Goal: Transaction & Acquisition: Obtain resource

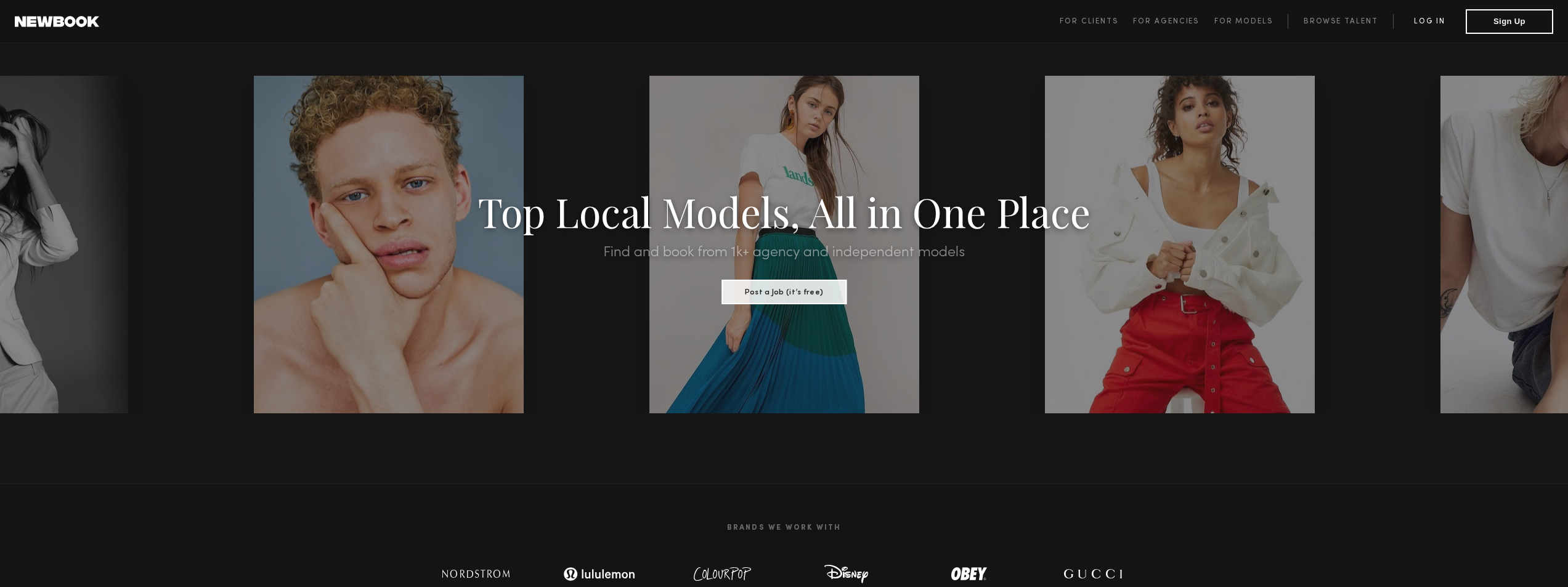
click at [1434, 18] on link "Log in" at bounding box center [1429, 21] width 73 height 15
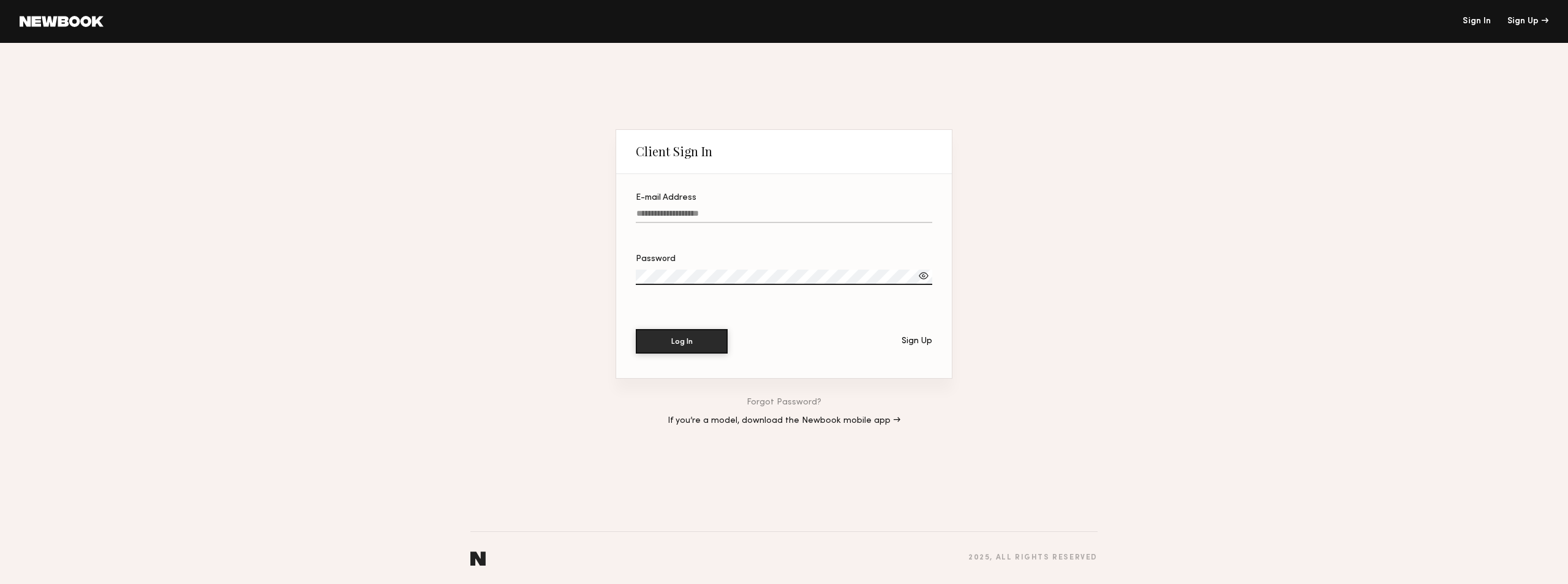
type input "**********"
click at [682, 343] on button "Log In" at bounding box center [681, 341] width 92 height 25
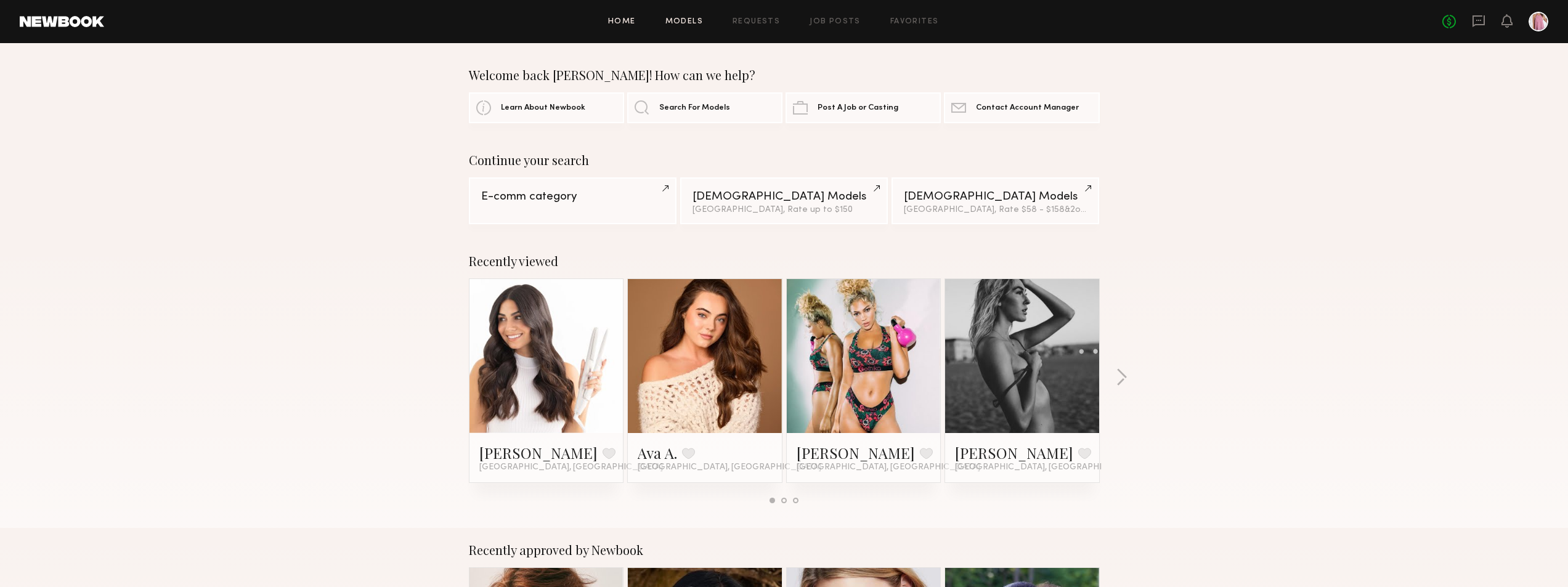
click at [702, 22] on link "Models" at bounding box center [684, 22] width 38 height 8
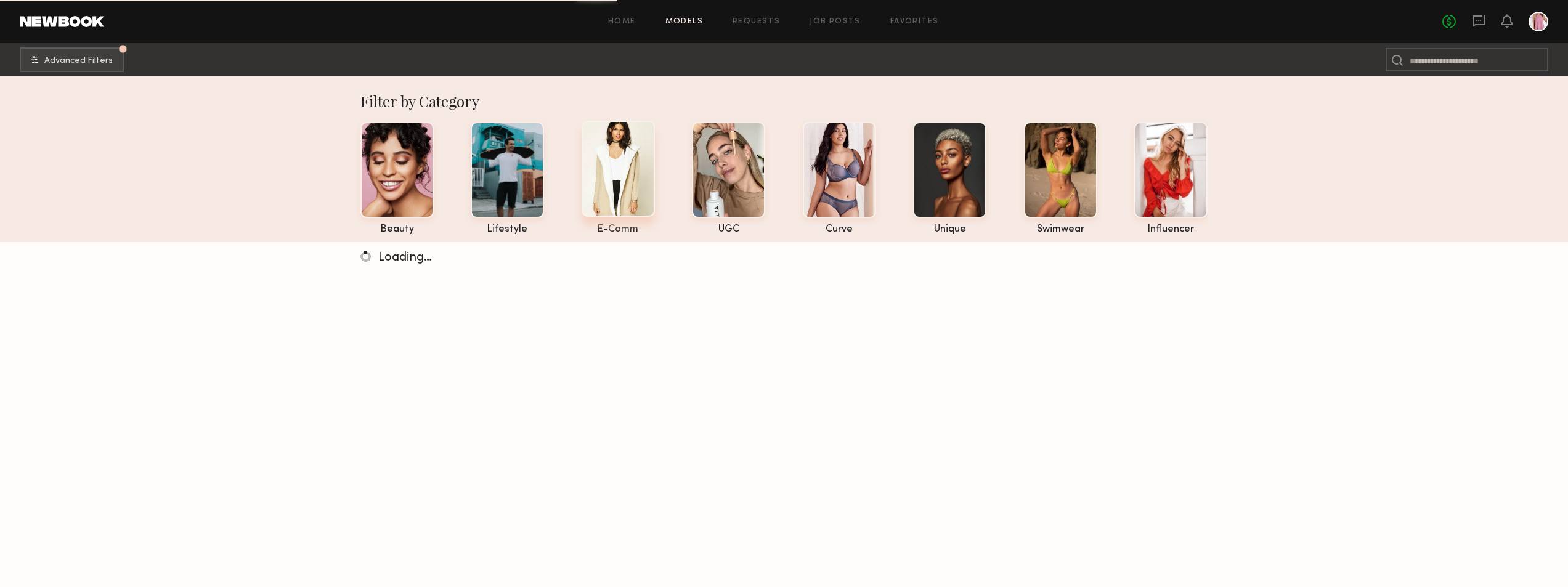
click at [622, 195] on div at bounding box center [618, 169] width 74 height 96
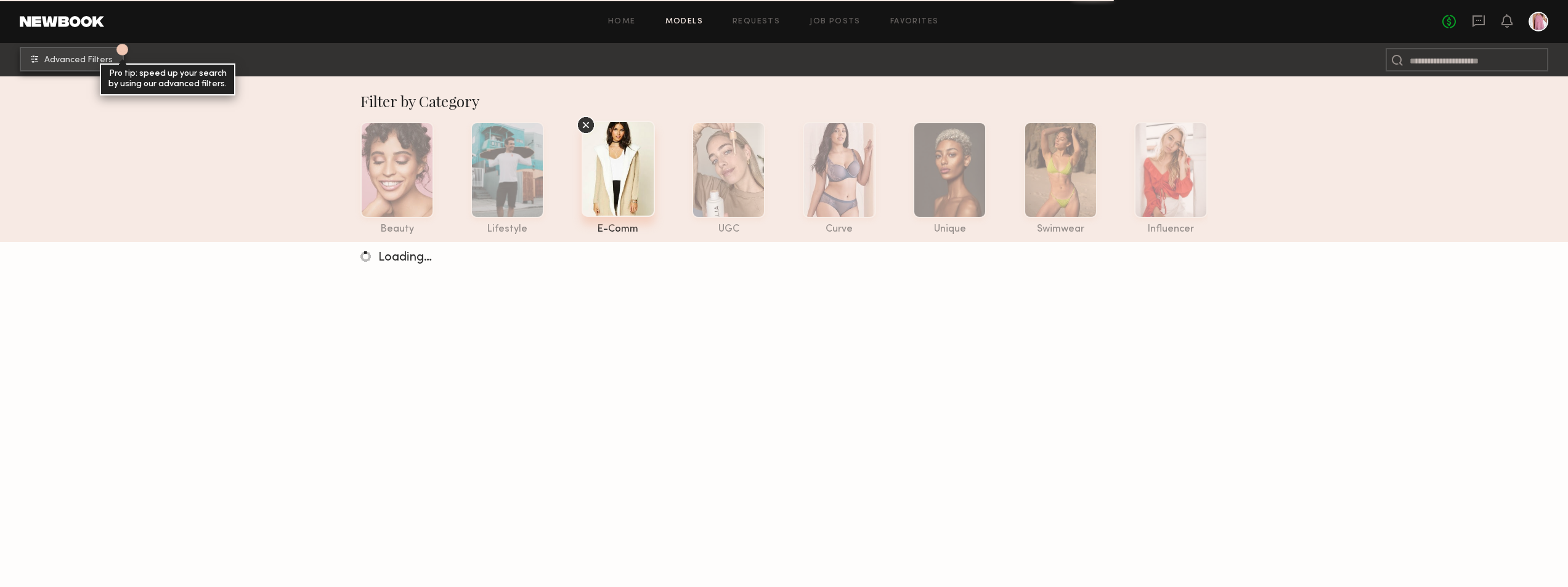
click at [100, 60] on span "Advanced Filters" at bounding box center [79, 61] width 69 height 9
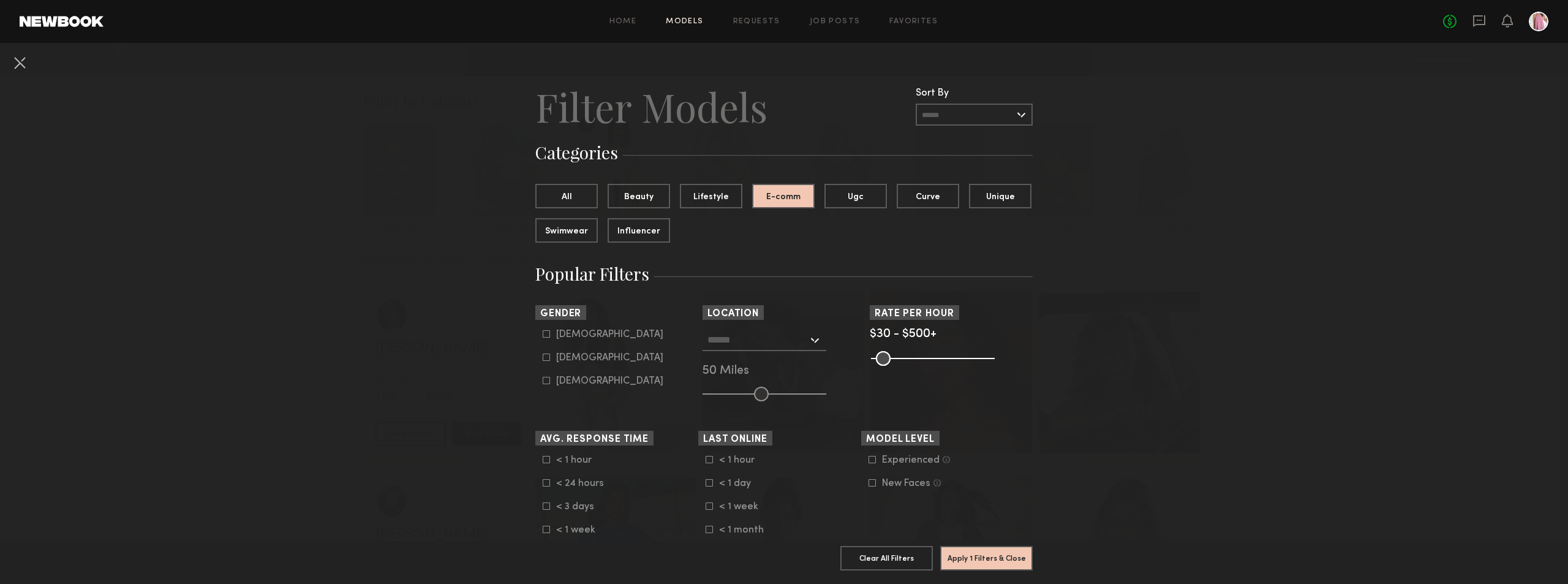
click at [570, 355] on div "[DEMOGRAPHIC_DATA]" at bounding box center [610, 358] width 107 height 7
type input "**"
click at [734, 350] on div at bounding box center [764, 340] width 124 height 22
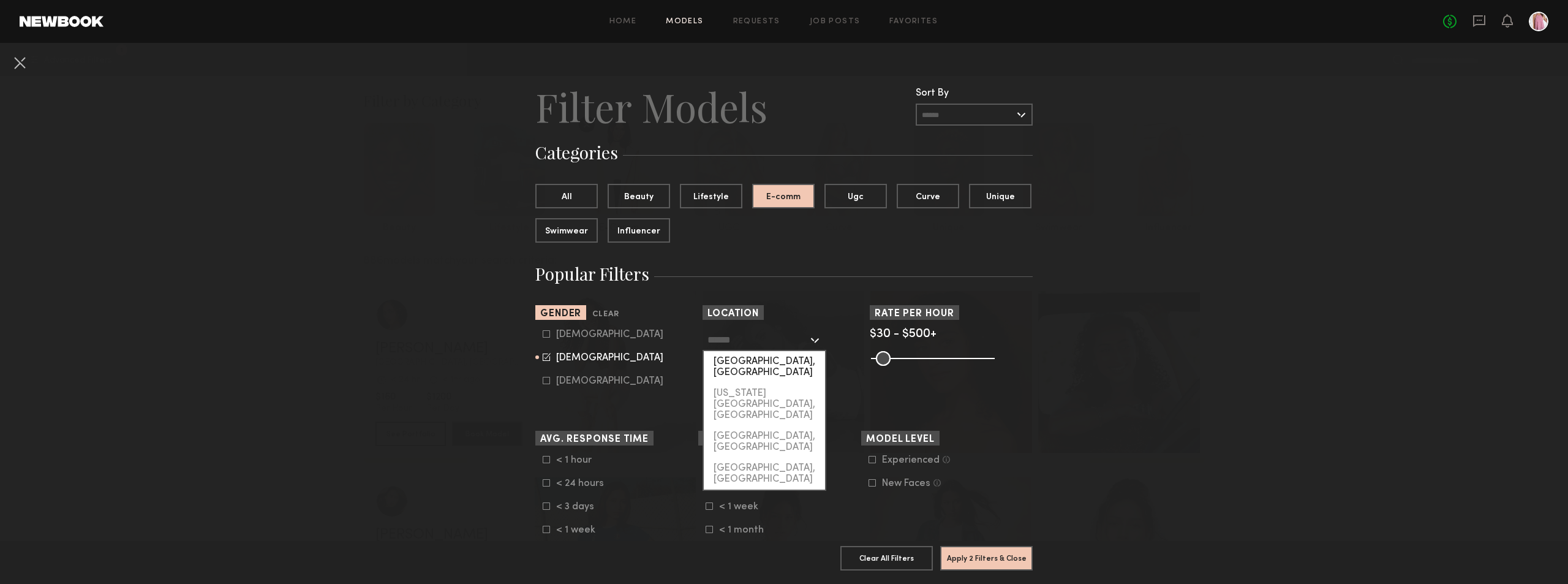
click at [734, 364] on div "[GEOGRAPHIC_DATA], [GEOGRAPHIC_DATA]" at bounding box center [764, 367] width 121 height 32
type input "**********"
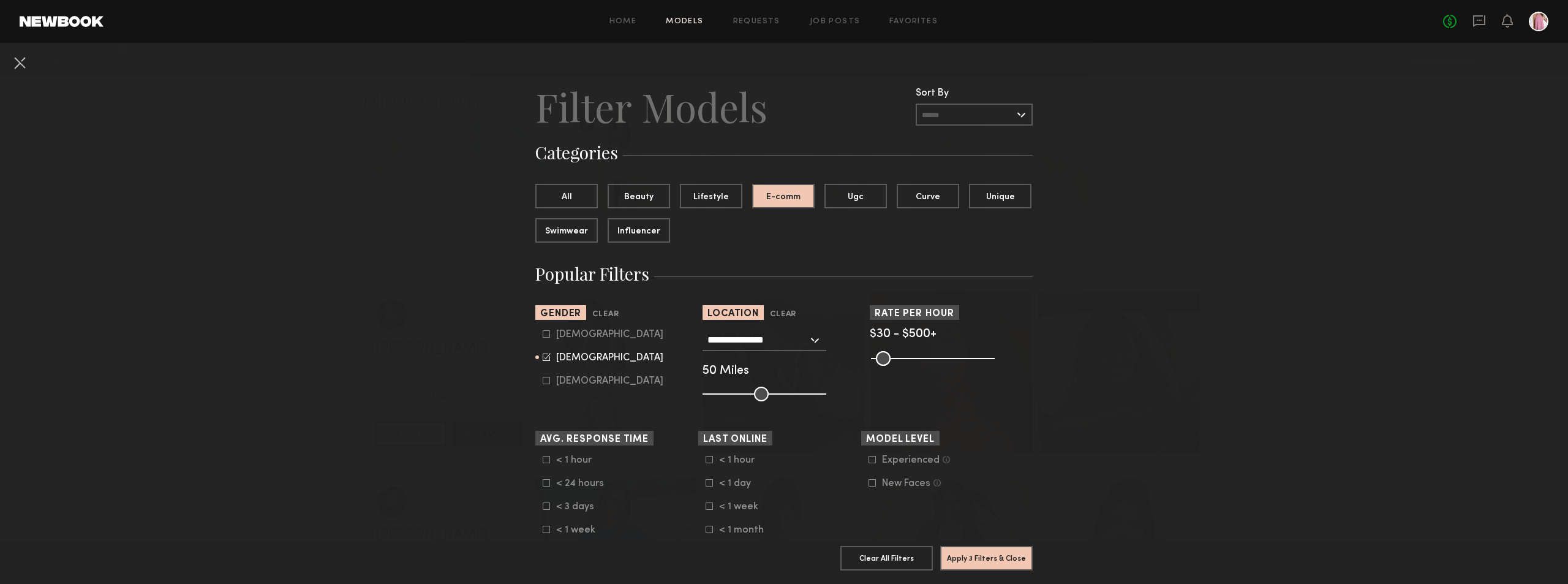
click at [970, 358] on common-range-minmax at bounding box center [932, 357] width 124 height 15
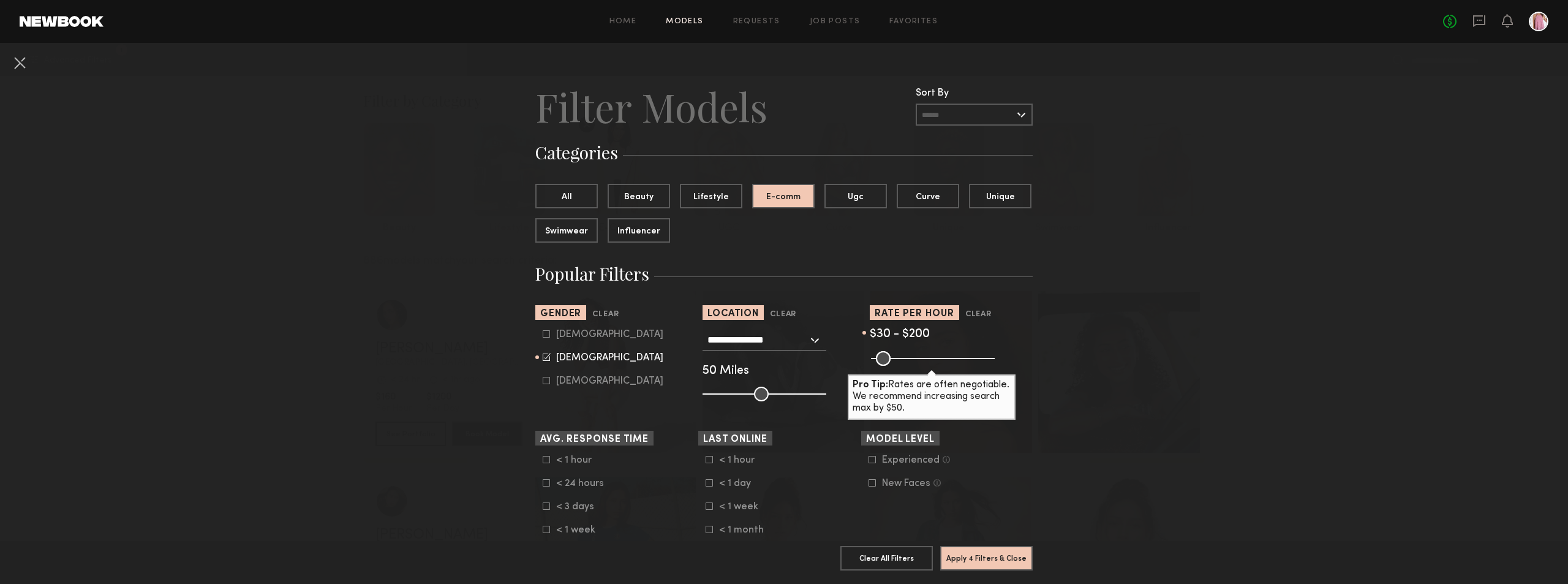
drag, startPoint x: 981, startPoint y: 358, endPoint x: 913, endPoint y: 364, distance: 68.3
type input "***"
click at [913, 364] on input "range" at bounding box center [932, 358] width 124 height 15
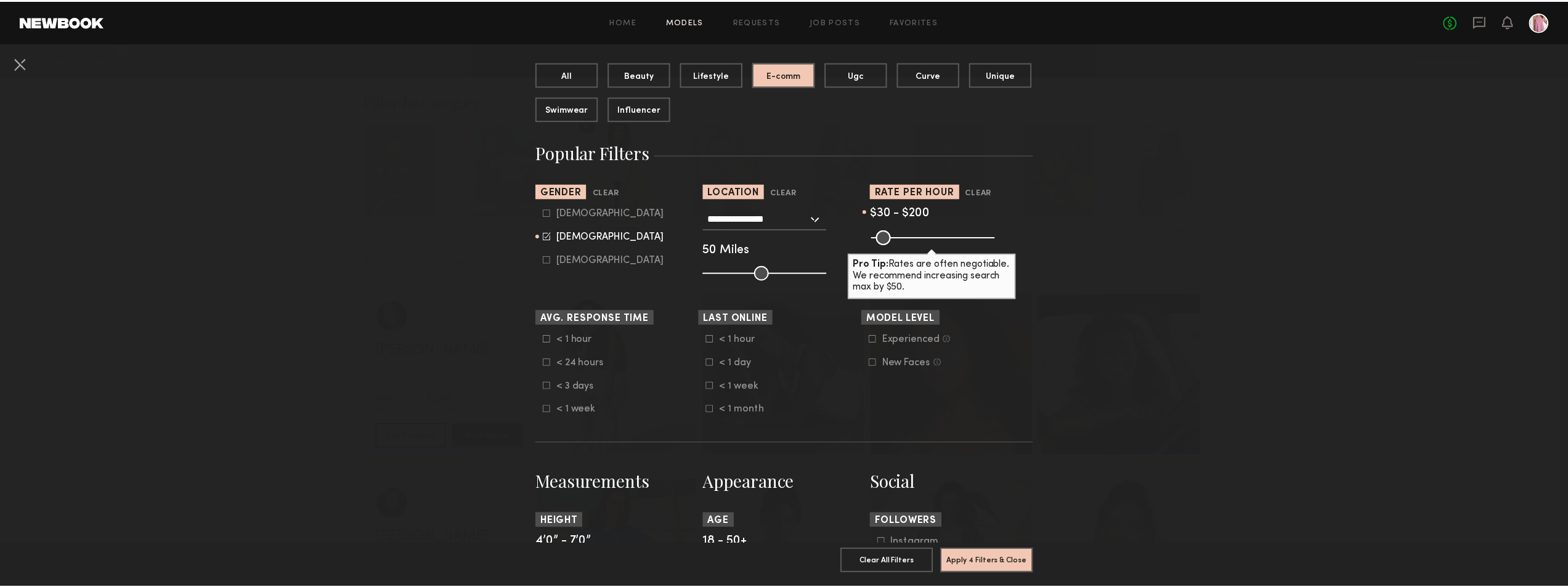
scroll to position [308, 0]
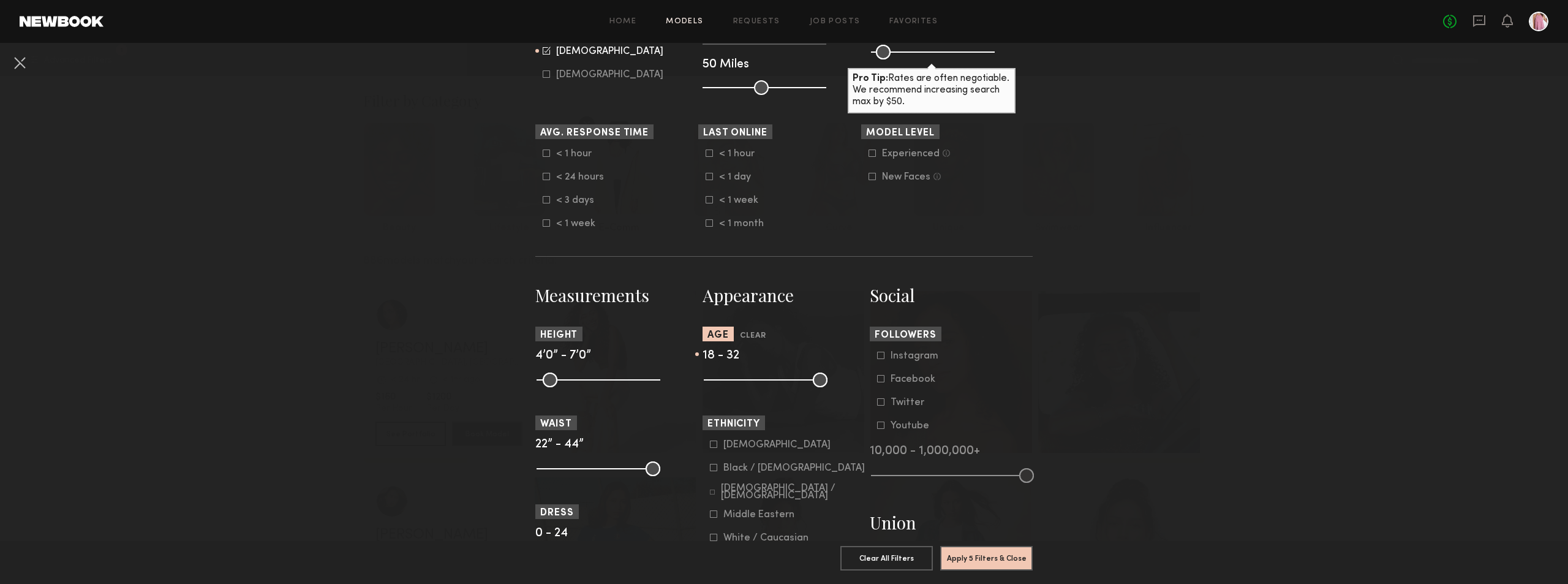
drag, startPoint x: 816, startPoint y: 379, endPoint x: 752, endPoint y: 382, distance: 64.1
type input "**"
click at [752, 382] on input "range" at bounding box center [766, 380] width 124 height 15
drag, startPoint x: 542, startPoint y: 379, endPoint x: 588, endPoint y: 384, distance: 46.3
type input "**"
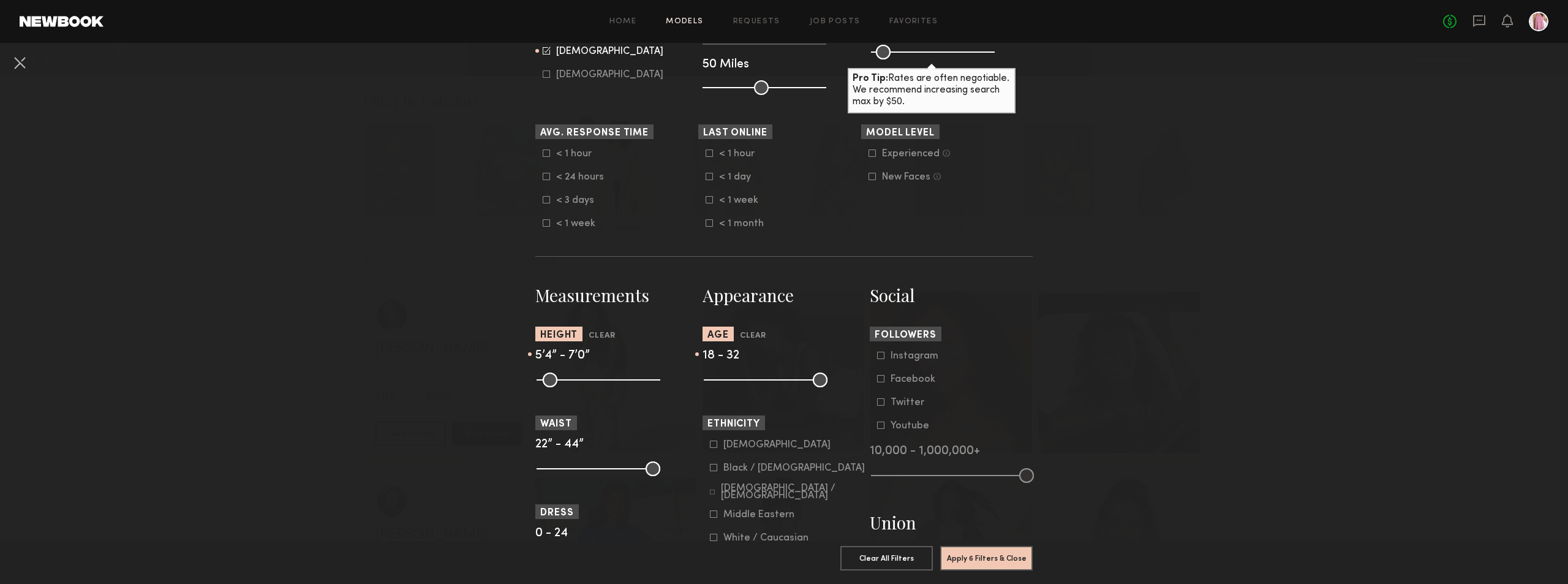
click at [588, 384] on input "range" at bounding box center [598, 380] width 124 height 15
drag, startPoint x: 646, startPoint y: 382, endPoint x: 609, endPoint y: 382, distance: 37.0
type input "**"
click at [609, 382] on input "range" at bounding box center [598, 380] width 124 height 15
click at [997, 553] on button "Apply 6 Filters & Close" at bounding box center [987, 558] width 93 height 25
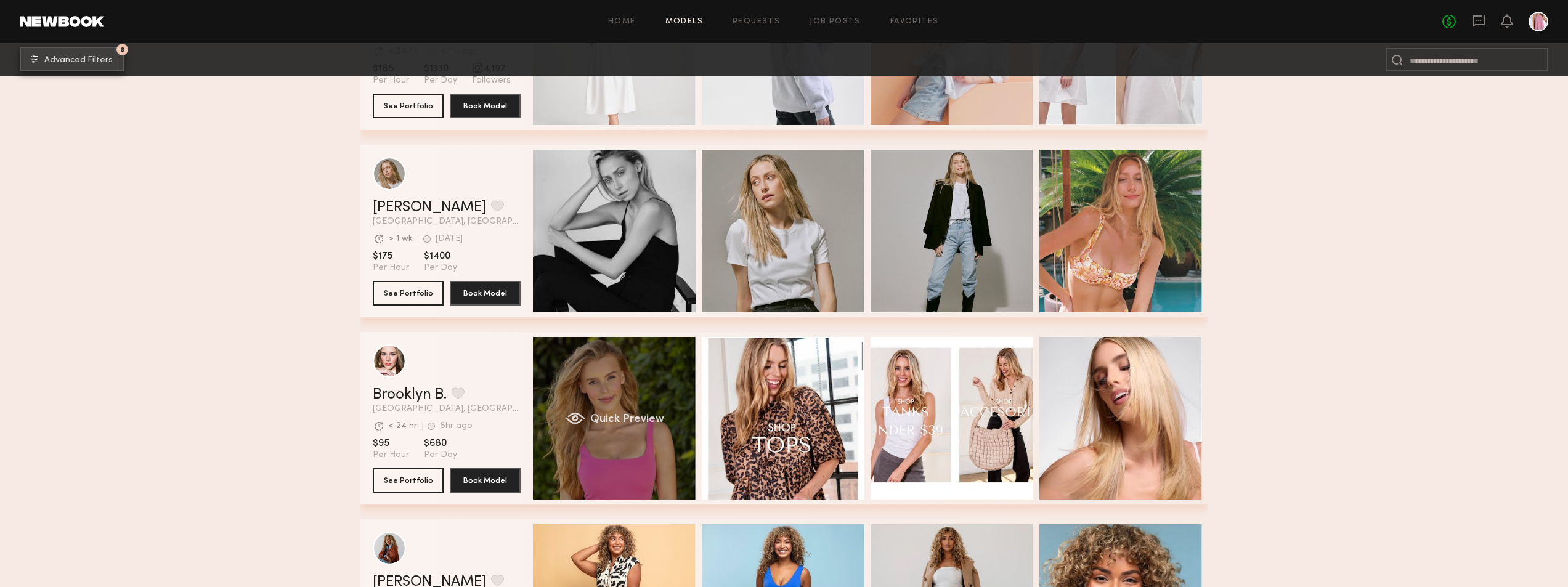
scroll to position [3389, 0]
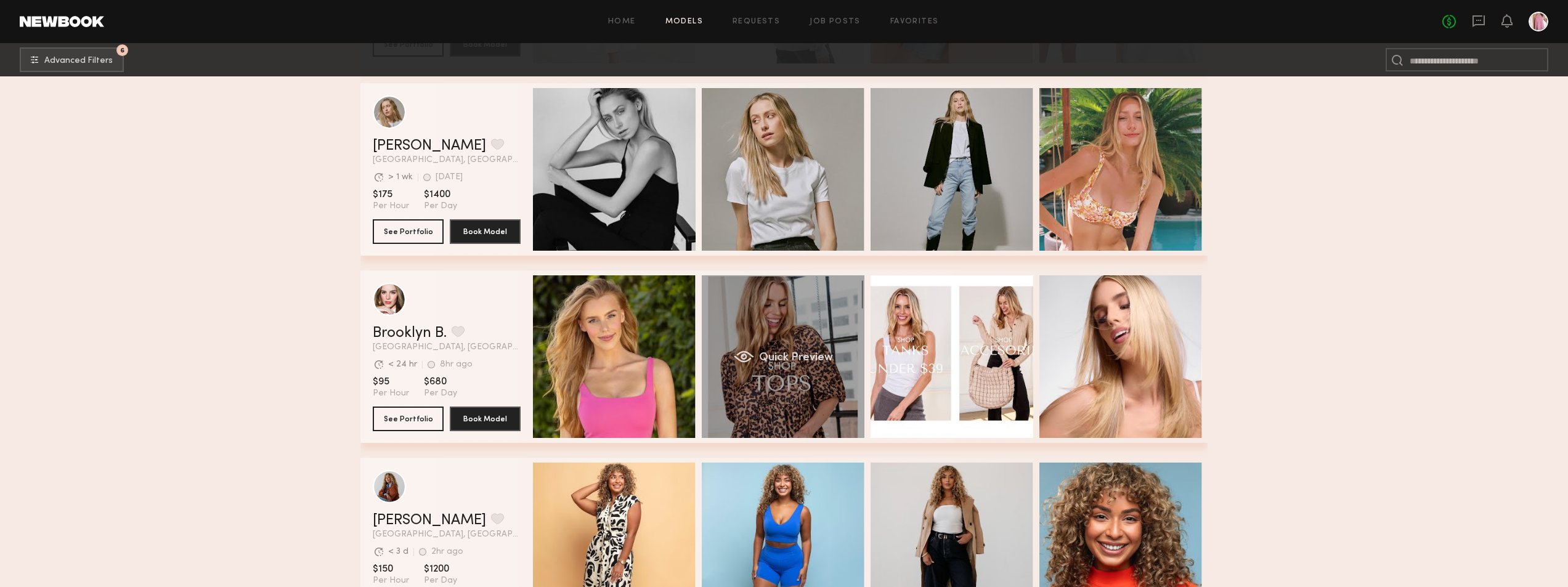
click at [775, 312] on div "Quick Preview" at bounding box center [783, 357] width 163 height 163
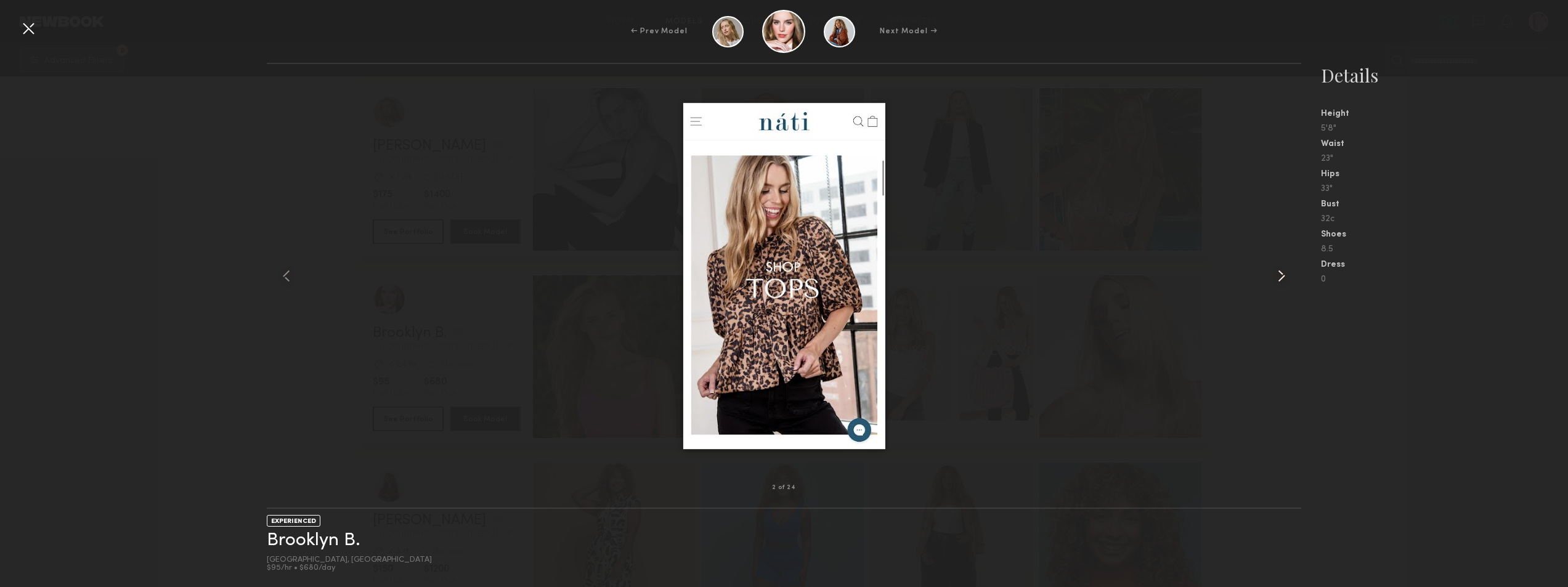
click at [1289, 275] on common-icon at bounding box center [1281, 276] width 20 height 20
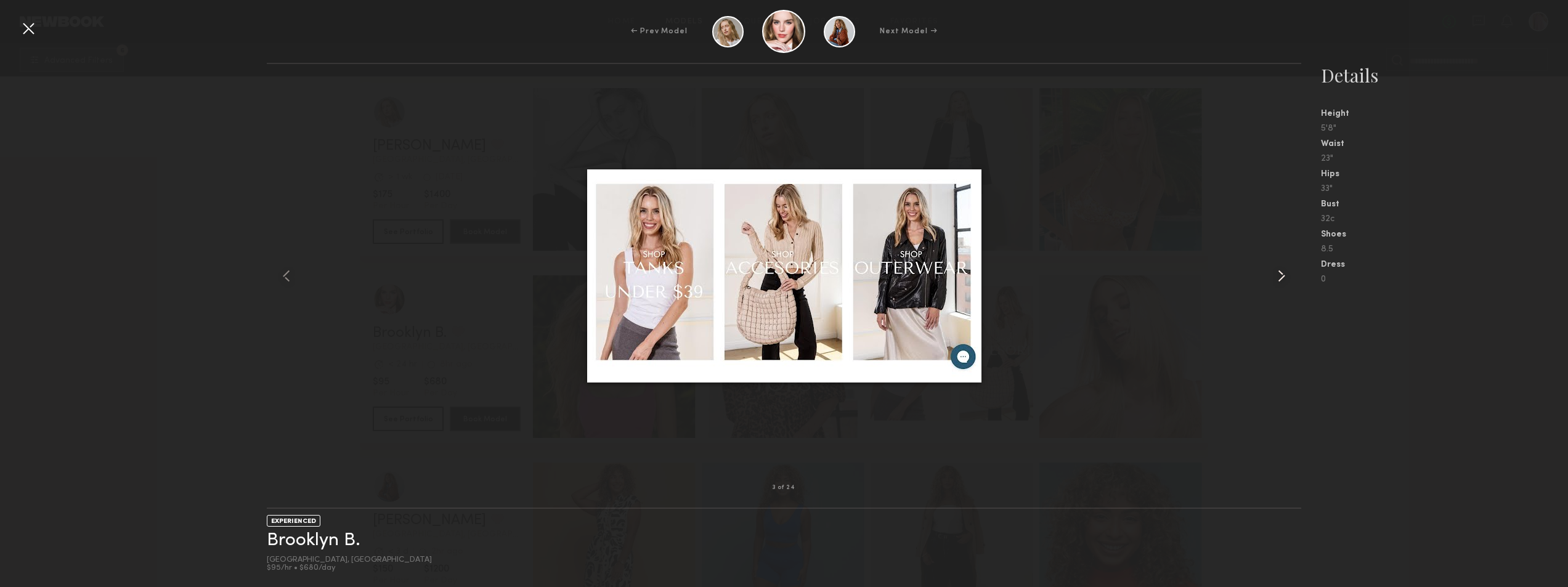
click at [1289, 275] on common-icon at bounding box center [1281, 276] width 20 height 20
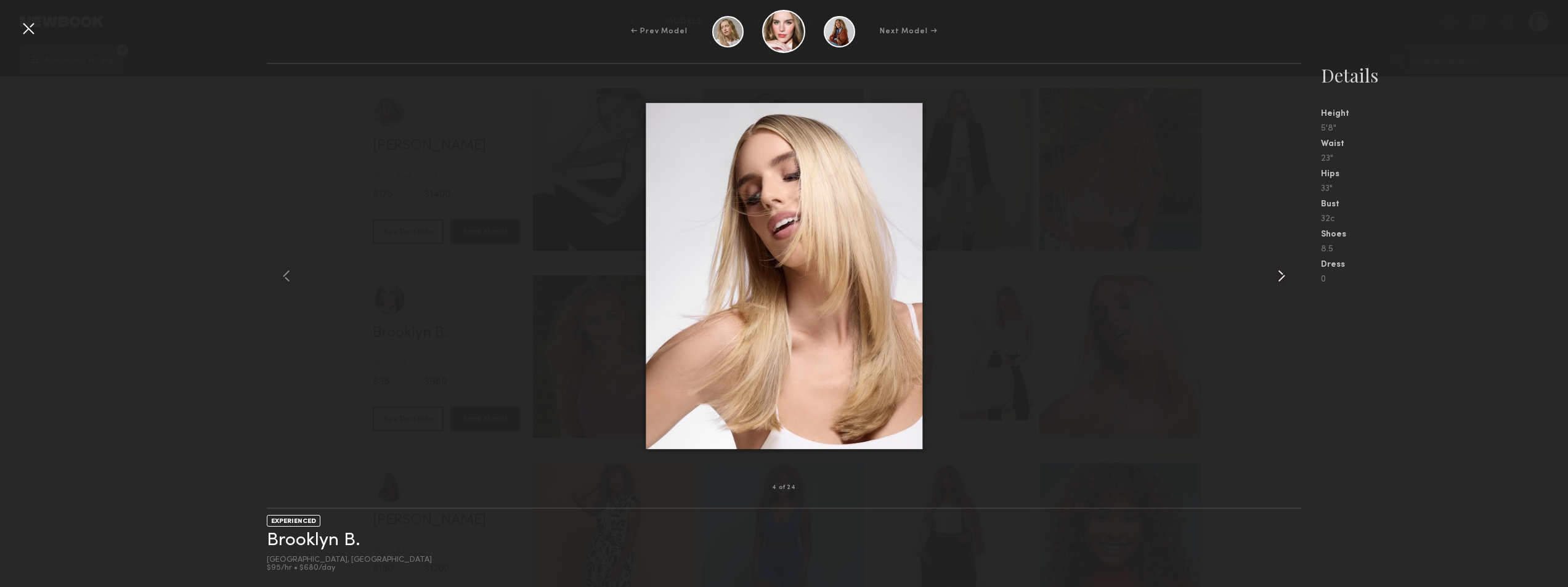
click at [1289, 274] on common-icon at bounding box center [1281, 276] width 20 height 20
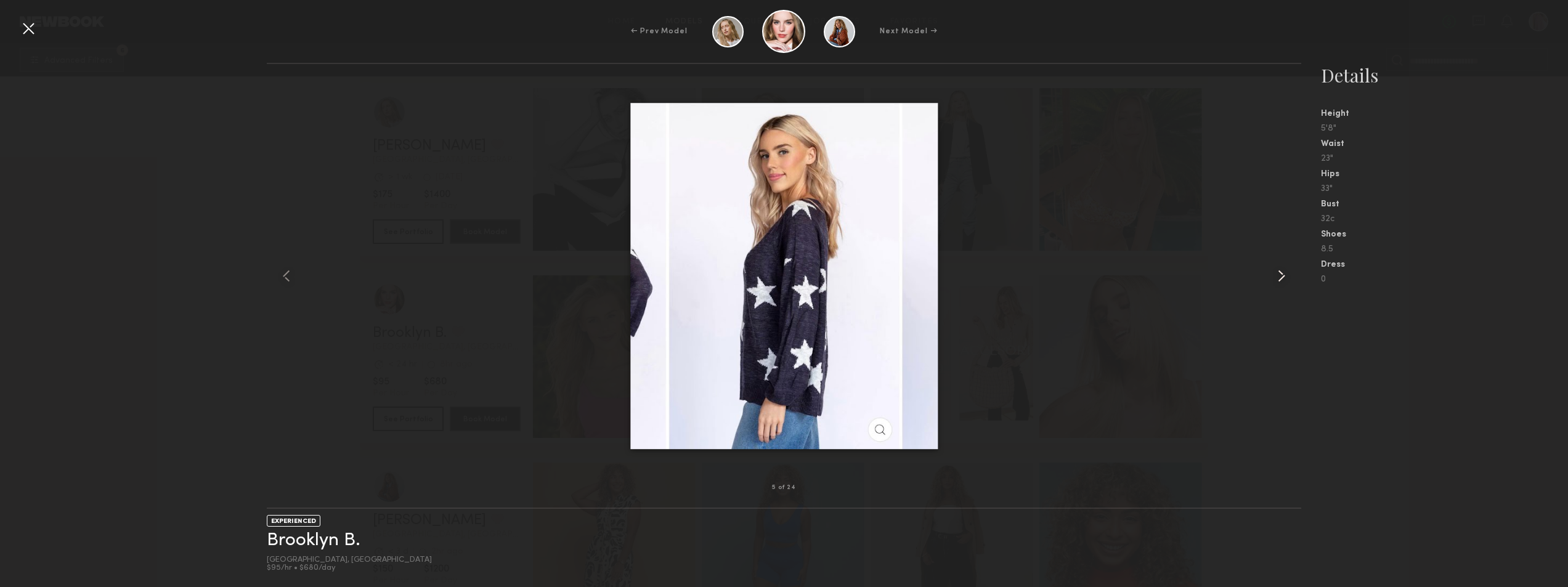
click at [1289, 274] on common-icon at bounding box center [1281, 276] width 20 height 20
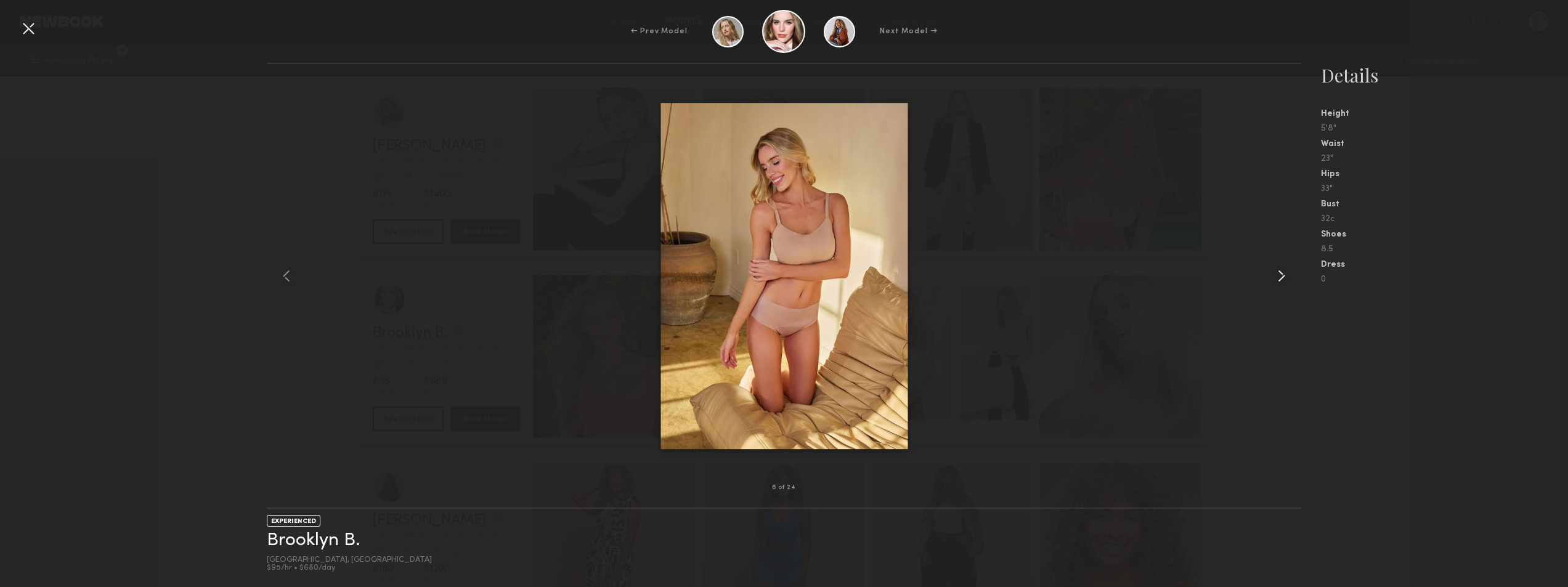
click at [1289, 274] on common-icon at bounding box center [1281, 276] width 20 height 20
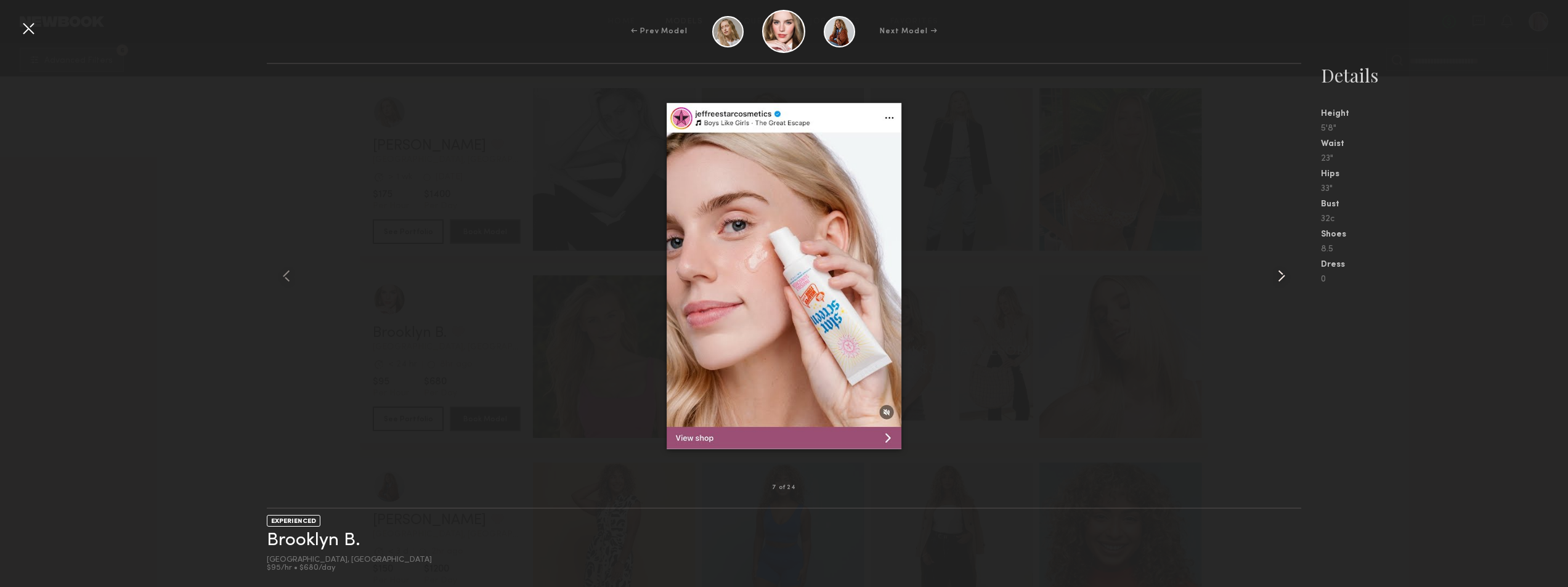
click at [1289, 274] on common-icon at bounding box center [1281, 276] width 20 height 20
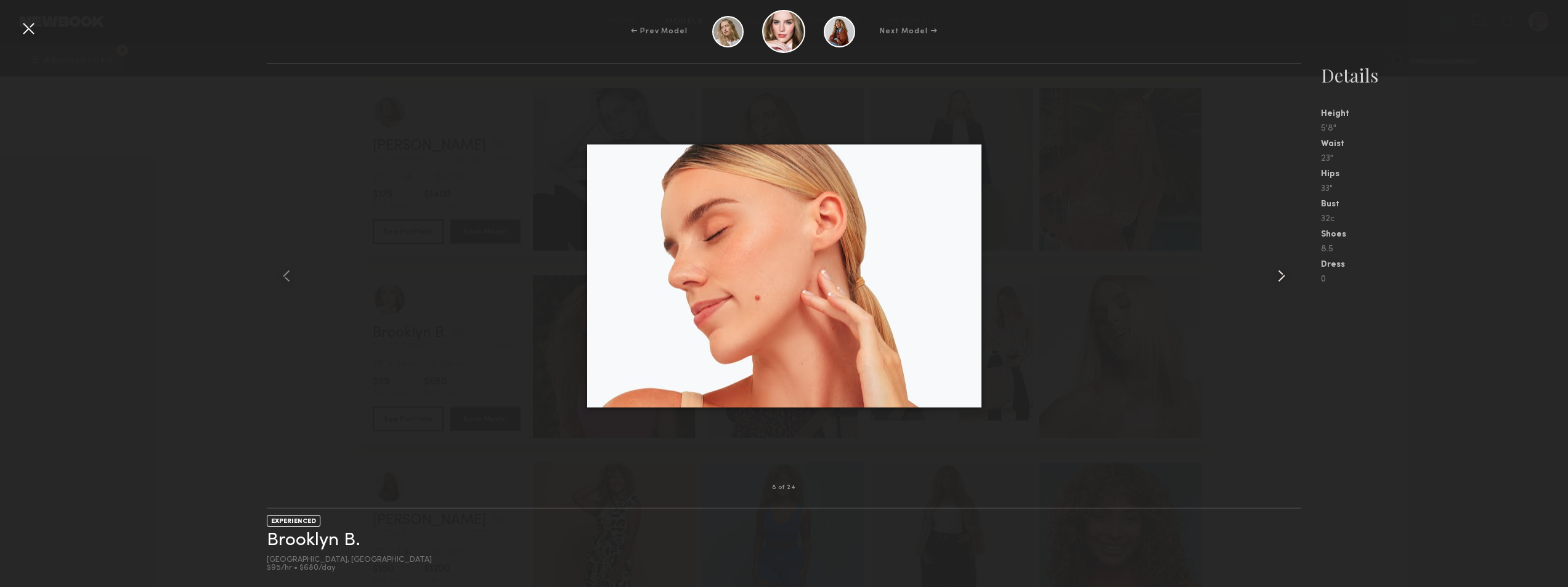
click at [1289, 274] on common-icon at bounding box center [1281, 276] width 20 height 20
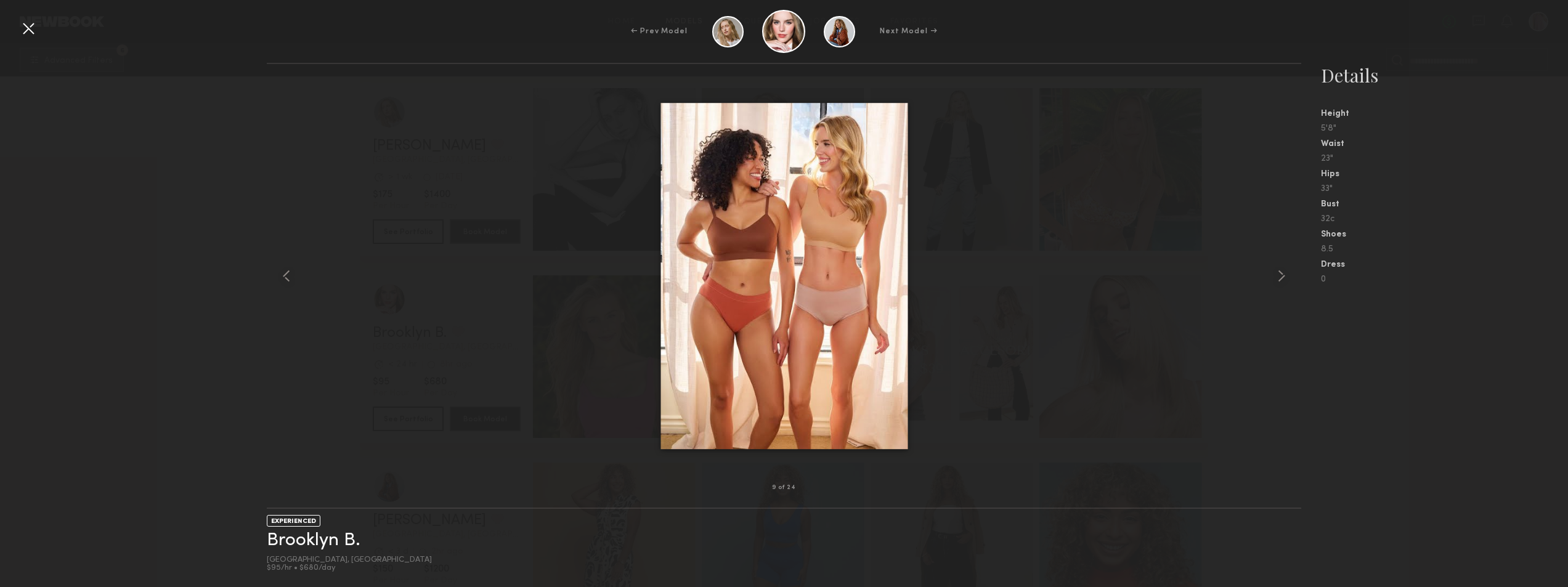
click at [23, 34] on div at bounding box center [28, 28] width 20 height 20
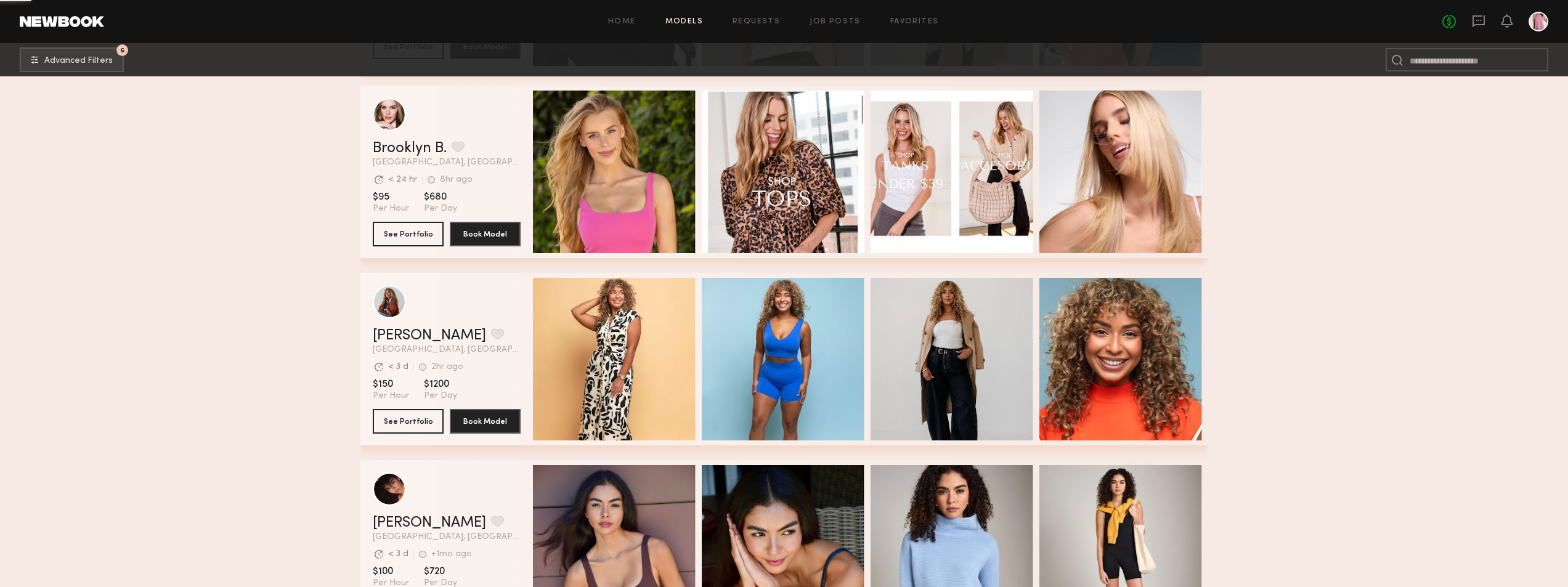
scroll to position [3758, 0]
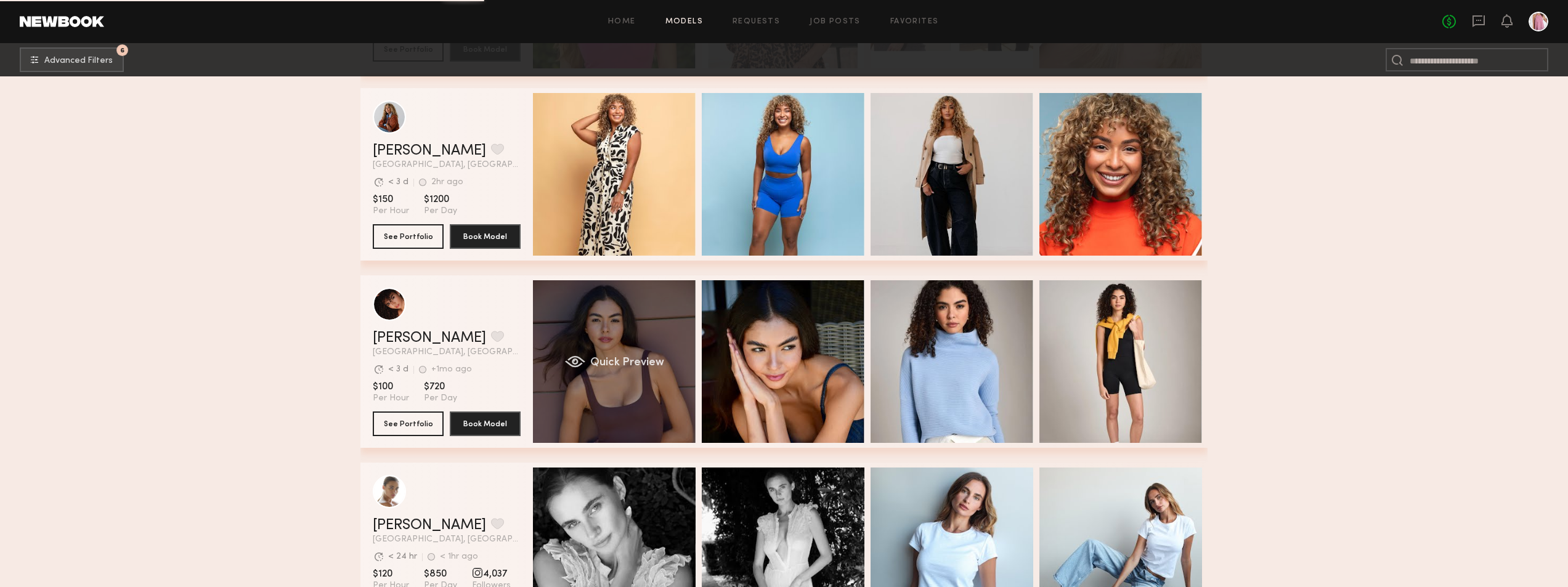
click at [615, 336] on div "Quick Preview" at bounding box center [614, 361] width 163 height 163
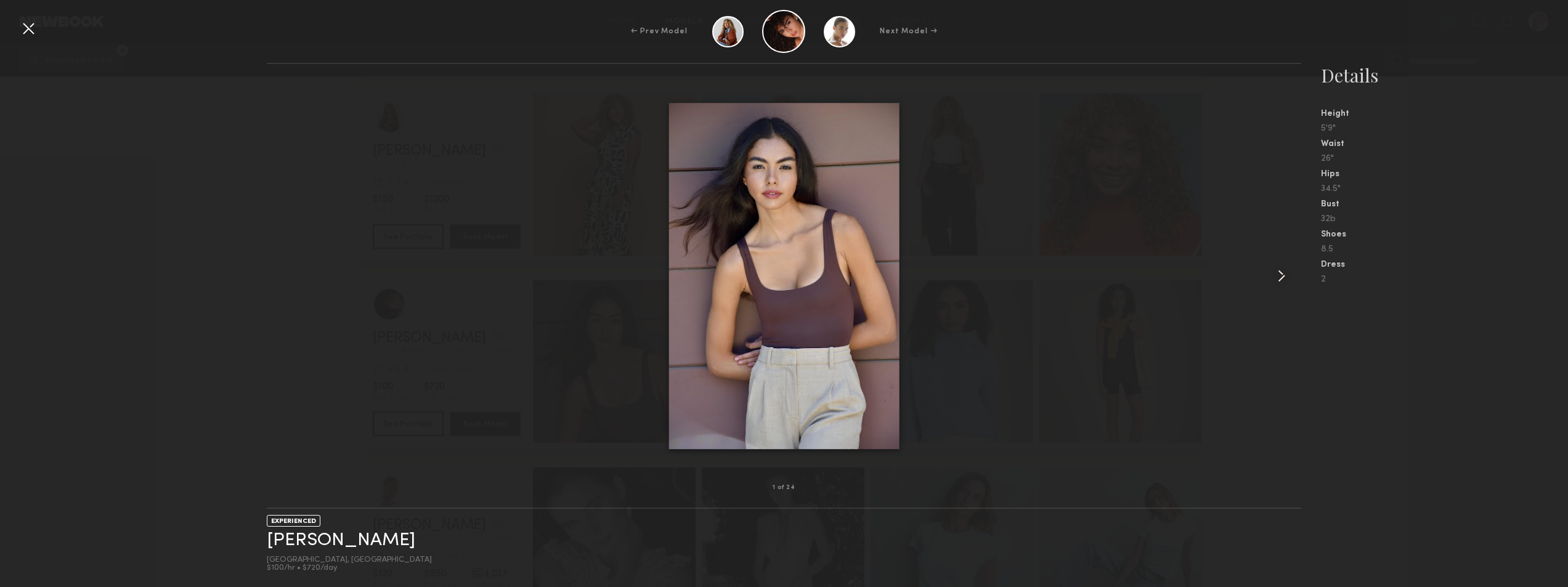
click at [1284, 279] on common-icon at bounding box center [1281, 276] width 20 height 20
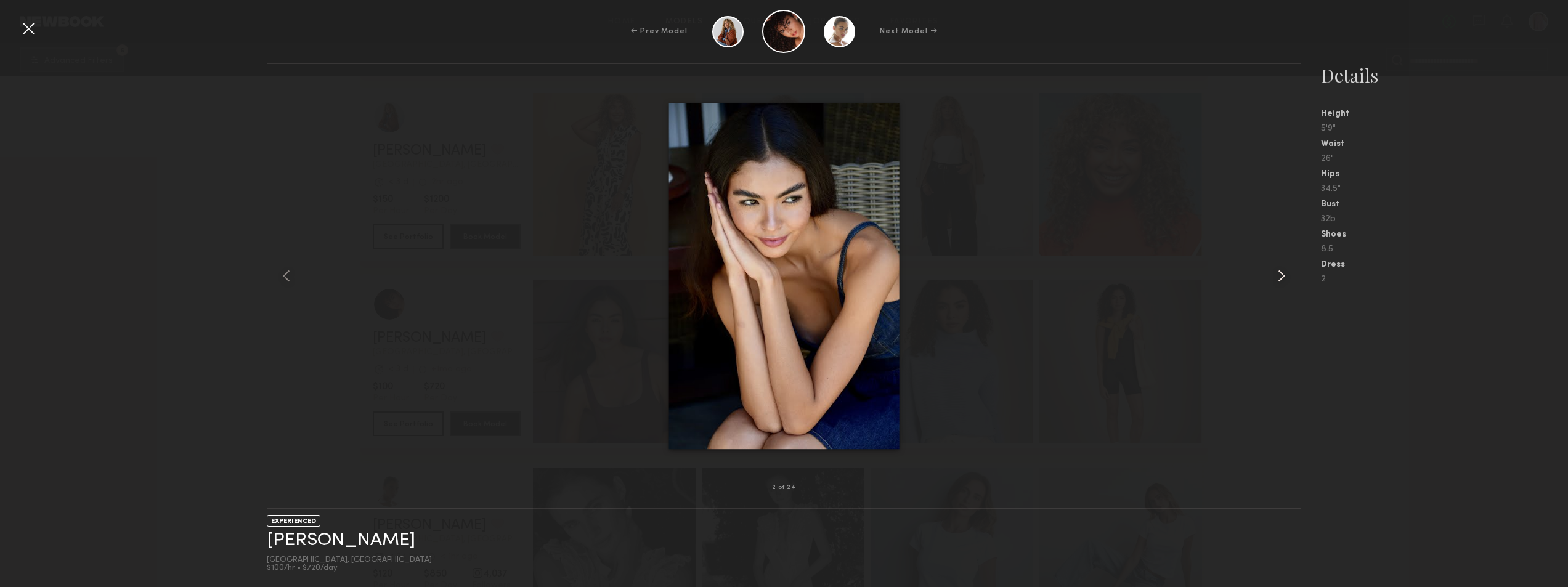
click at [1284, 279] on common-icon at bounding box center [1281, 276] width 20 height 20
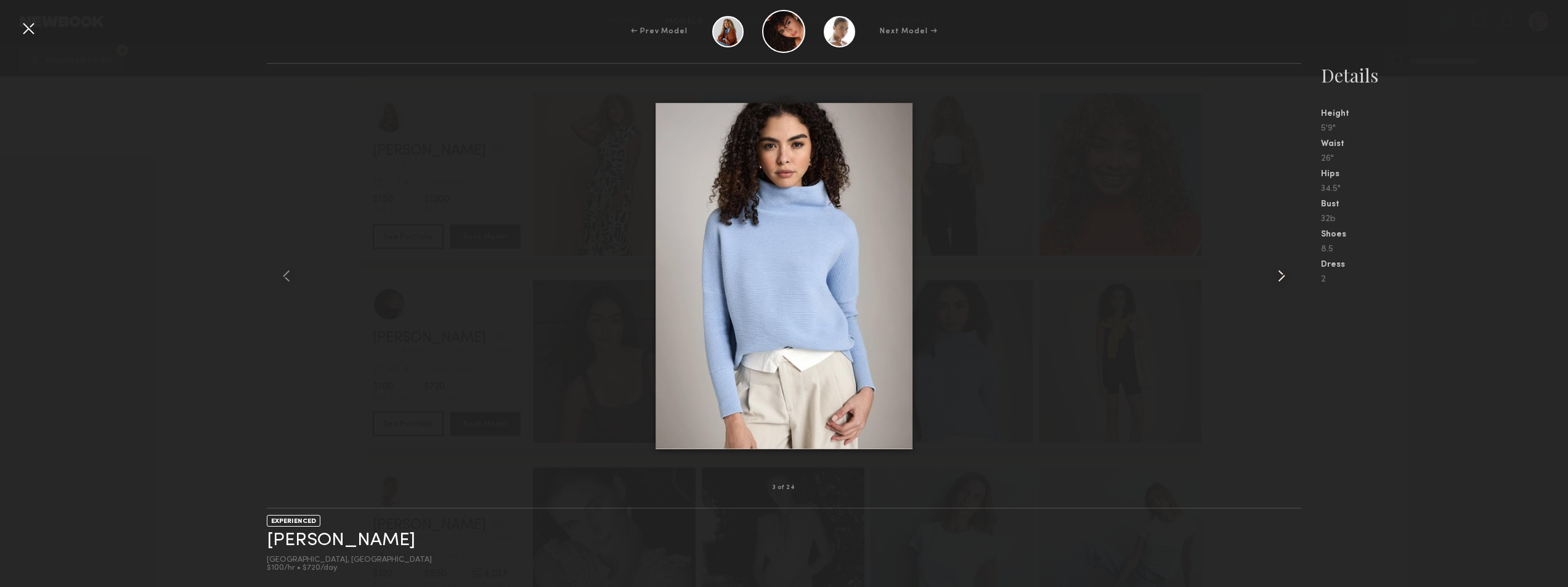
click at [1284, 279] on common-icon at bounding box center [1281, 276] width 20 height 20
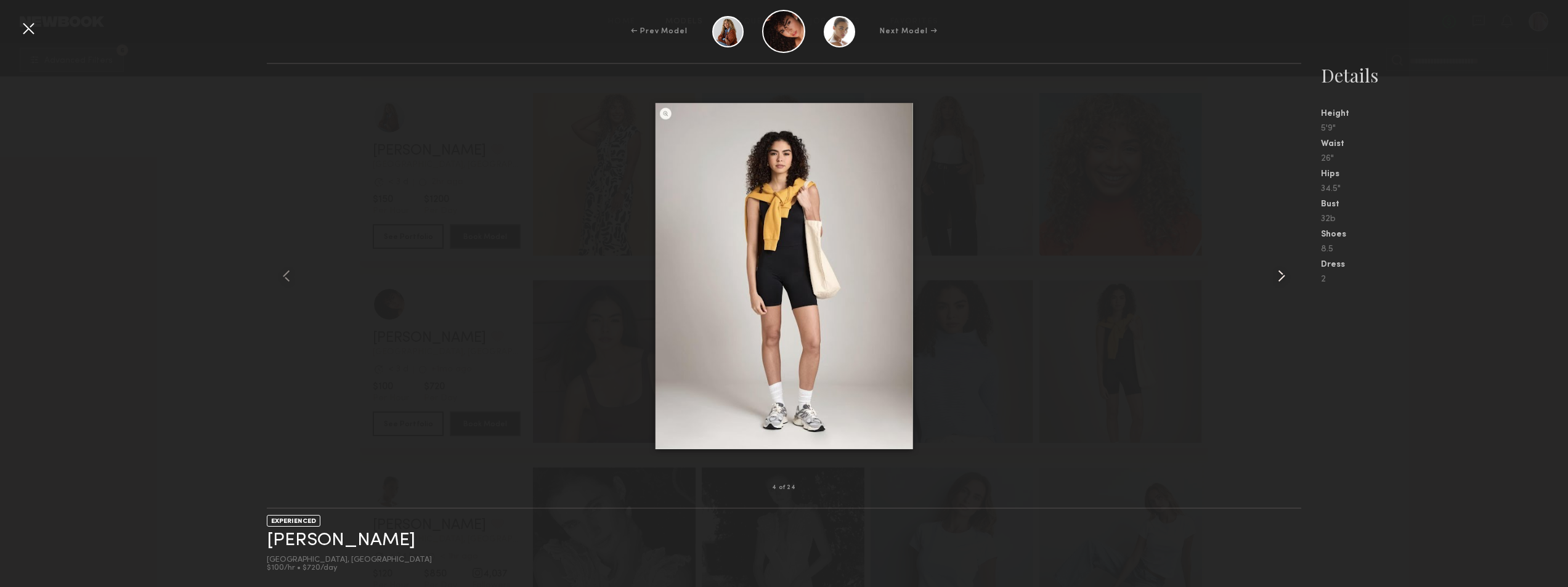
click at [1284, 279] on common-icon at bounding box center [1281, 276] width 20 height 20
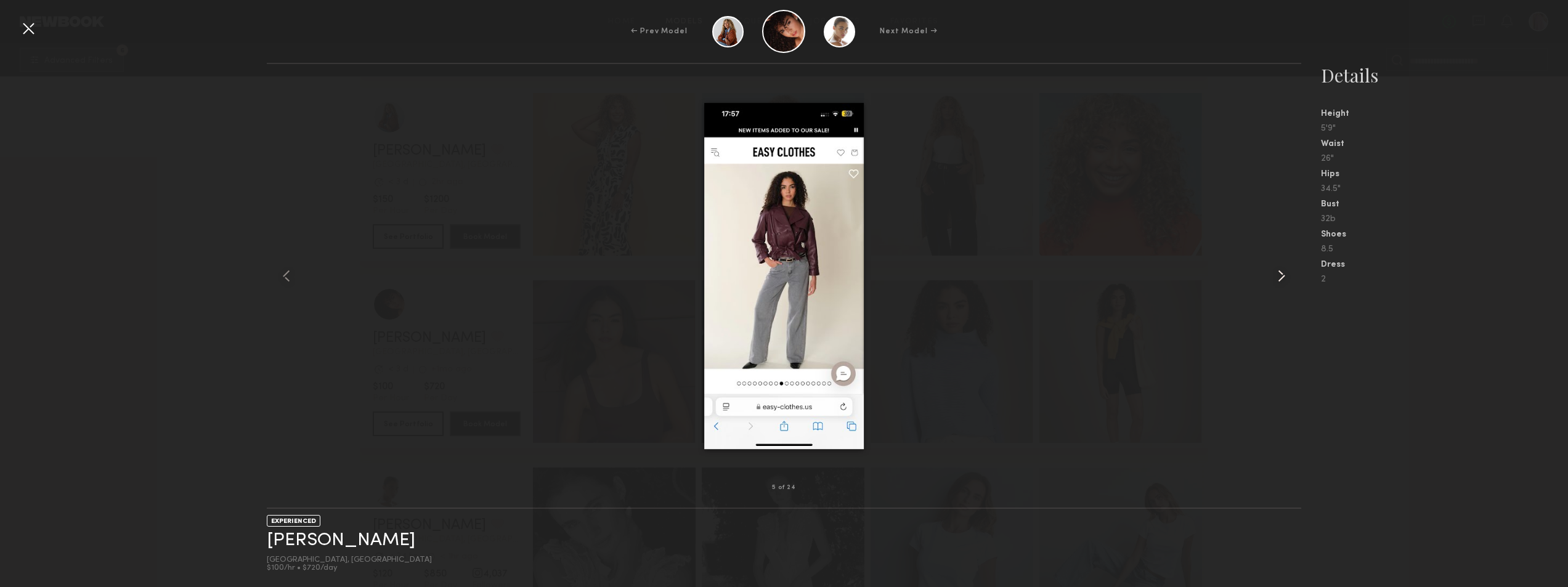
click at [1284, 279] on common-icon at bounding box center [1281, 276] width 20 height 20
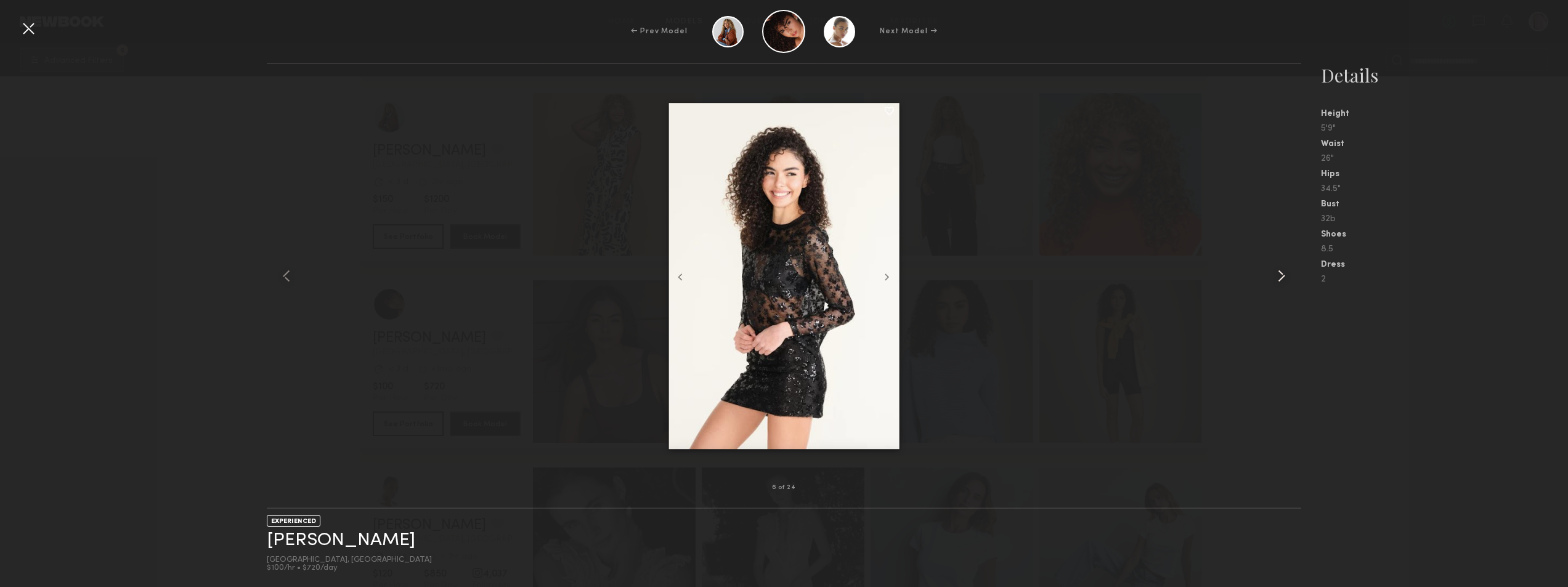
click at [1284, 279] on common-icon at bounding box center [1281, 276] width 20 height 20
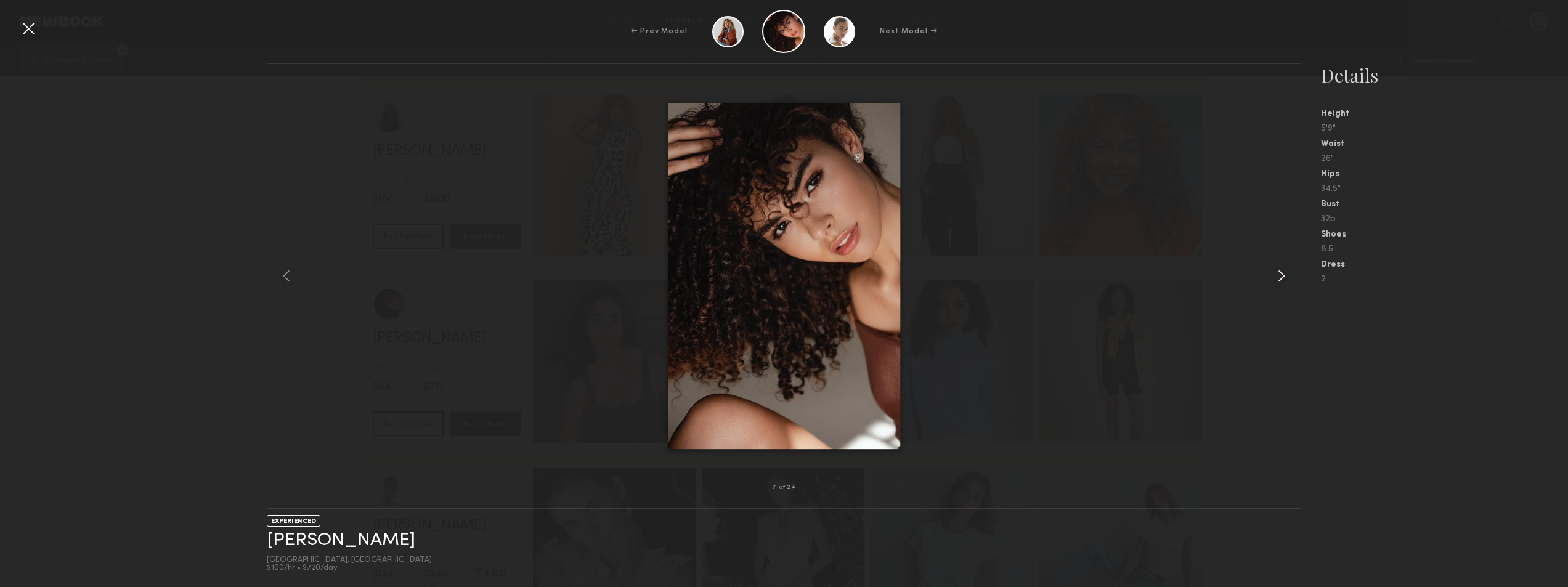
click at [1284, 279] on common-icon at bounding box center [1281, 276] width 20 height 20
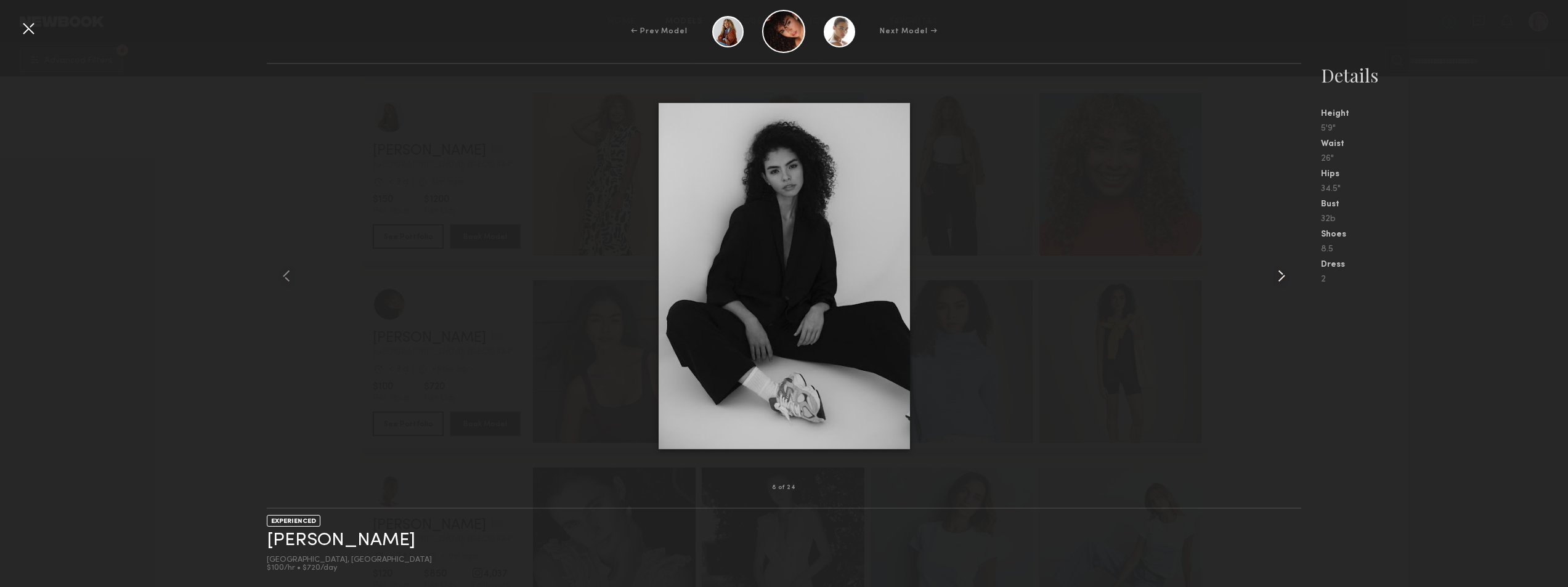
click at [1284, 279] on common-icon at bounding box center [1281, 276] width 20 height 20
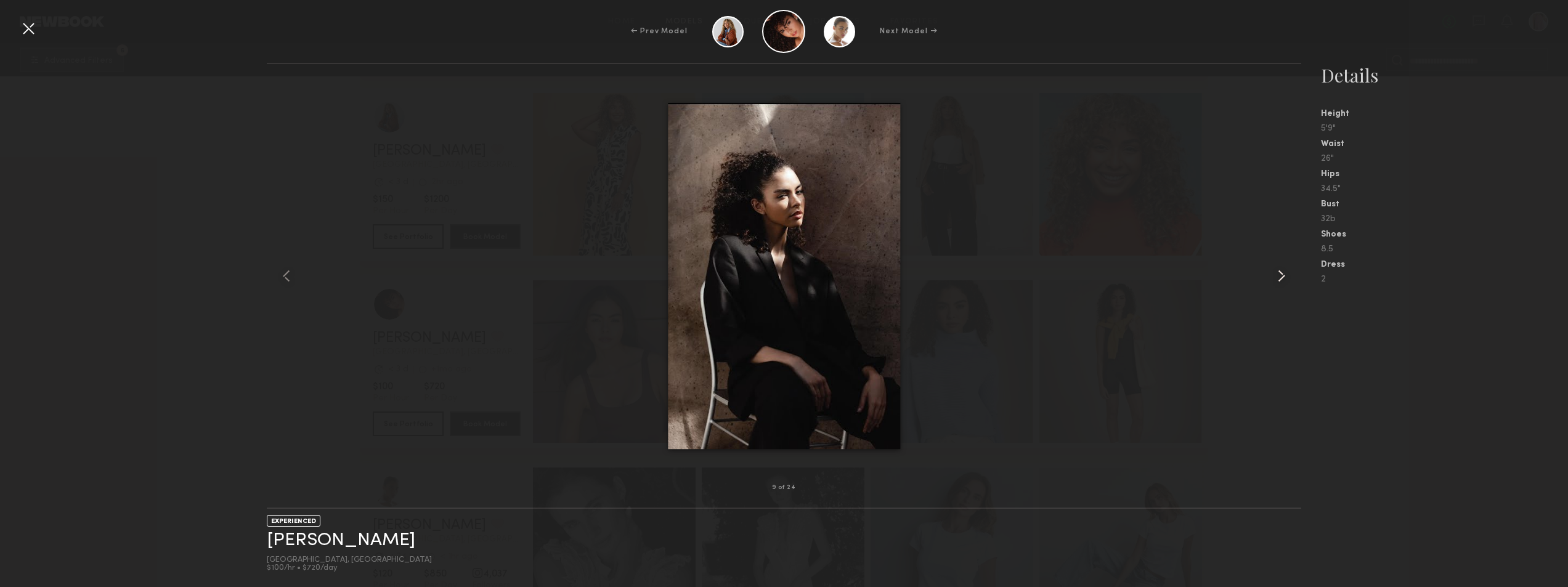
click at [1284, 279] on common-icon at bounding box center [1281, 276] width 20 height 20
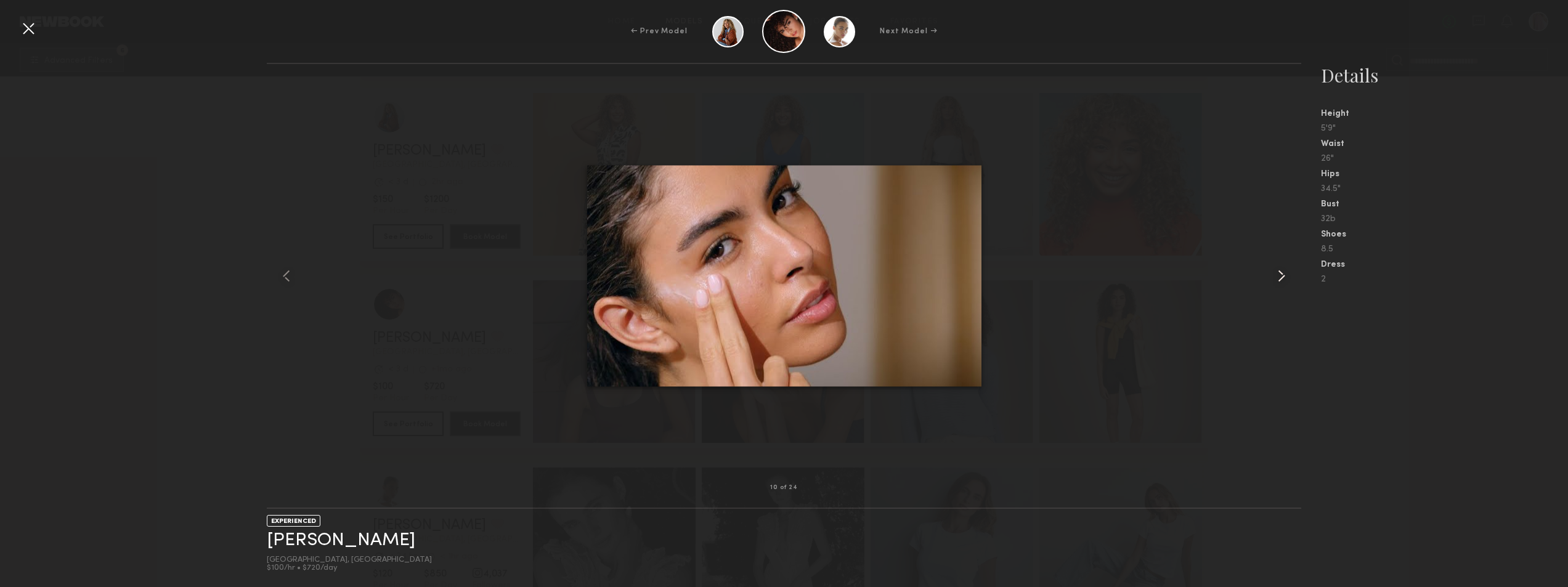
click at [1284, 279] on common-icon at bounding box center [1281, 276] width 20 height 20
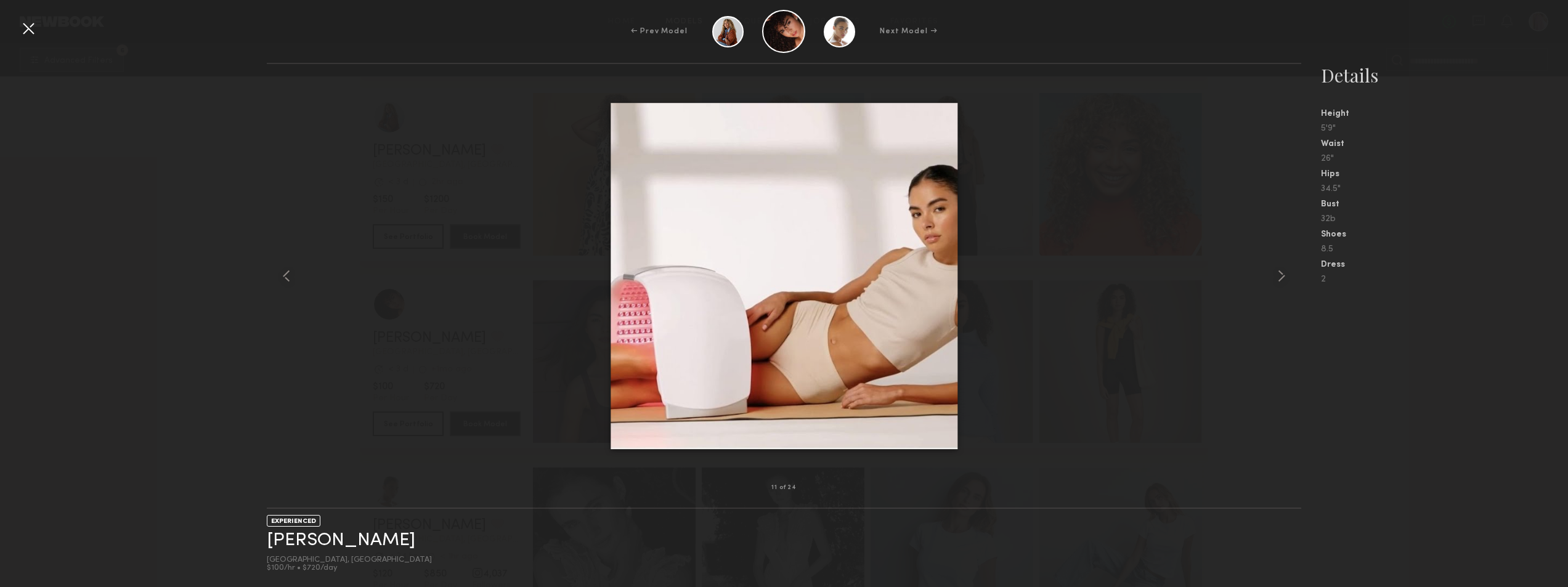
click at [439, 221] on div at bounding box center [784, 276] width 1035 height 384
click at [1269, 276] on div at bounding box center [1281, 276] width 42 height 384
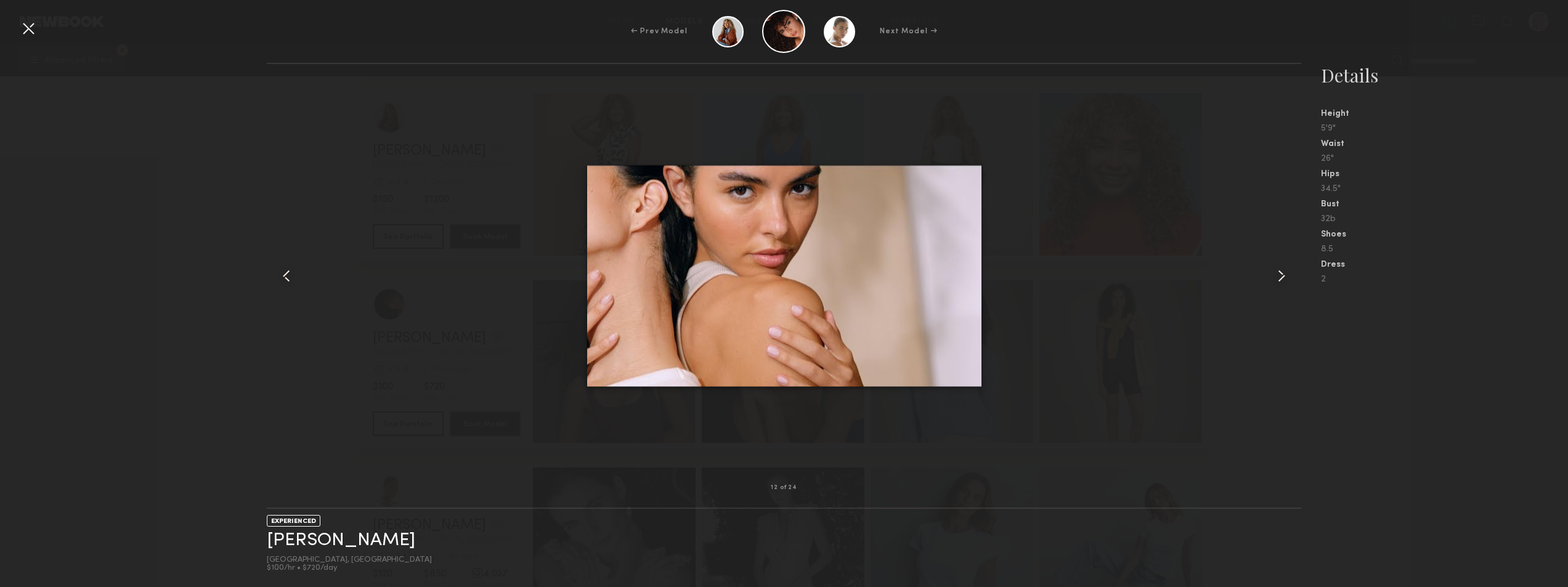
click at [1269, 276] on div at bounding box center [1281, 276] width 42 height 384
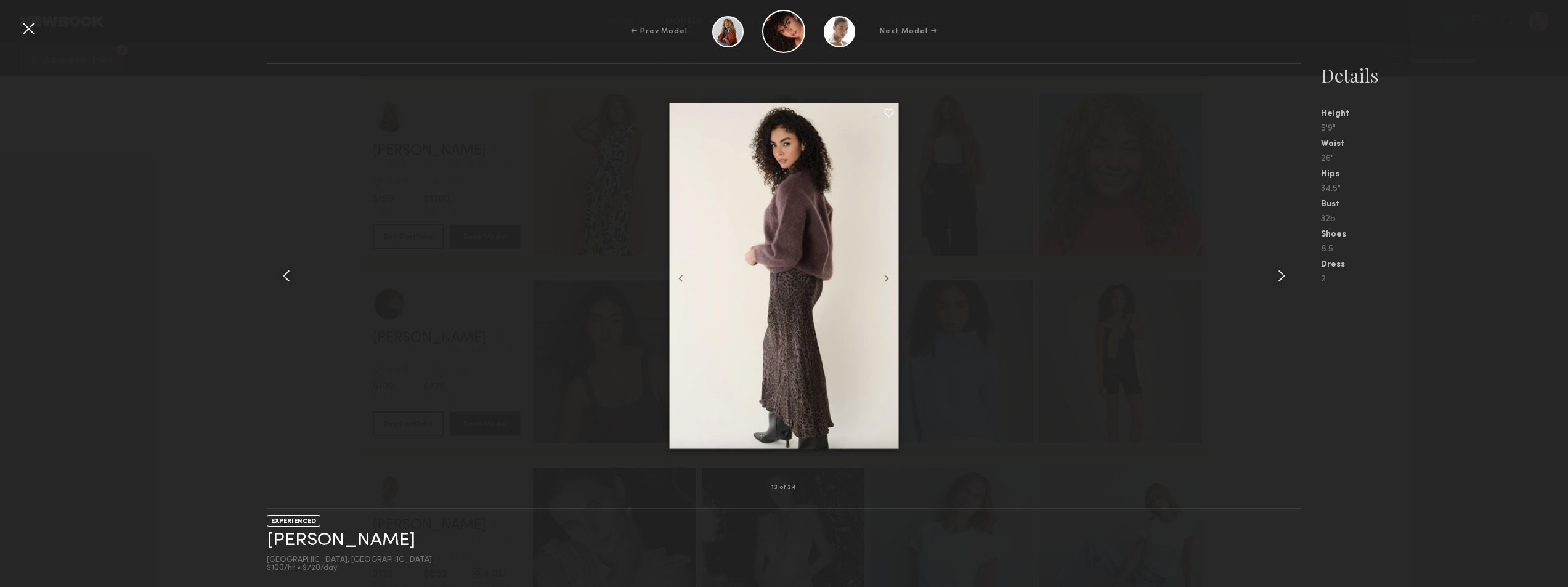
click at [1269, 276] on div at bounding box center [1281, 276] width 42 height 384
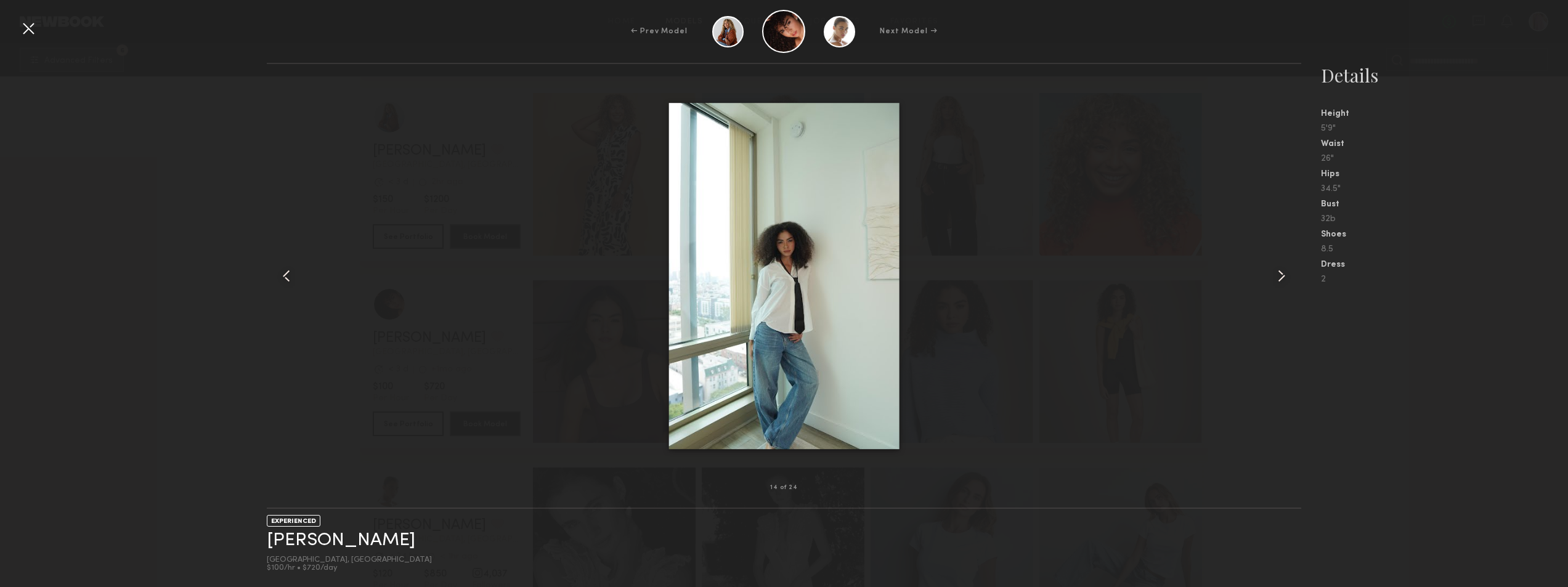
click at [22, 27] on div at bounding box center [28, 28] width 20 height 20
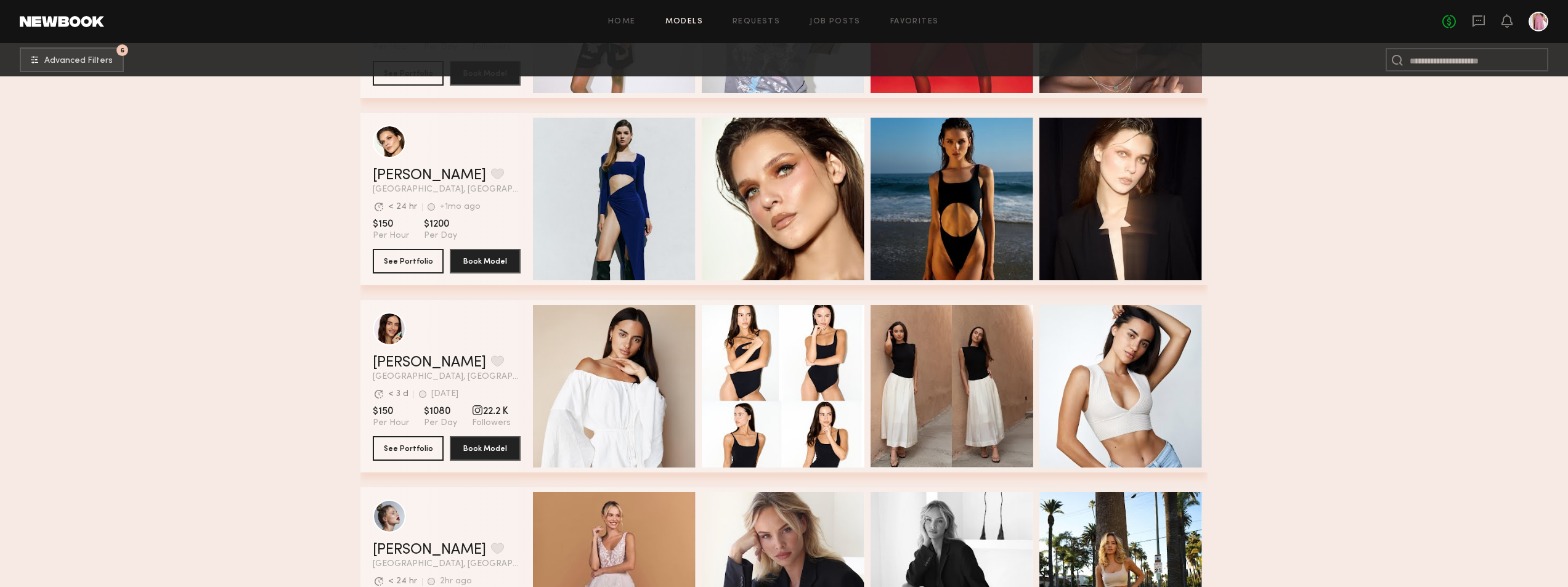
scroll to position [5853, 0]
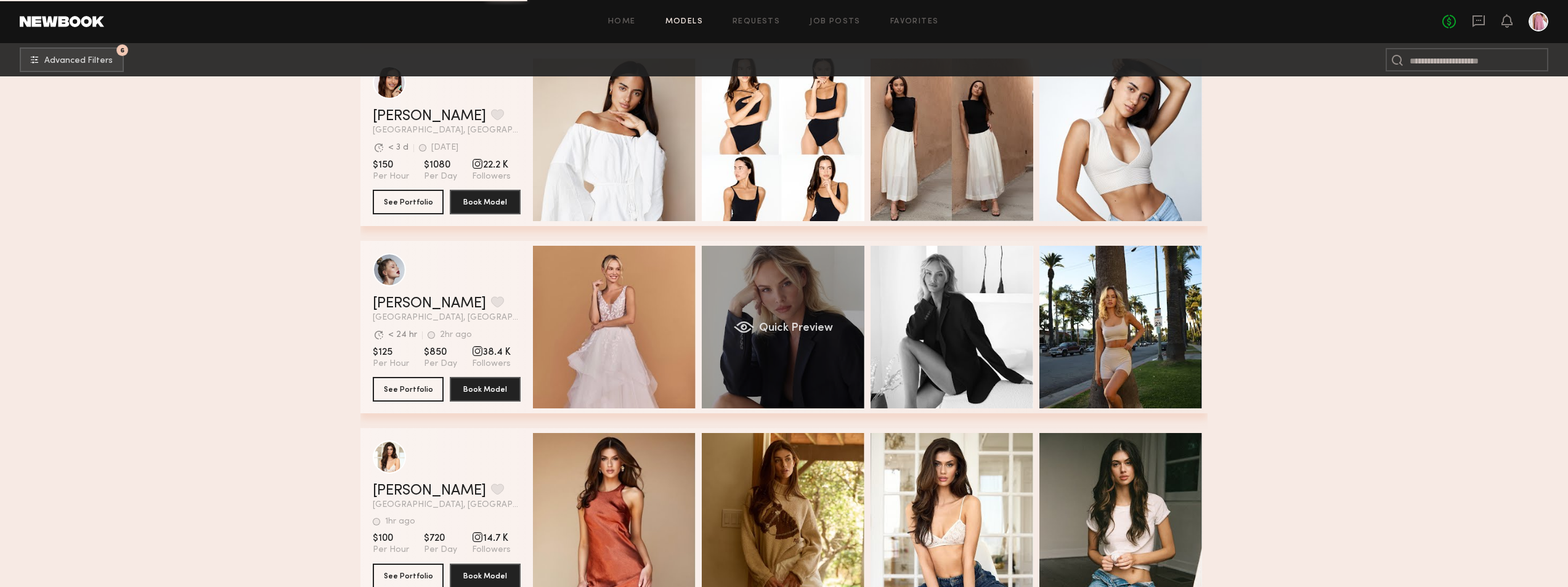
click at [750, 276] on div "Quick Preview" at bounding box center [783, 327] width 163 height 163
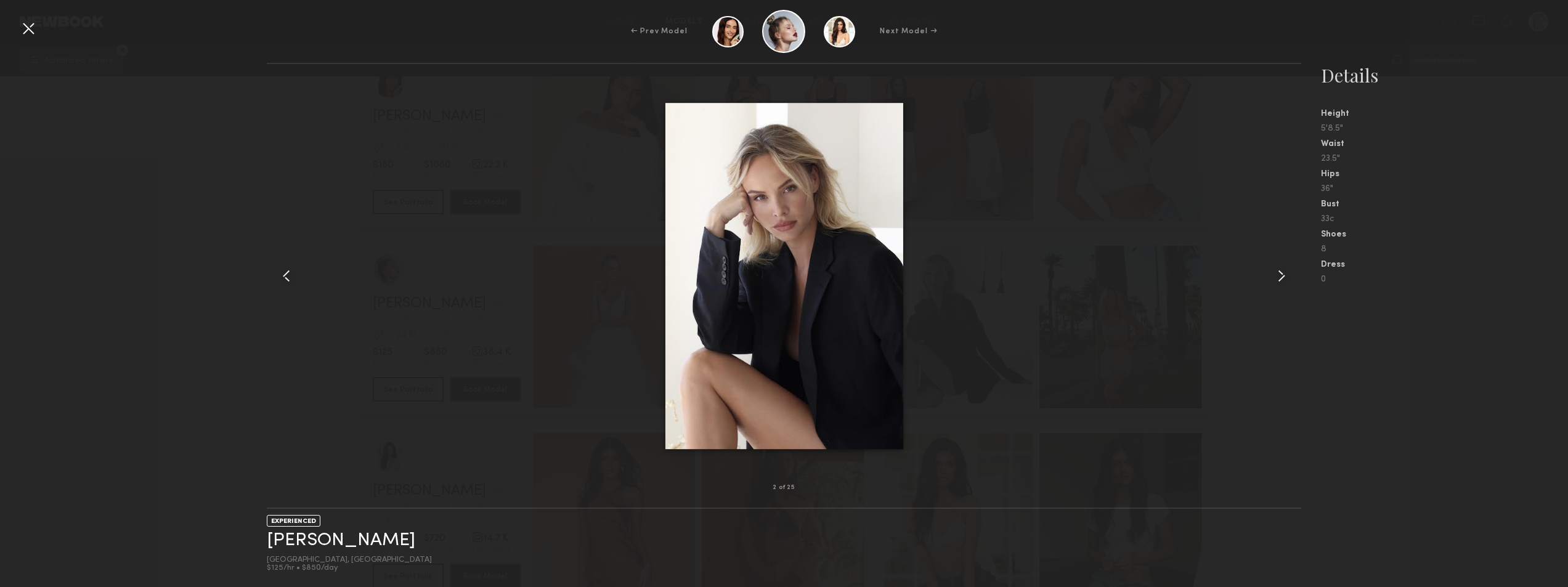
click at [1280, 276] on common-icon at bounding box center [1281, 276] width 20 height 20
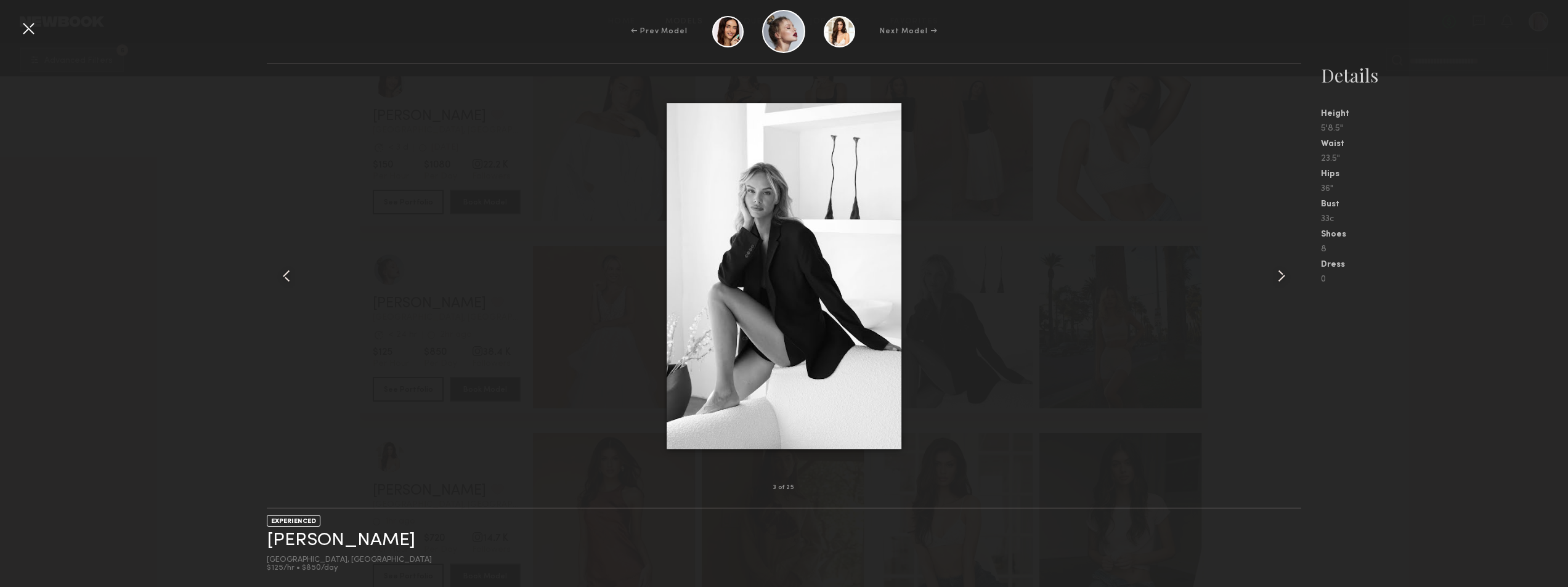
click at [1280, 276] on common-icon at bounding box center [1281, 276] width 20 height 20
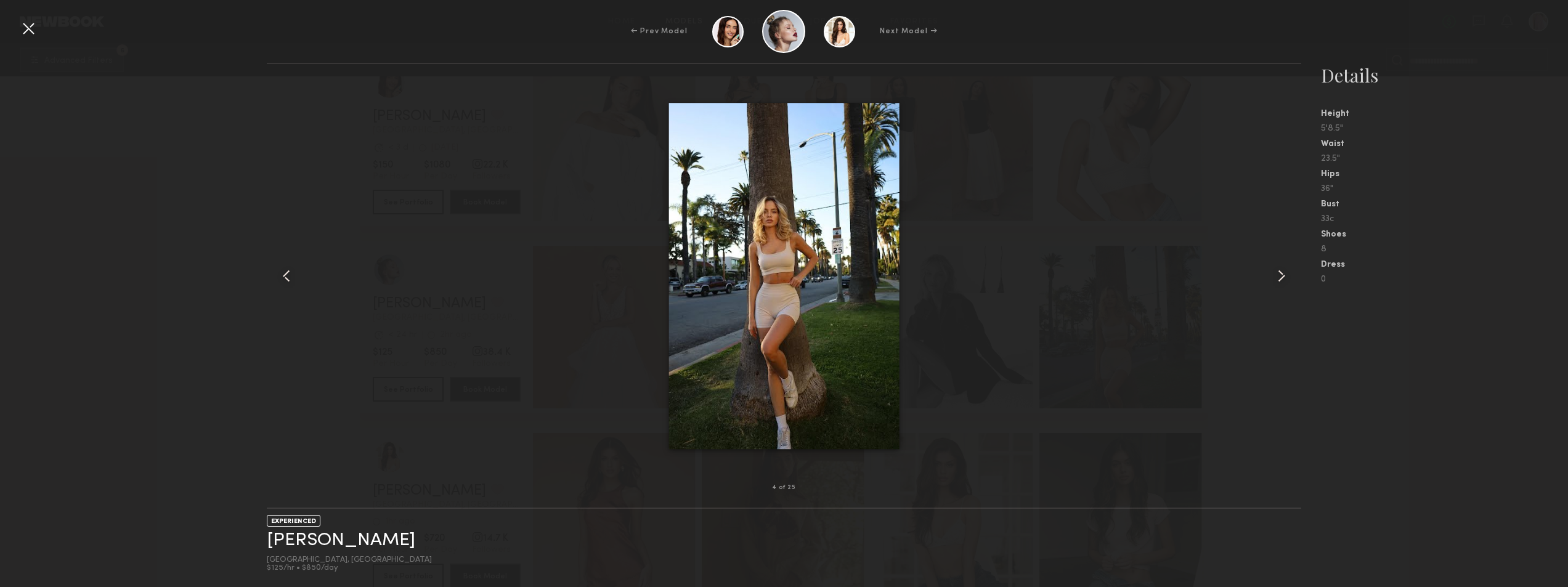
click at [1280, 276] on common-icon at bounding box center [1281, 276] width 20 height 20
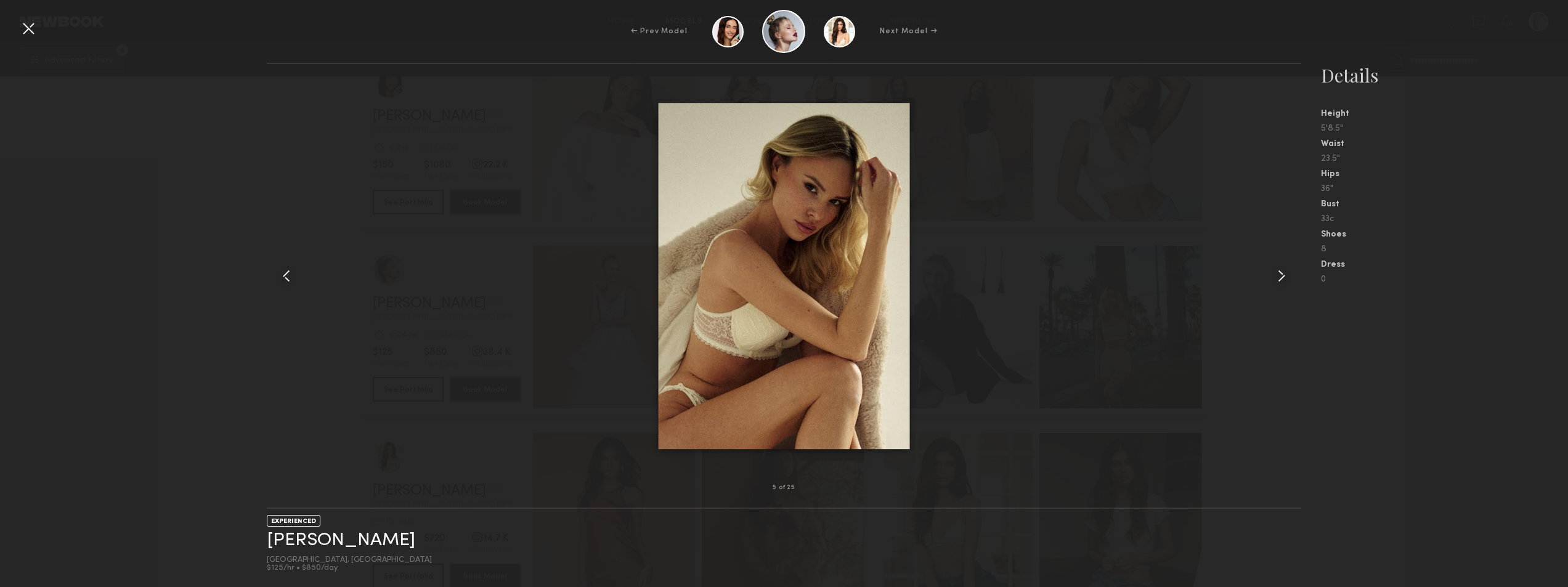
click at [1280, 276] on common-icon at bounding box center [1281, 276] width 20 height 20
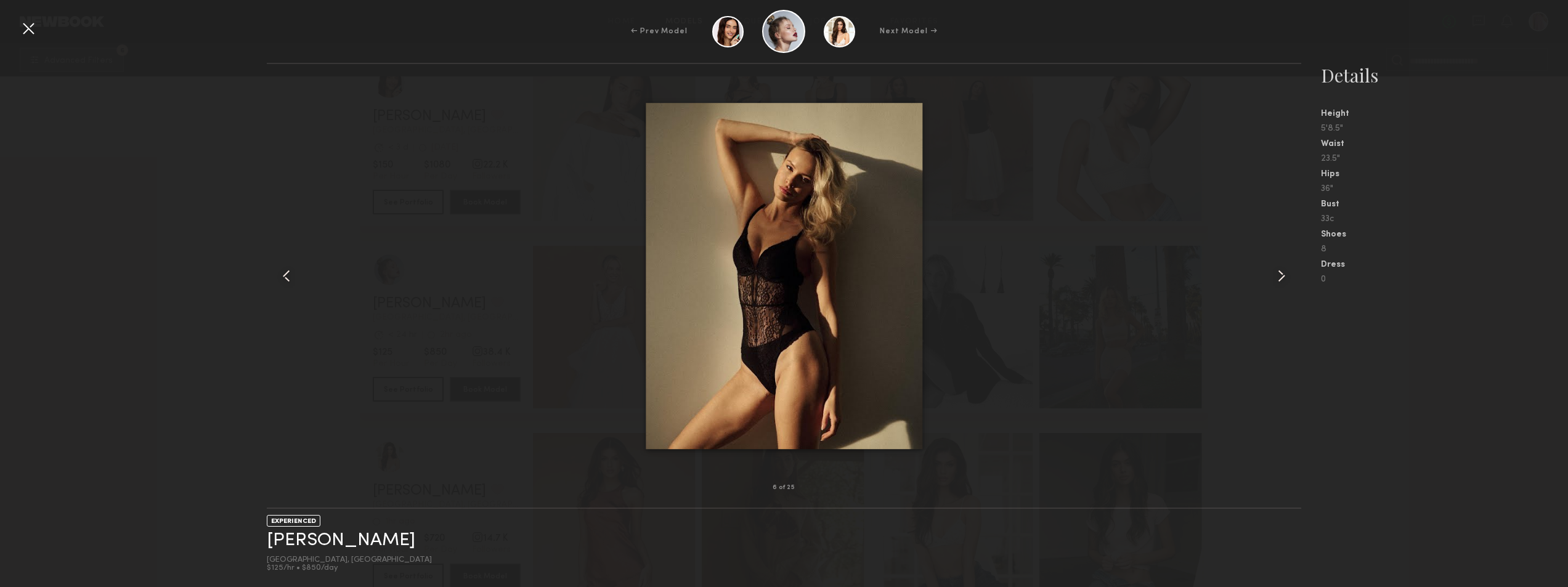
click at [1280, 276] on common-icon at bounding box center [1281, 276] width 20 height 20
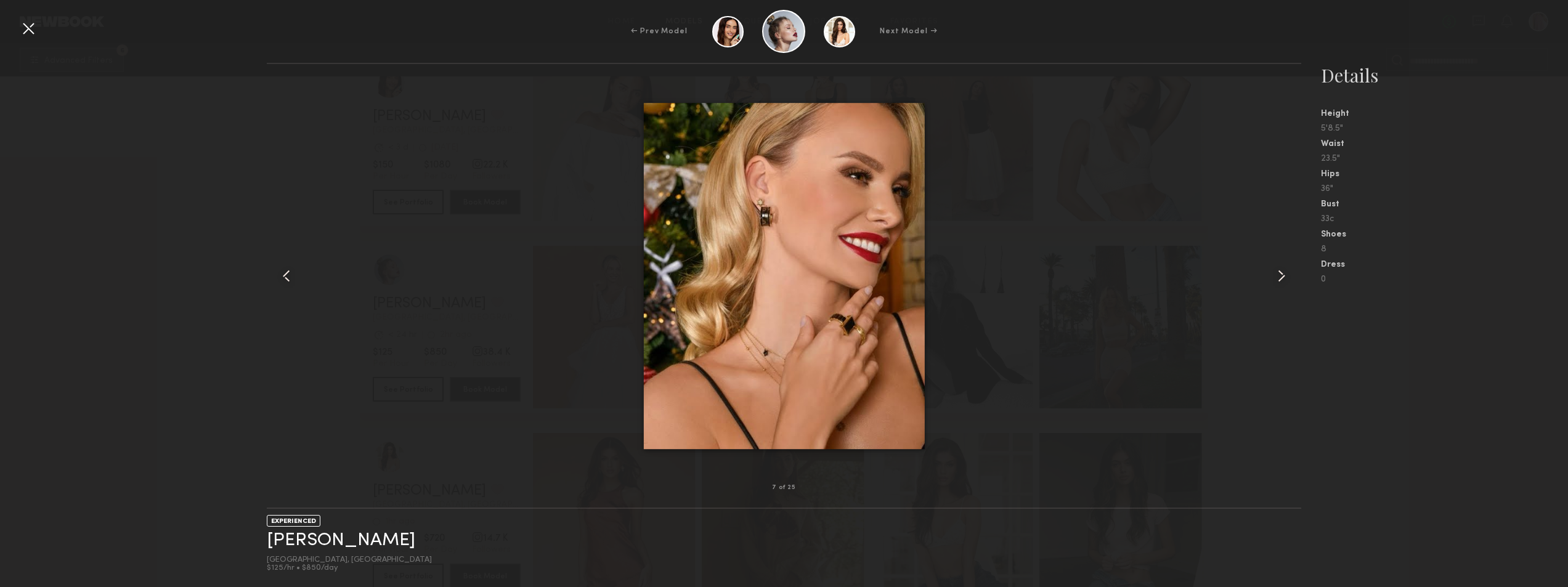
click at [1280, 276] on common-icon at bounding box center [1281, 276] width 20 height 20
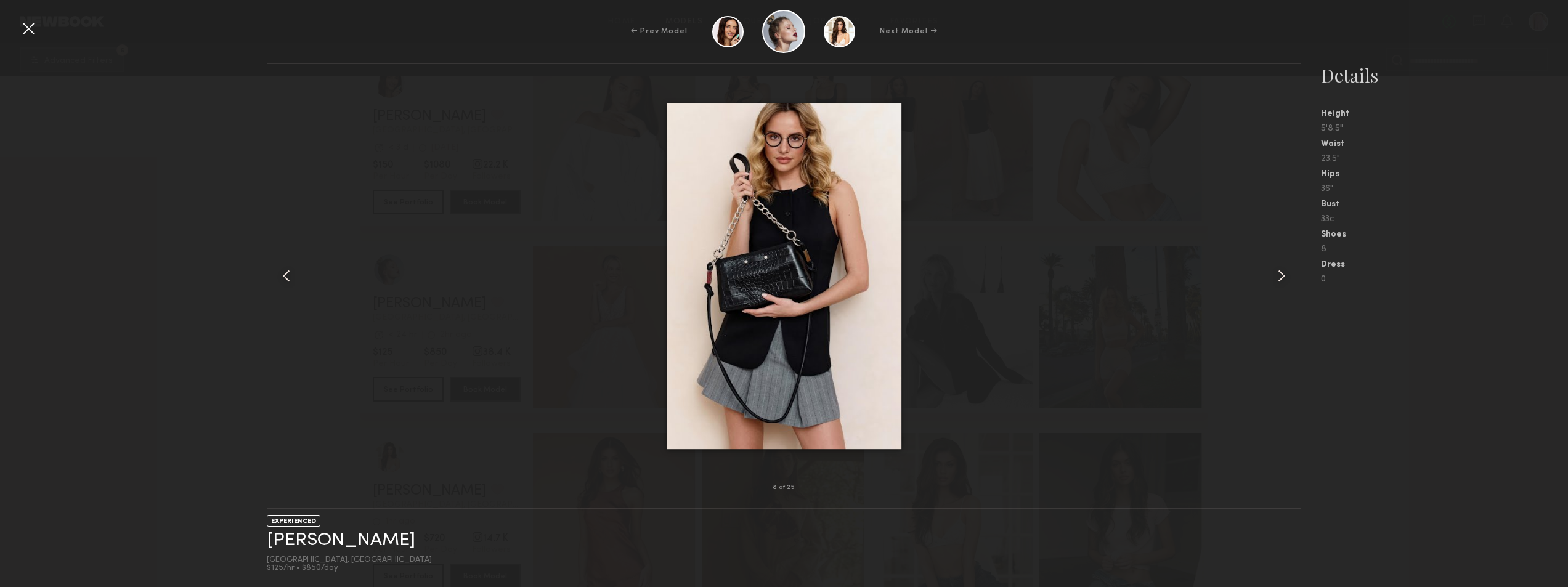
click at [1280, 276] on common-icon at bounding box center [1281, 276] width 20 height 20
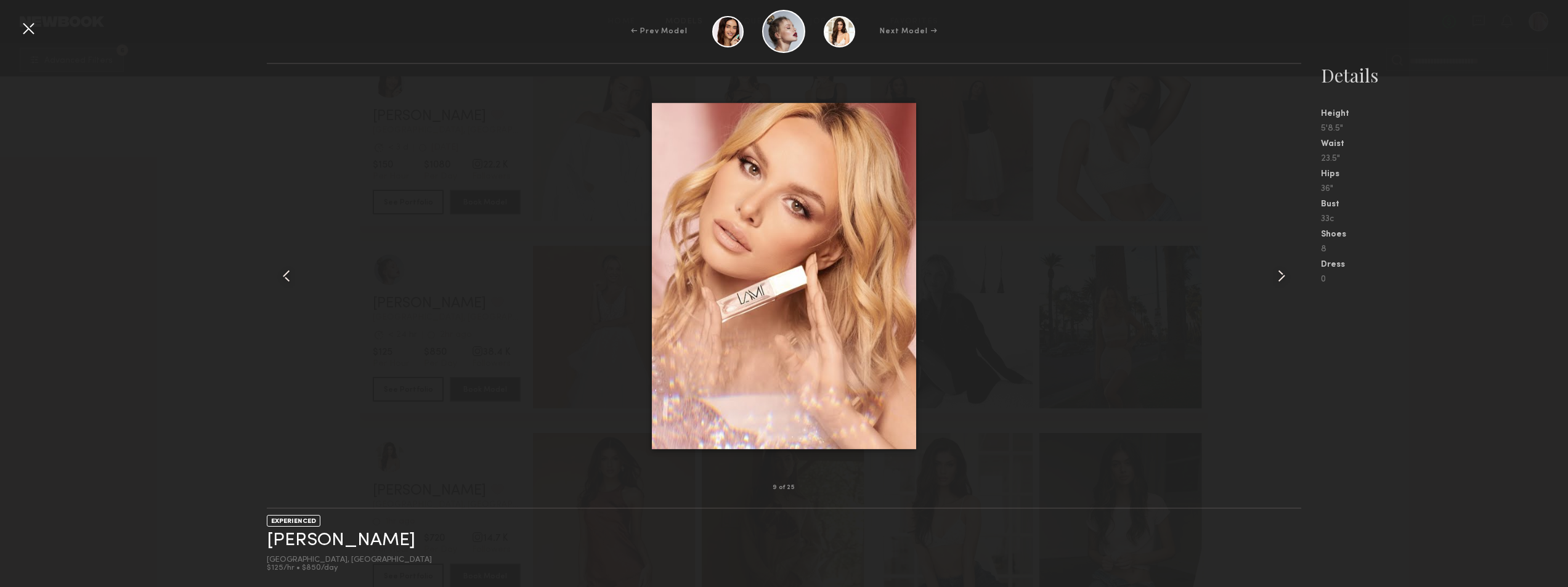
click at [1280, 276] on common-icon at bounding box center [1281, 276] width 20 height 20
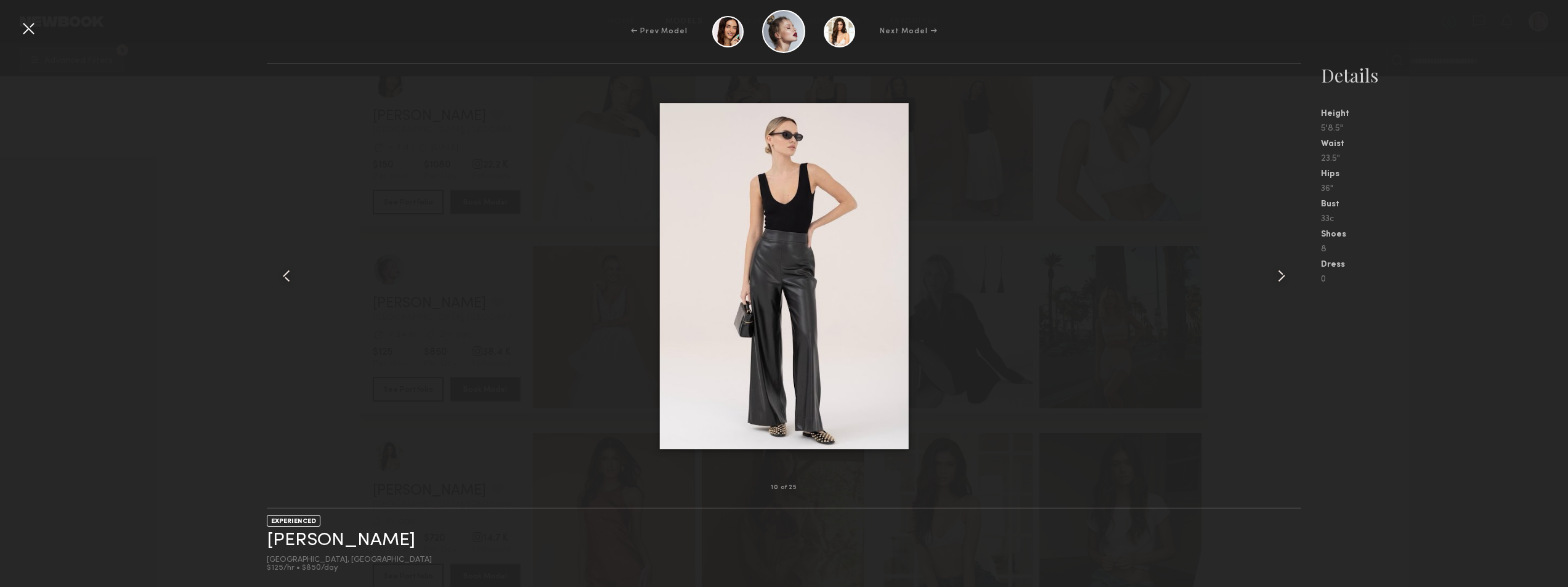
click at [1280, 276] on common-icon at bounding box center [1281, 276] width 20 height 20
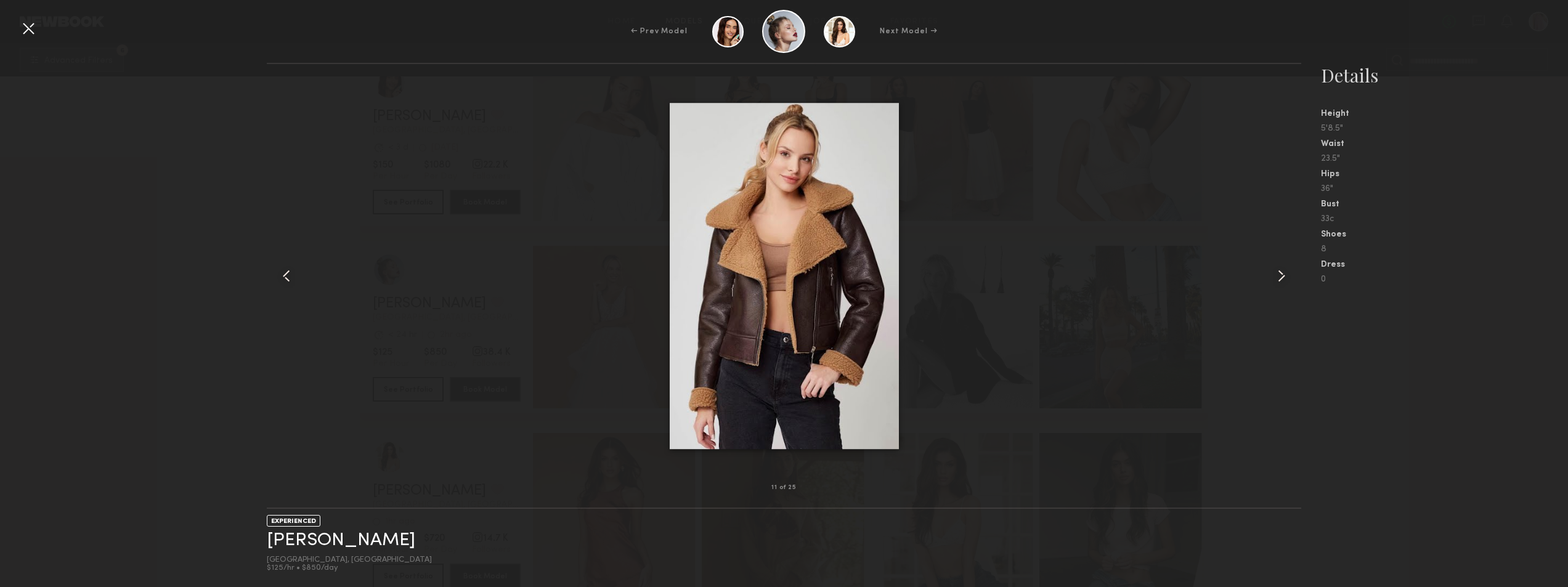
click at [1280, 276] on common-icon at bounding box center [1281, 276] width 20 height 20
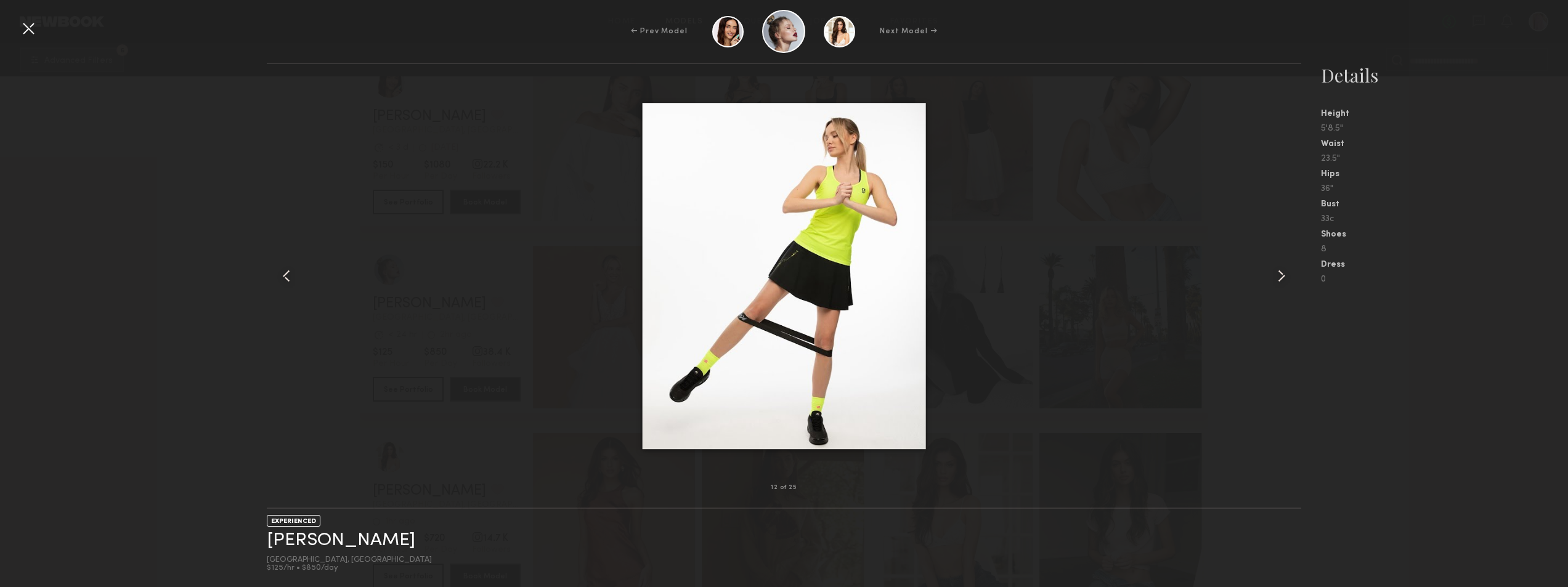
click at [1280, 276] on common-icon at bounding box center [1281, 276] width 20 height 20
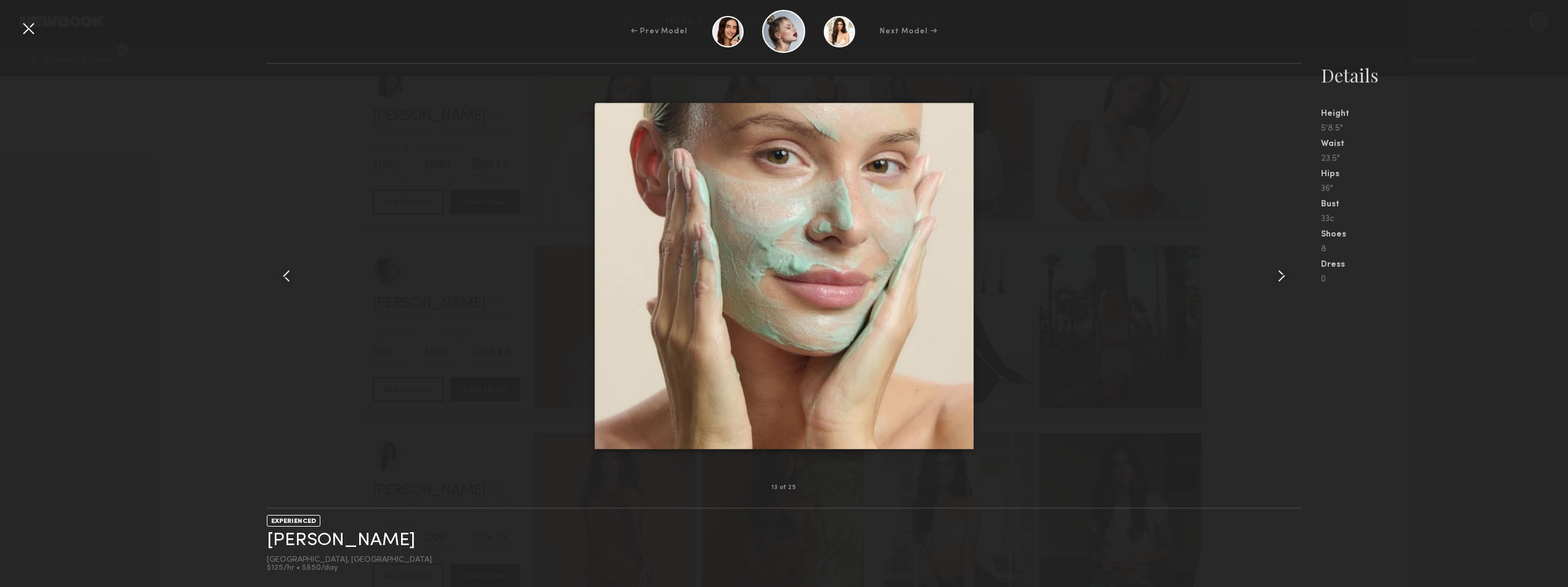
click at [37, 32] on div at bounding box center [28, 28] width 20 height 20
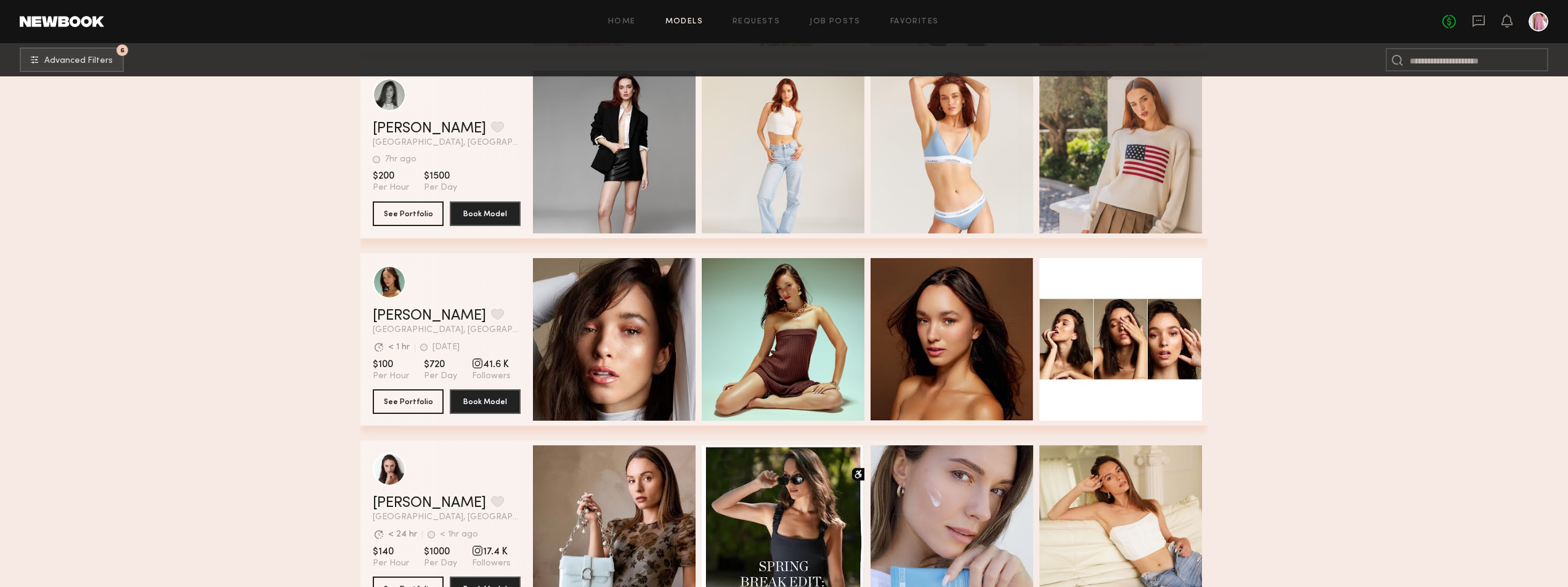
scroll to position [6900, 0]
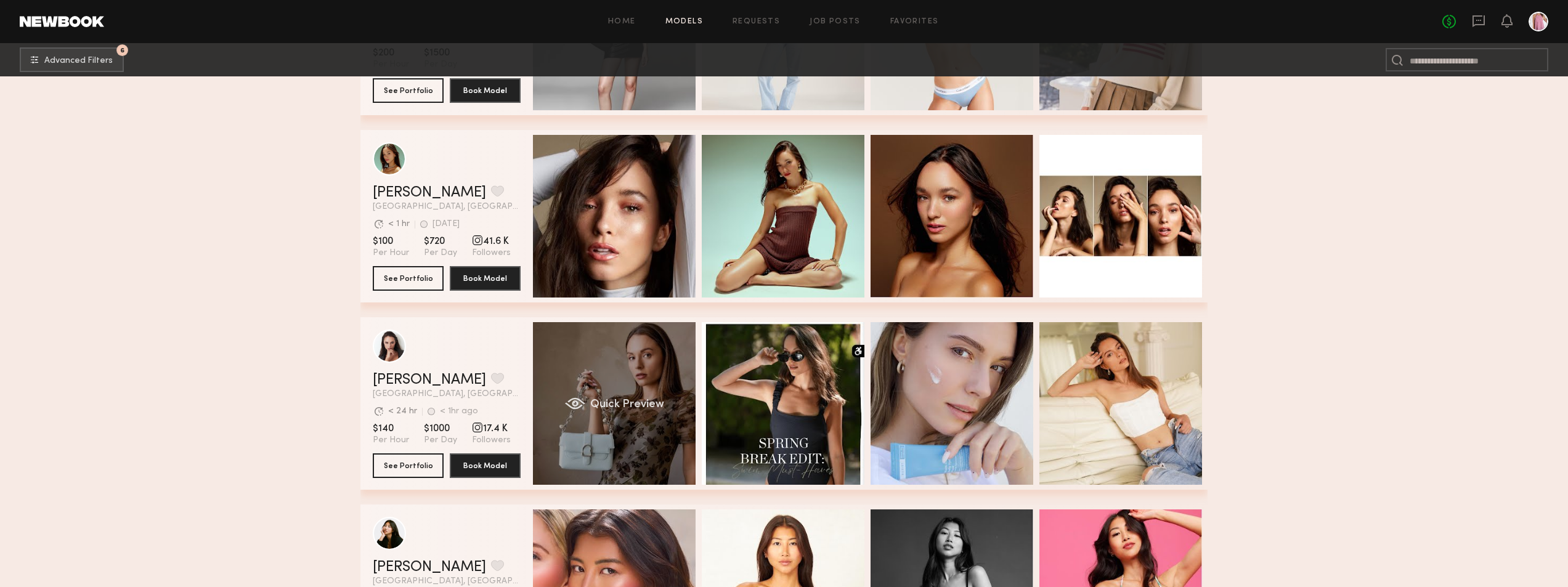
click at [637, 364] on div "Quick Preview" at bounding box center [614, 403] width 163 height 163
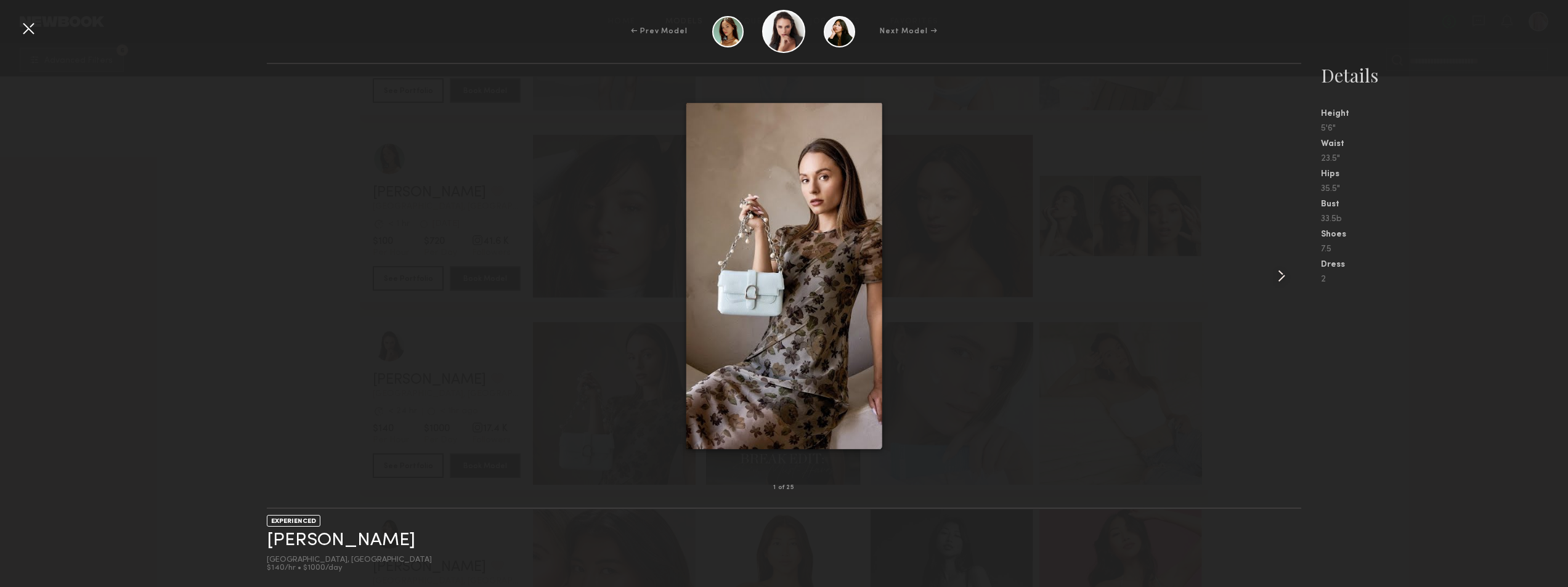
click at [1273, 276] on common-icon at bounding box center [1281, 276] width 20 height 20
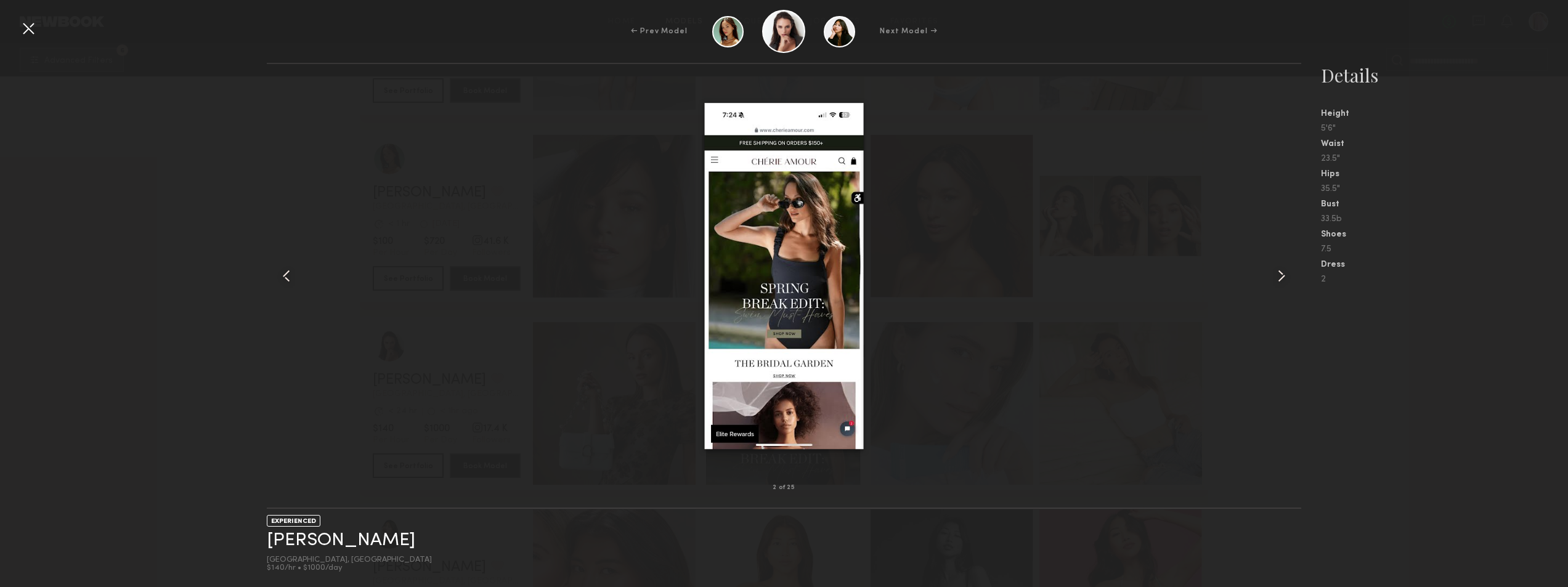
click at [1277, 272] on common-icon at bounding box center [1281, 276] width 20 height 20
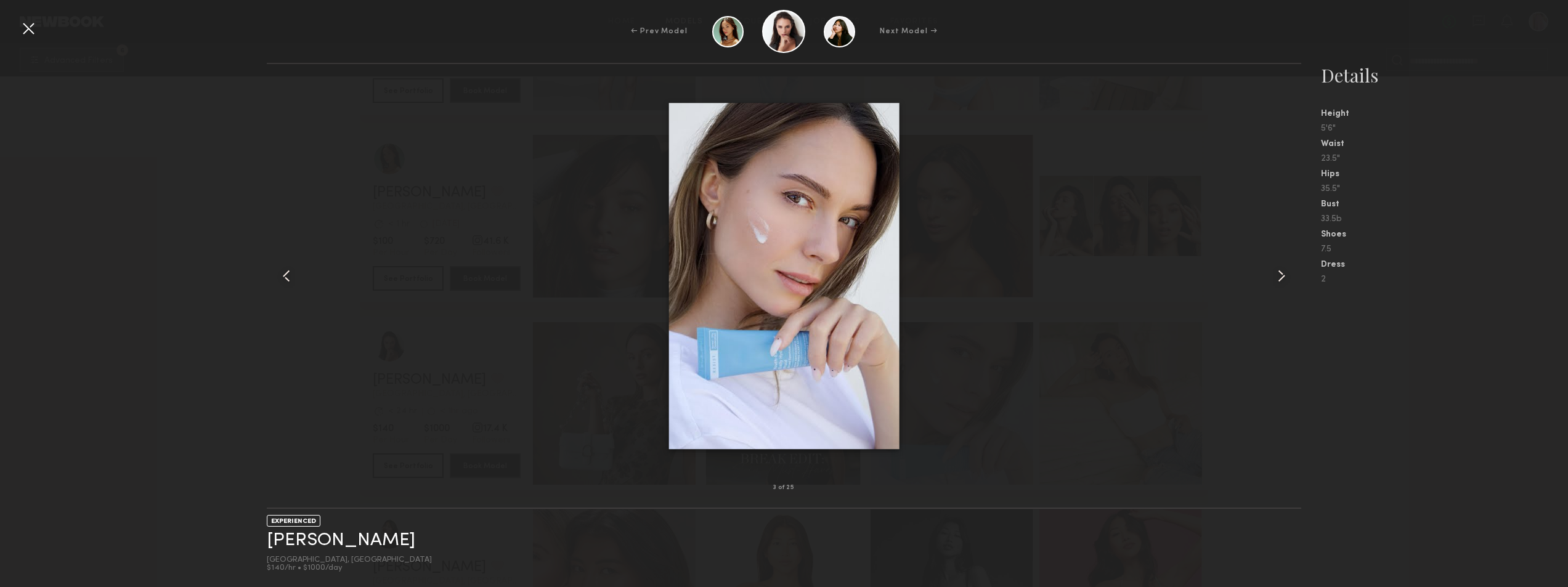
click at [1277, 272] on common-icon at bounding box center [1281, 276] width 20 height 20
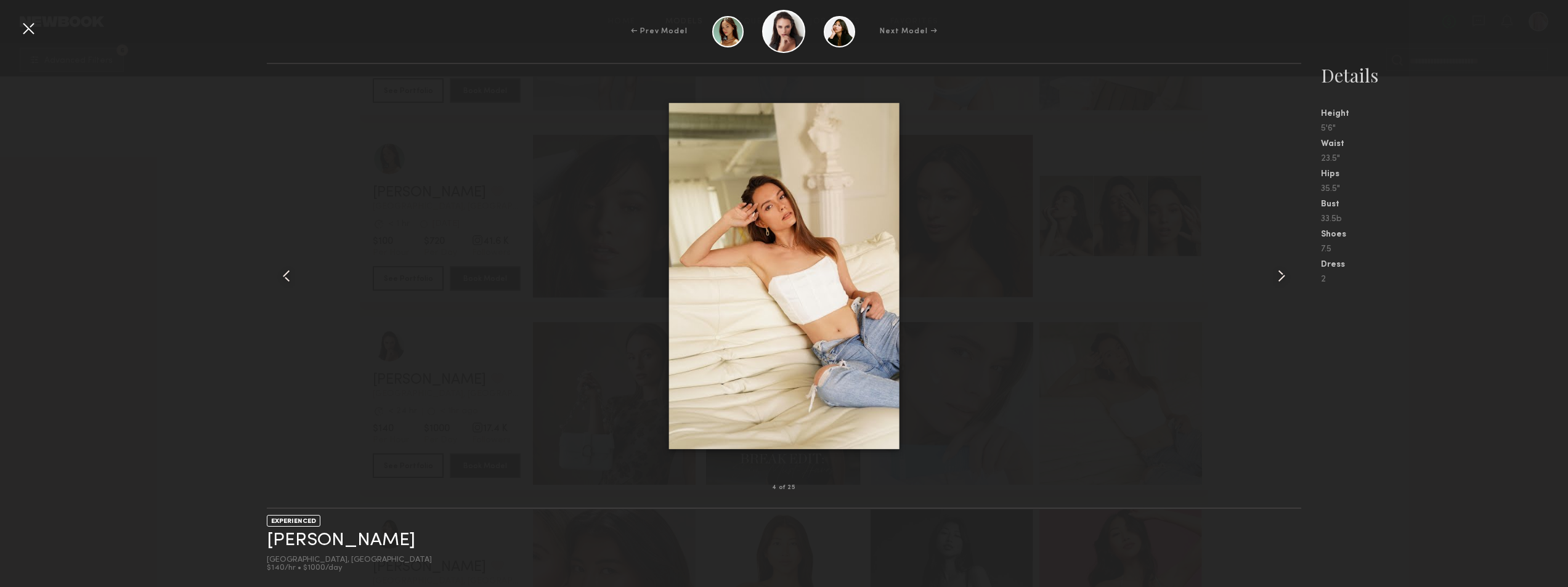
click at [1277, 272] on common-icon at bounding box center [1281, 276] width 20 height 20
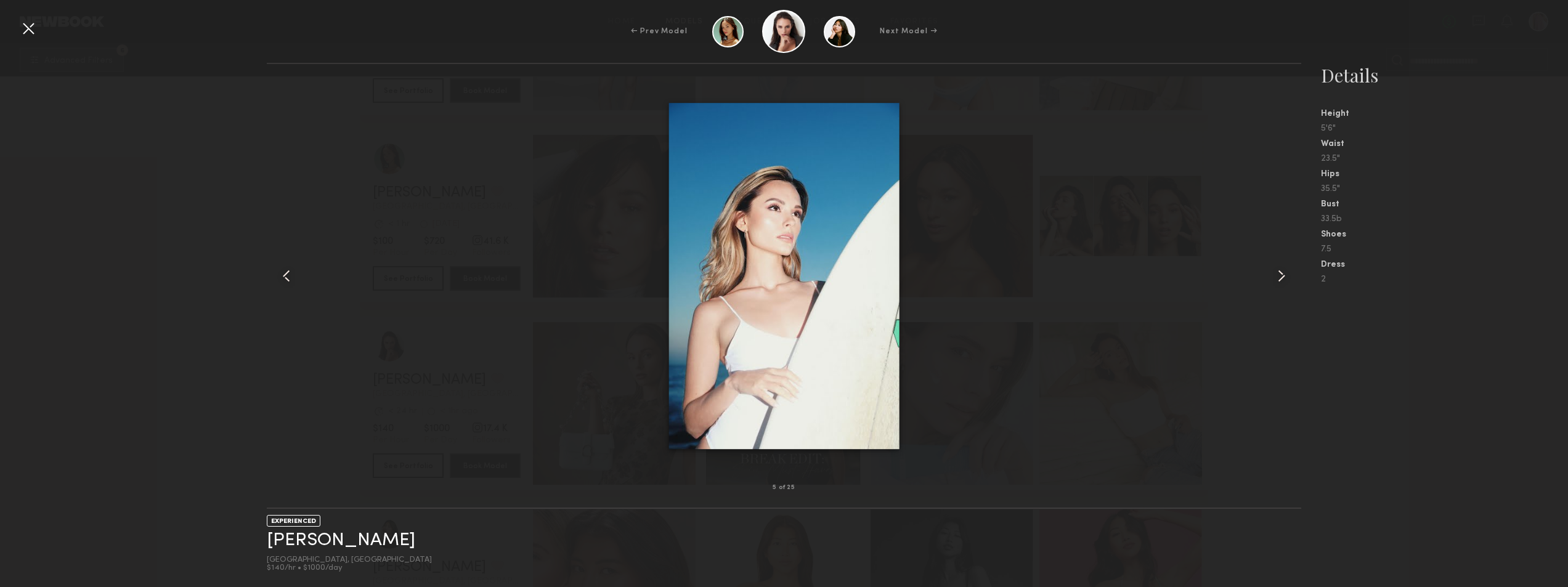
click at [1277, 272] on common-icon at bounding box center [1281, 276] width 20 height 20
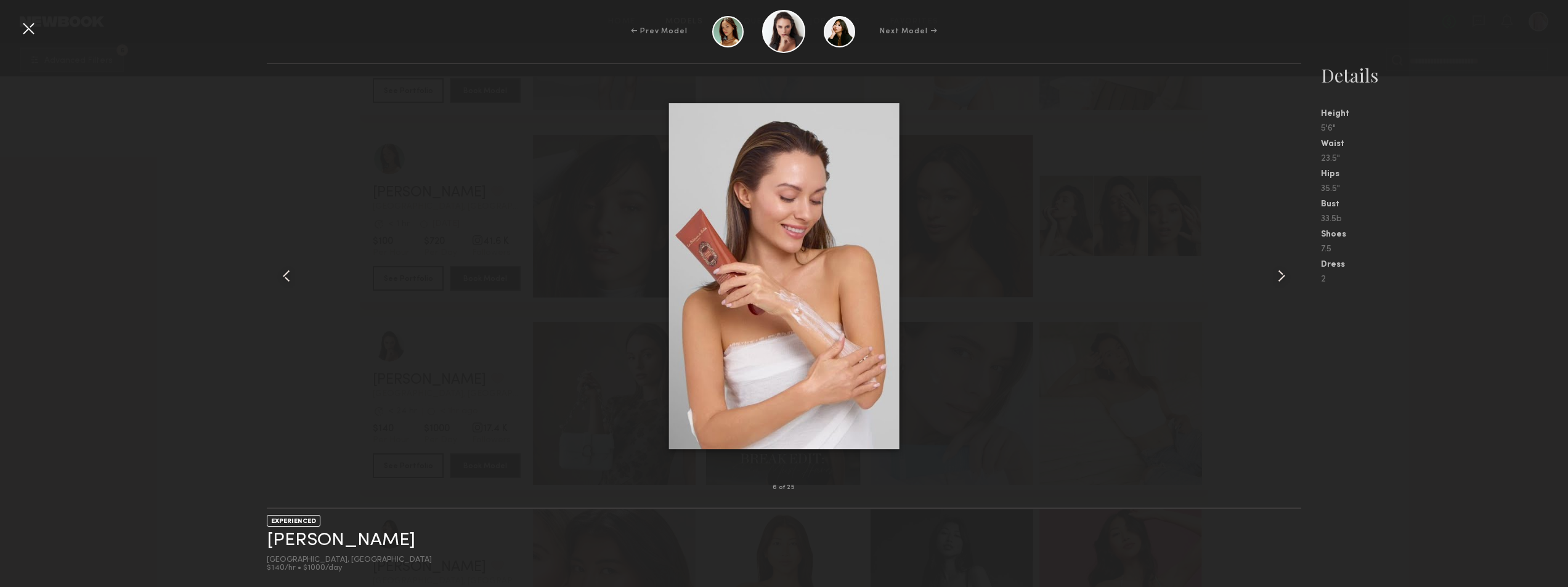
click at [1277, 272] on common-icon at bounding box center [1281, 276] width 20 height 20
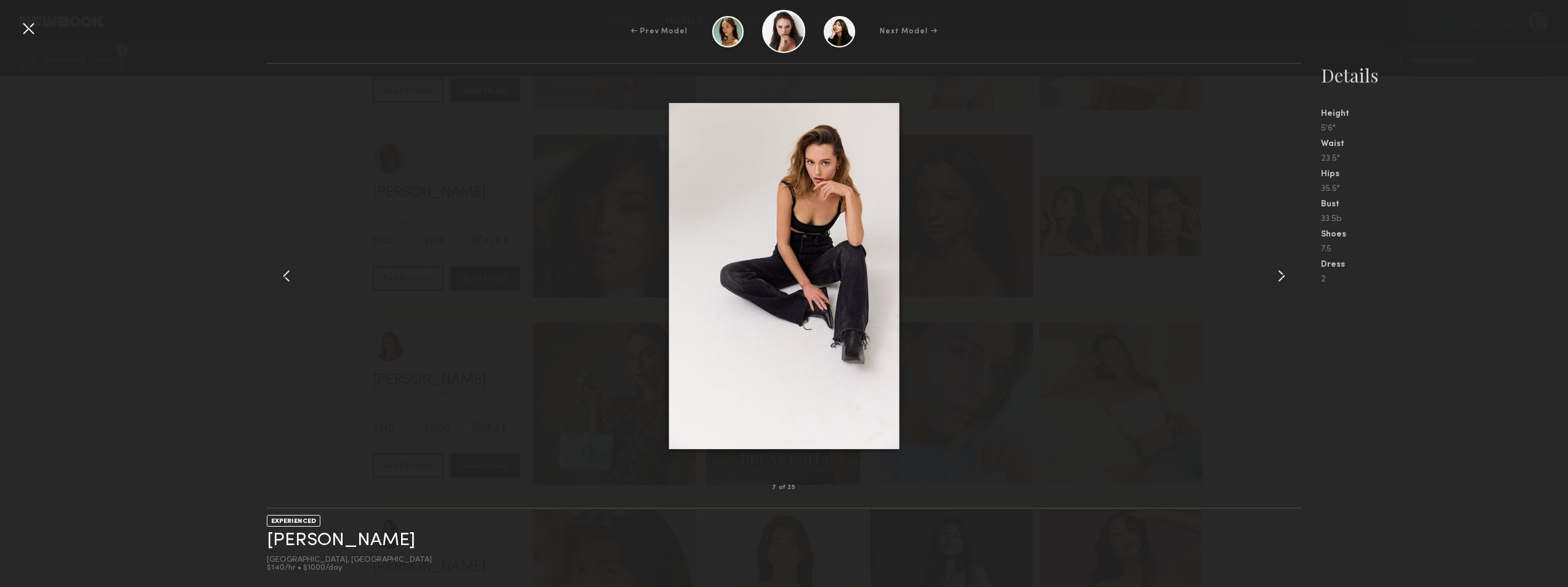
click at [1277, 272] on common-icon at bounding box center [1281, 276] width 20 height 20
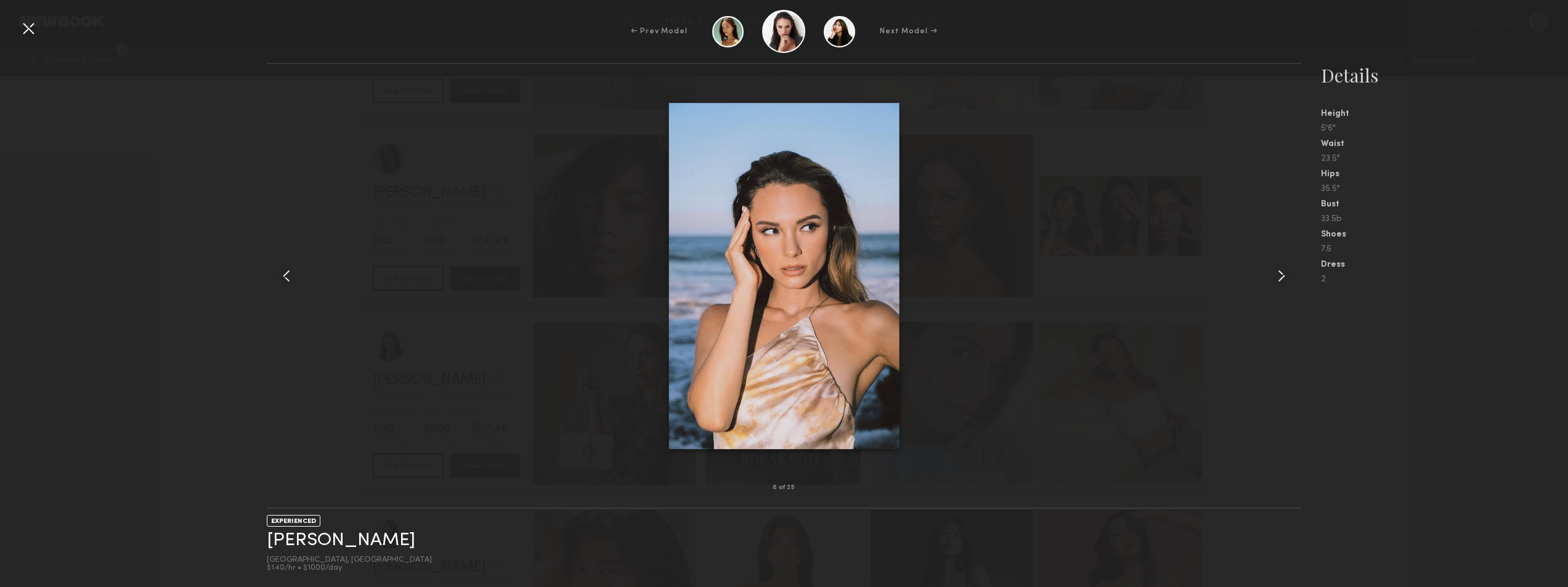
click at [1277, 272] on common-icon at bounding box center [1281, 276] width 20 height 20
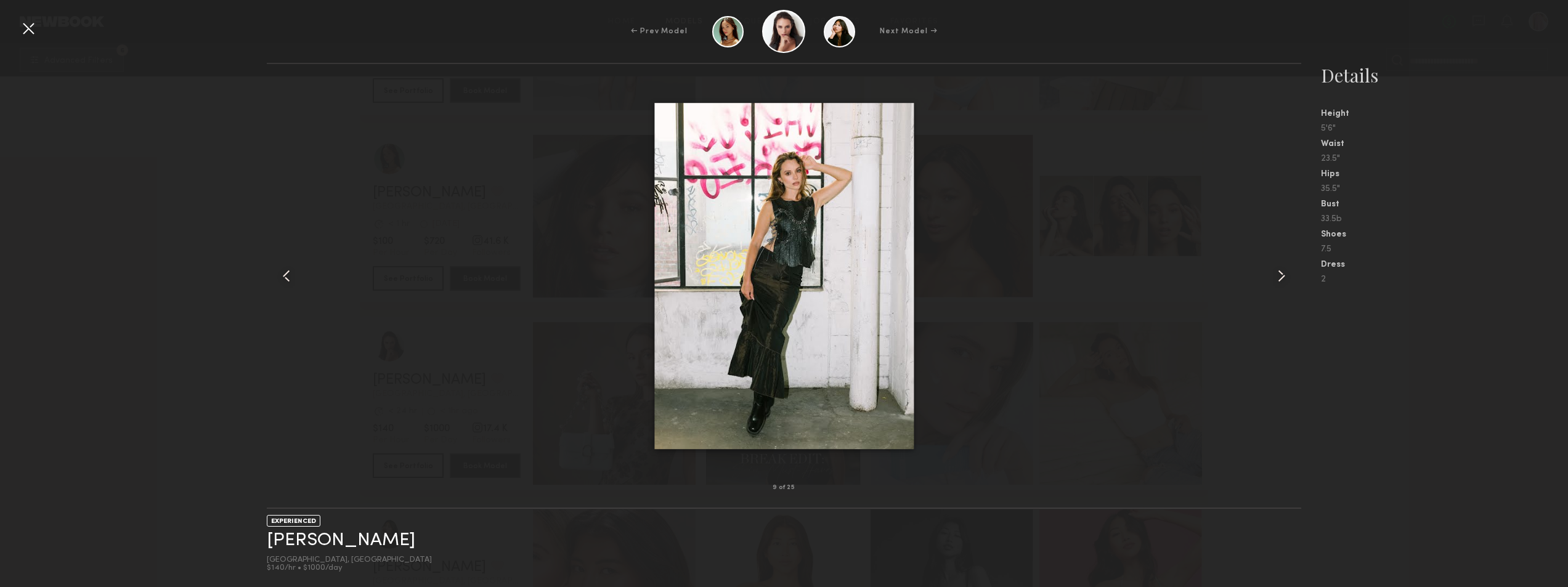
scroll to position [7147, 0]
click at [1275, 269] on common-icon at bounding box center [1281, 276] width 20 height 20
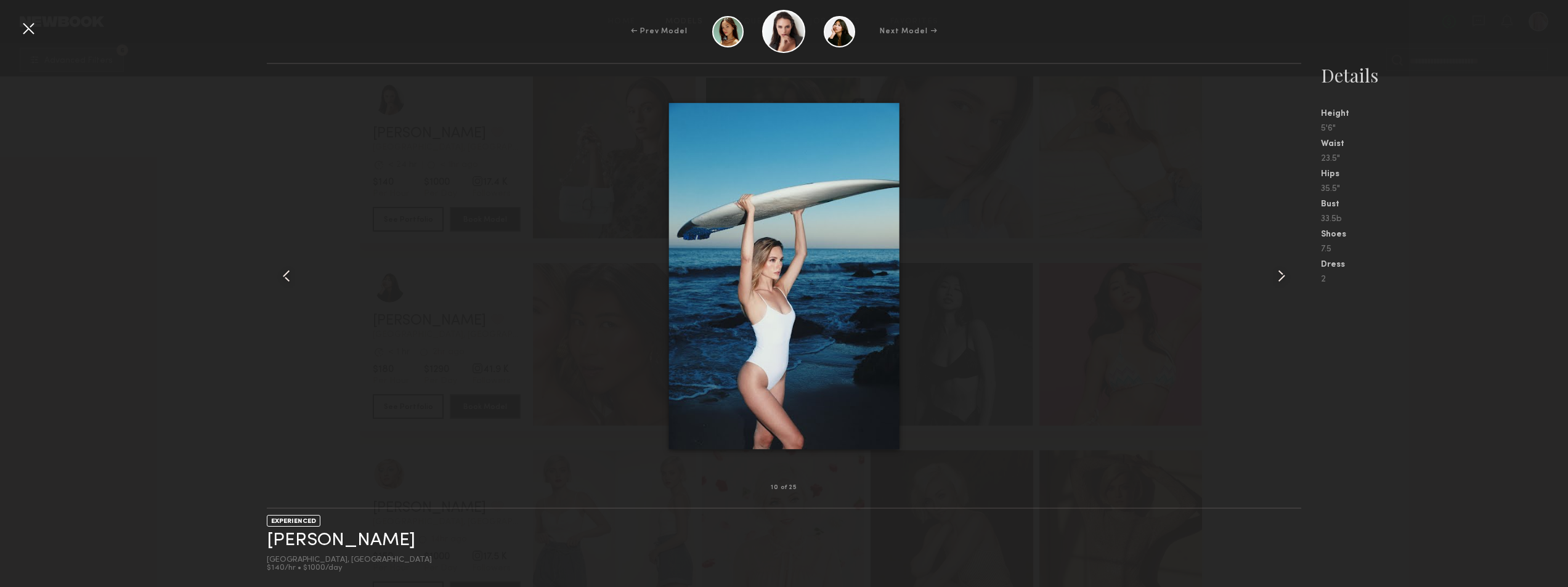
click at [1275, 269] on common-icon at bounding box center [1281, 276] width 20 height 20
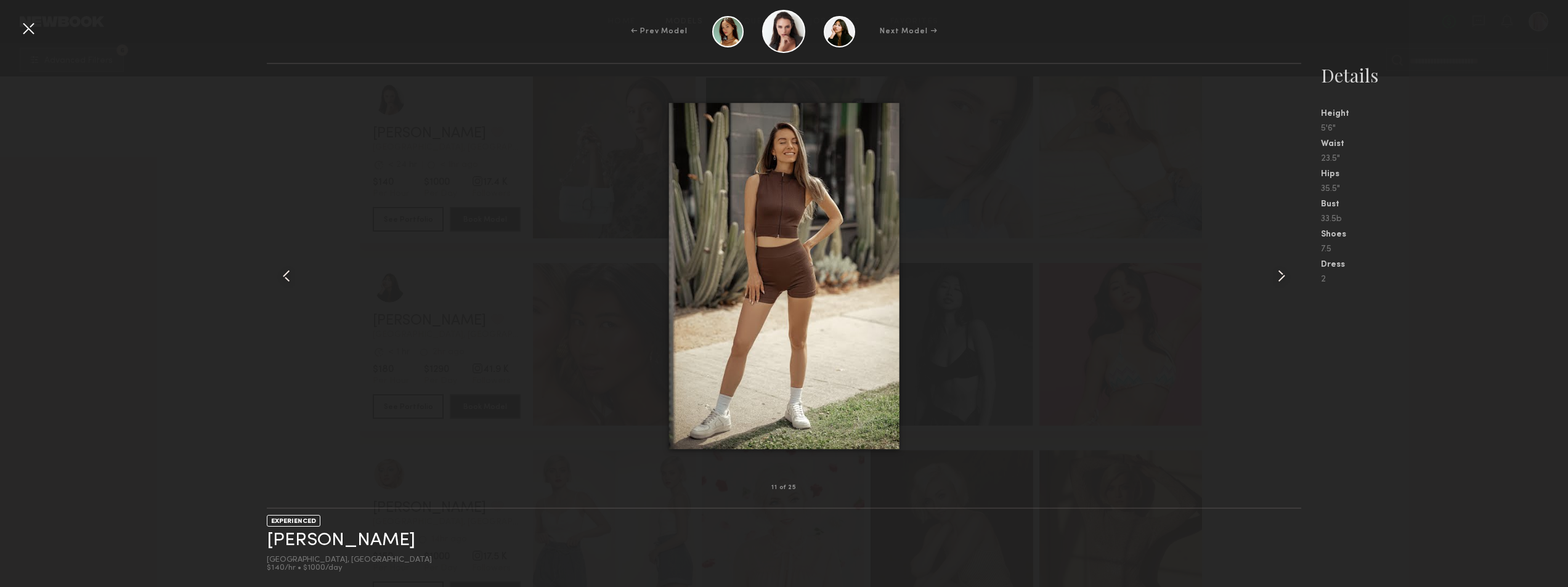
click at [25, 31] on div at bounding box center [28, 28] width 20 height 20
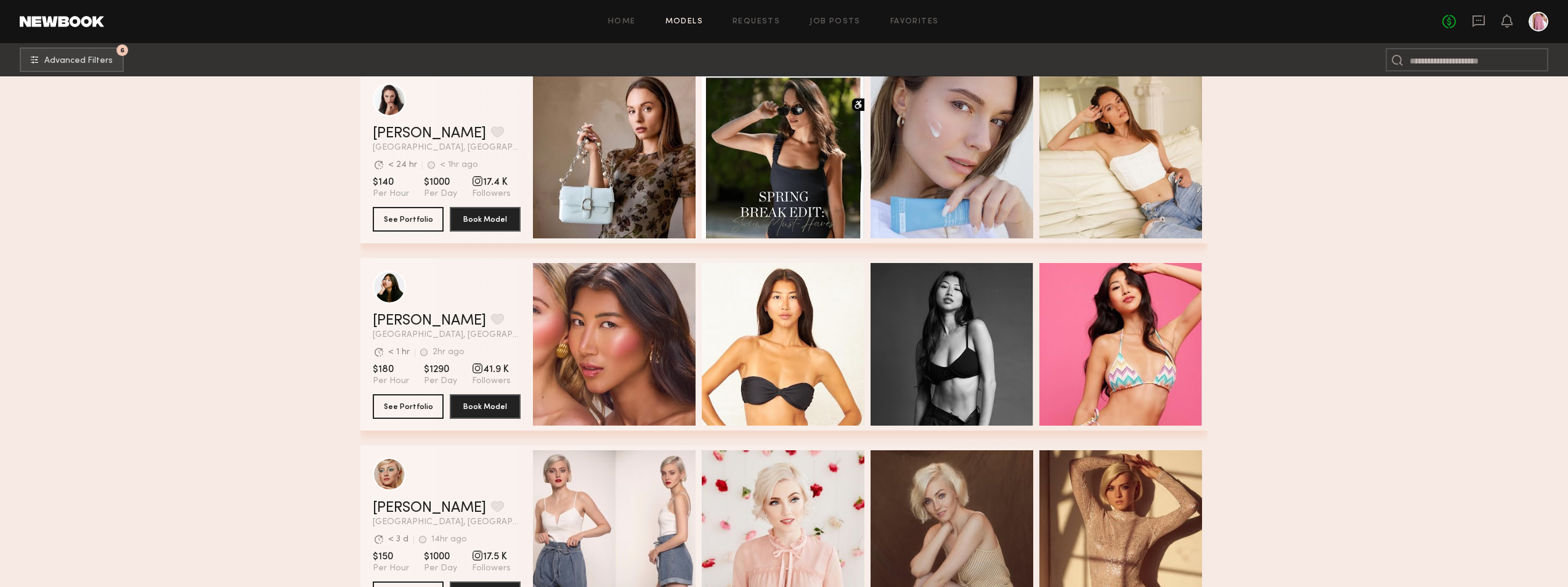
scroll to position [7455, 0]
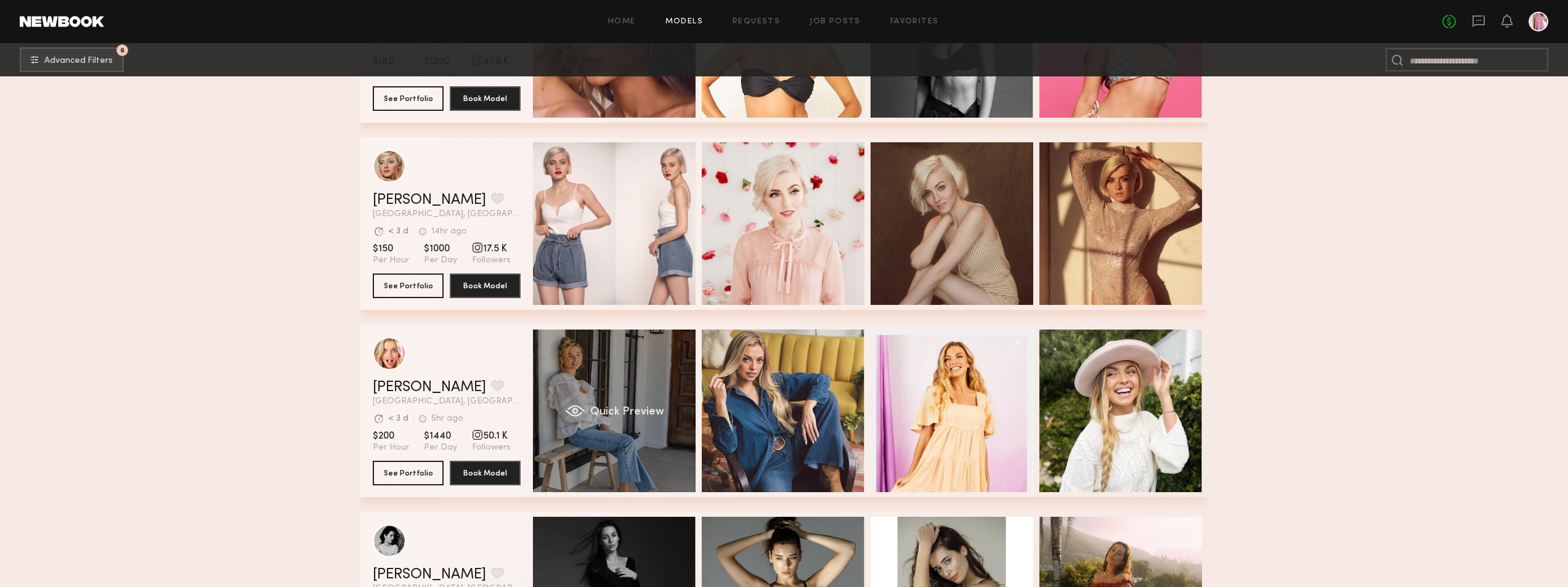
click at [652, 365] on div "Quick Preview" at bounding box center [614, 411] width 163 height 163
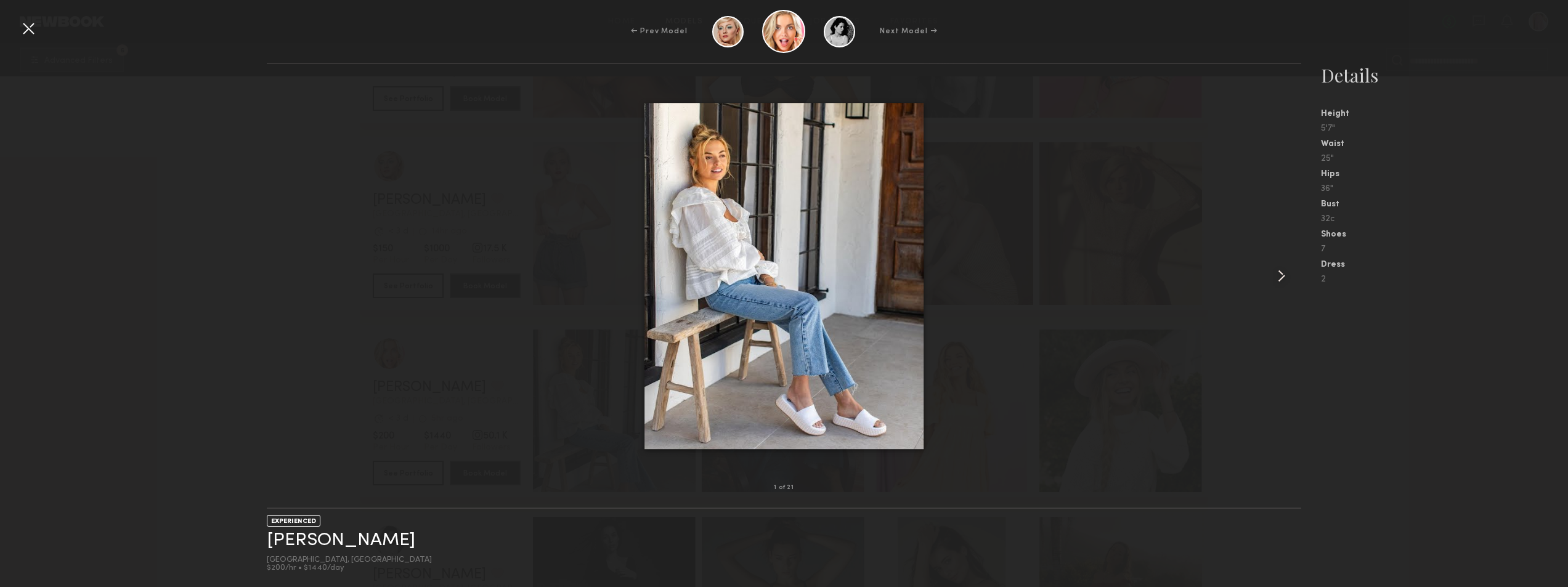
click at [1287, 273] on common-icon at bounding box center [1281, 276] width 20 height 20
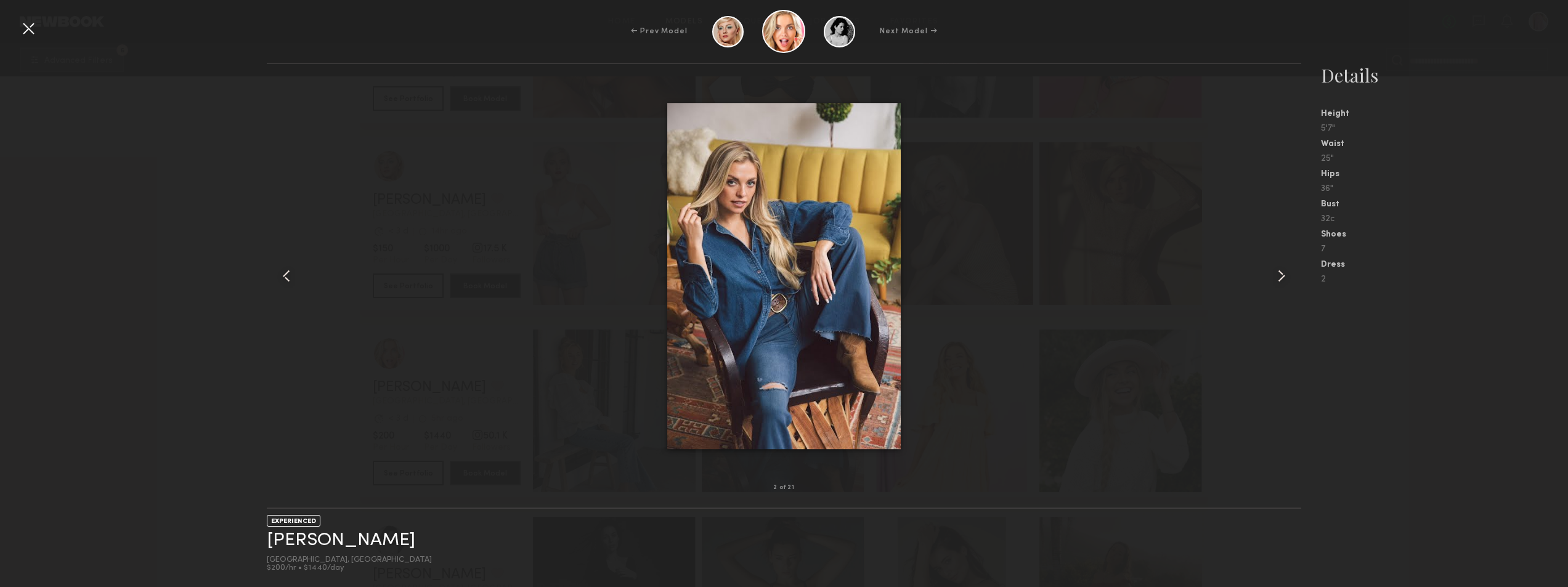
click at [1287, 273] on common-icon at bounding box center [1281, 276] width 20 height 20
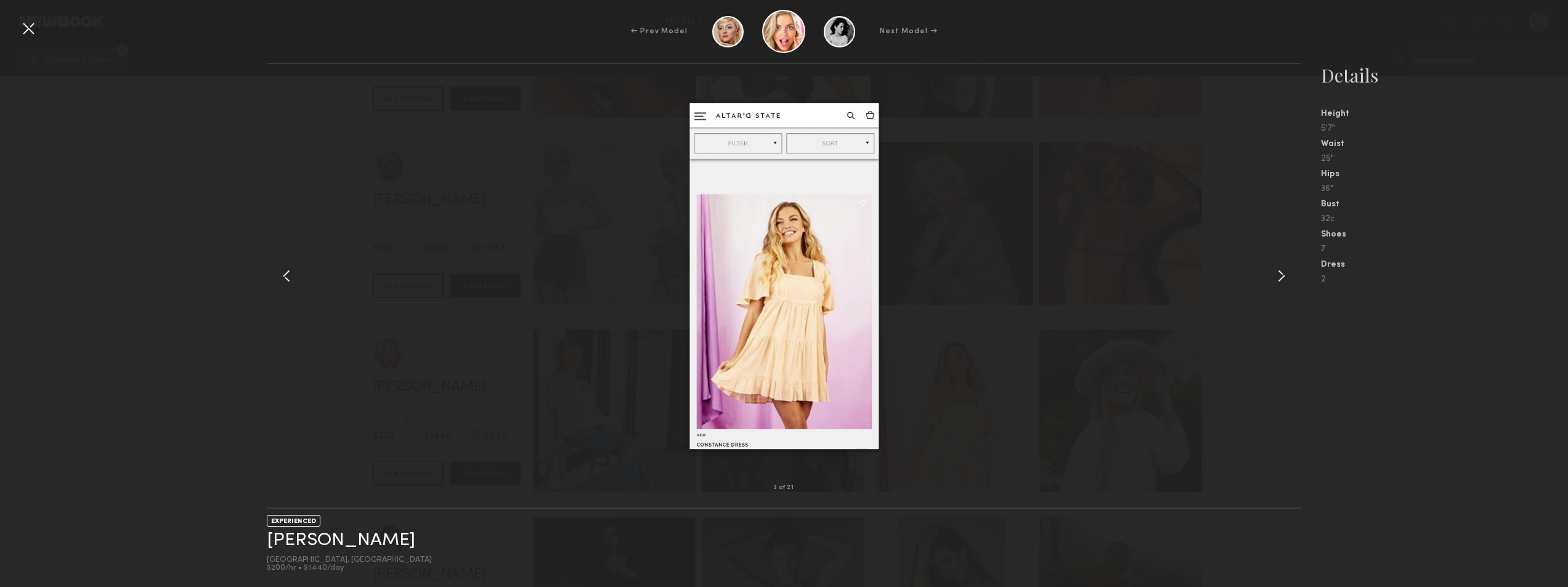
click at [1287, 273] on common-icon at bounding box center [1281, 276] width 20 height 20
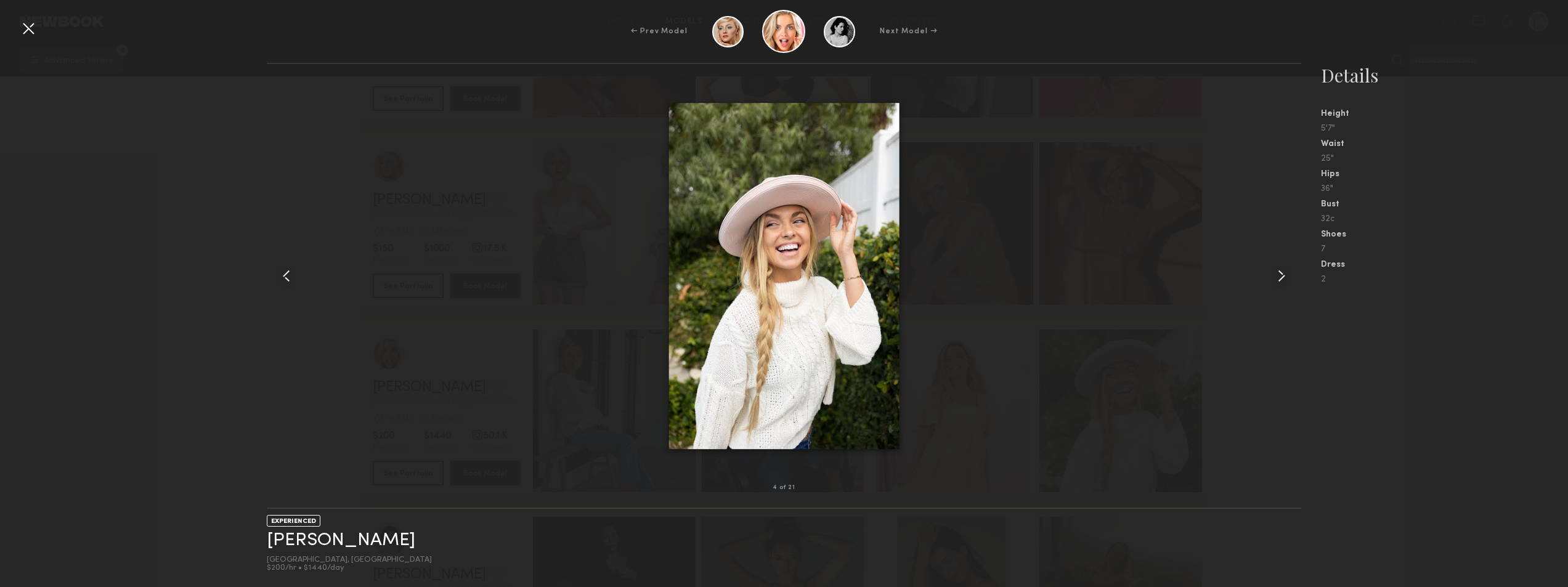
click at [1287, 273] on common-icon at bounding box center [1281, 276] width 20 height 20
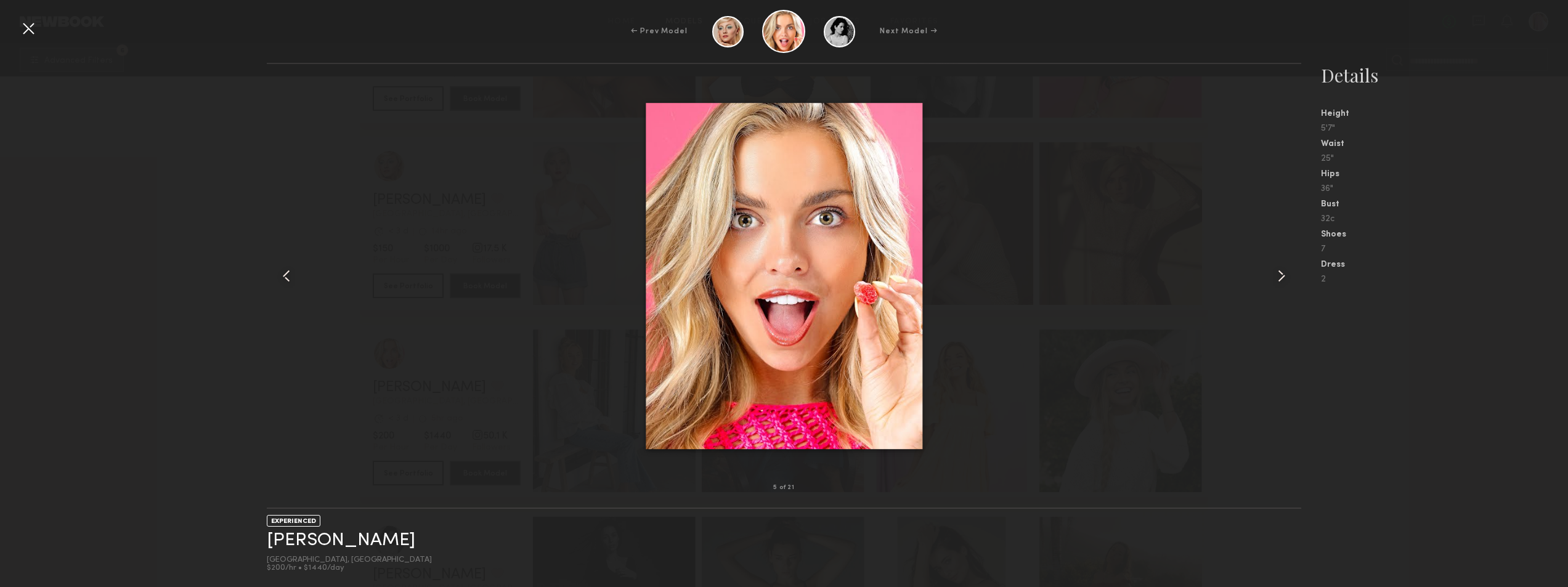
click at [34, 30] on div at bounding box center [28, 28] width 20 height 20
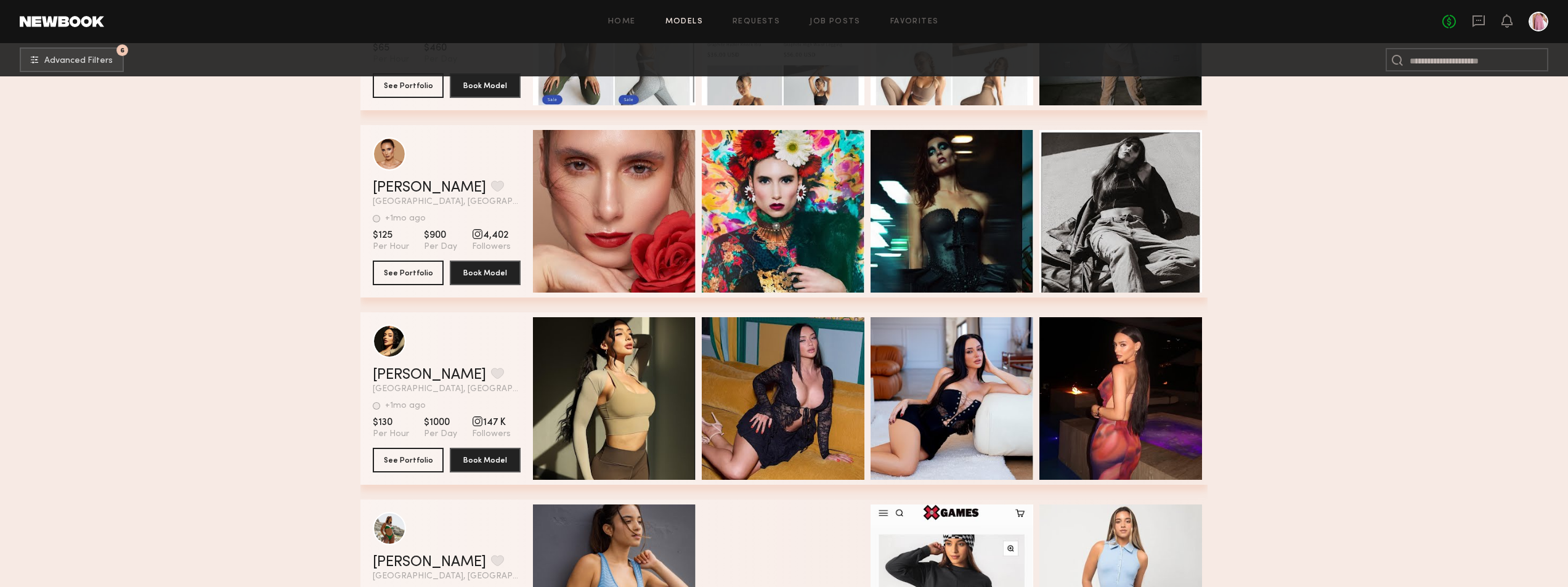
scroll to position [11275, 0]
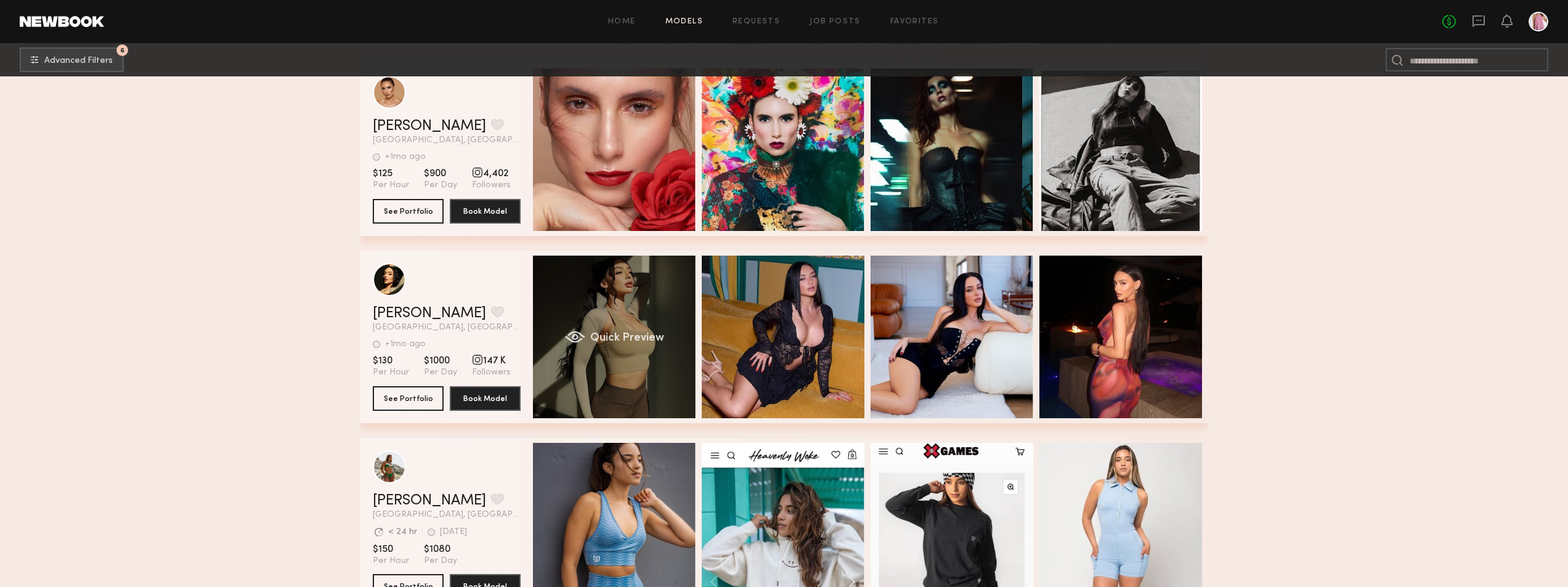
click at [599, 287] on div "Quick Preview" at bounding box center [614, 337] width 163 height 163
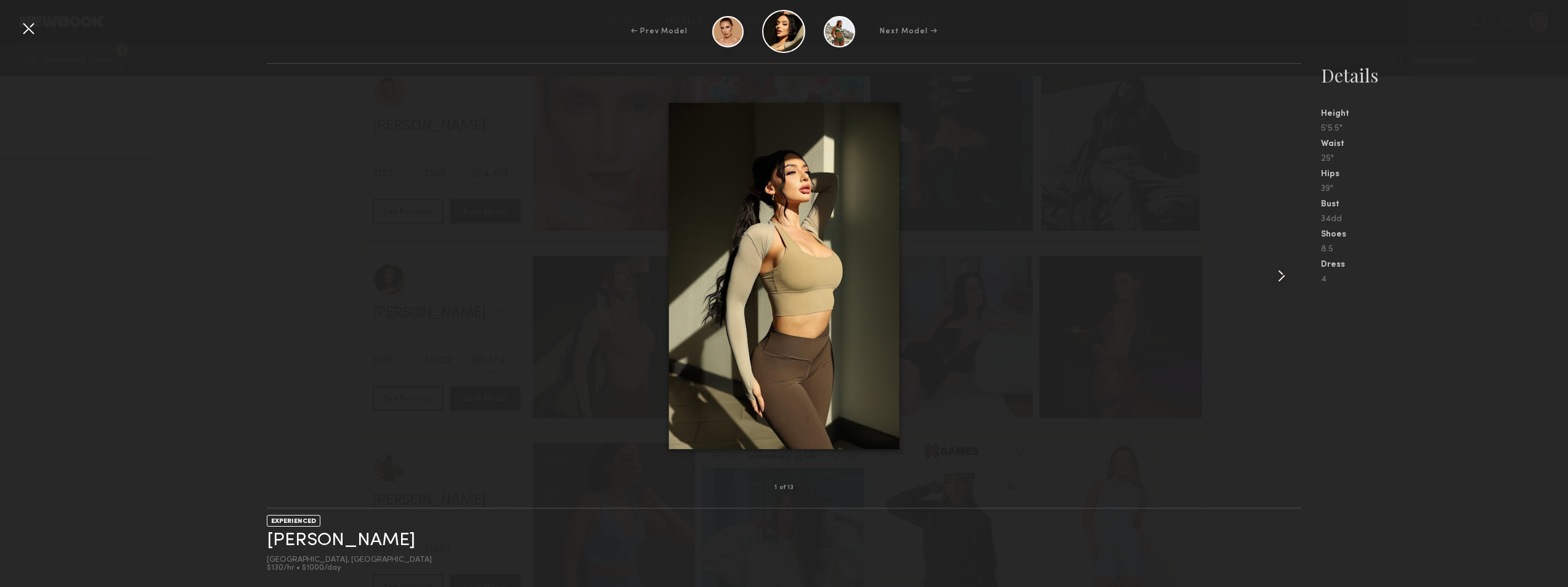
click at [1285, 273] on common-icon at bounding box center [1281, 276] width 20 height 20
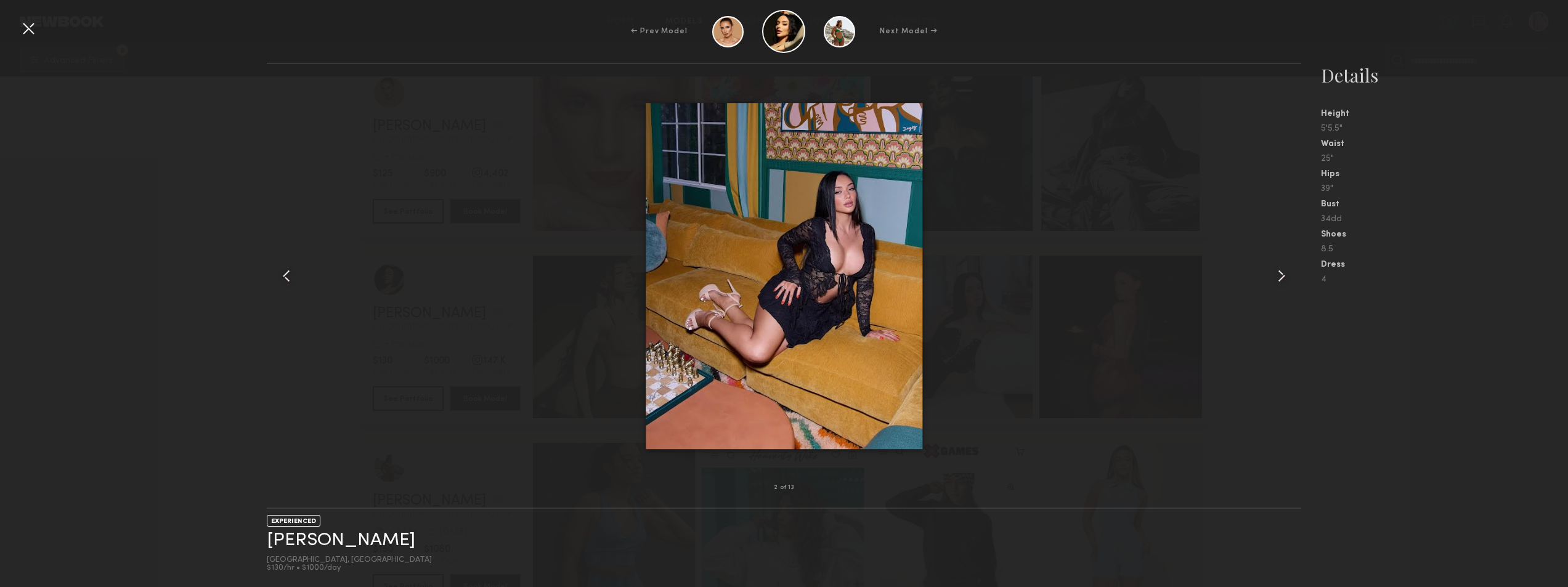
click at [1285, 273] on common-icon at bounding box center [1281, 276] width 20 height 20
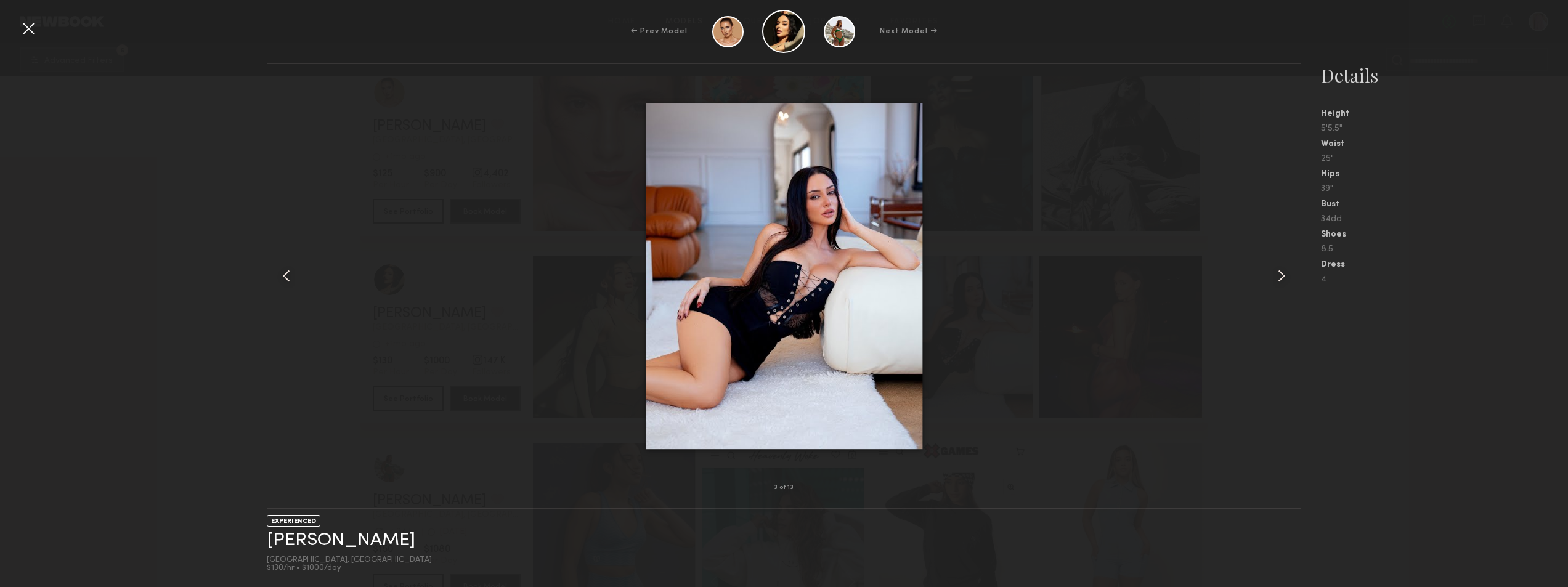
click at [1285, 273] on common-icon at bounding box center [1281, 276] width 20 height 20
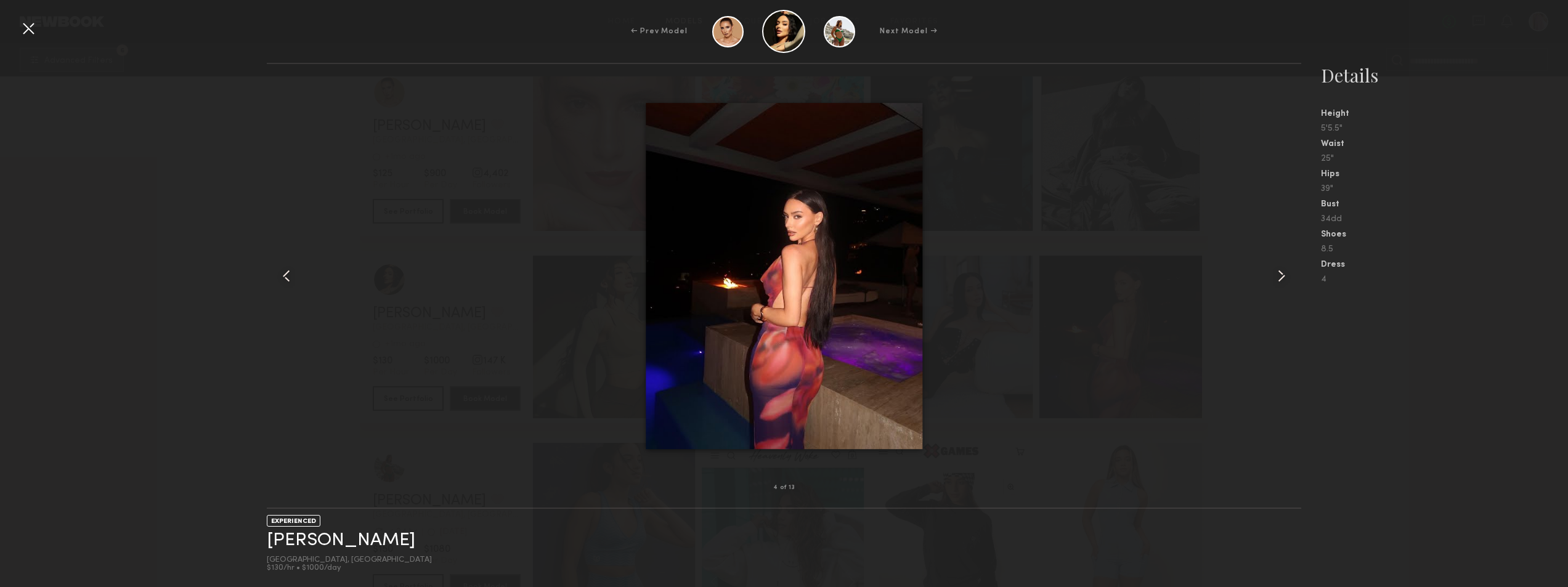
click at [1285, 273] on common-icon at bounding box center [1281, 276] width 20 height 20
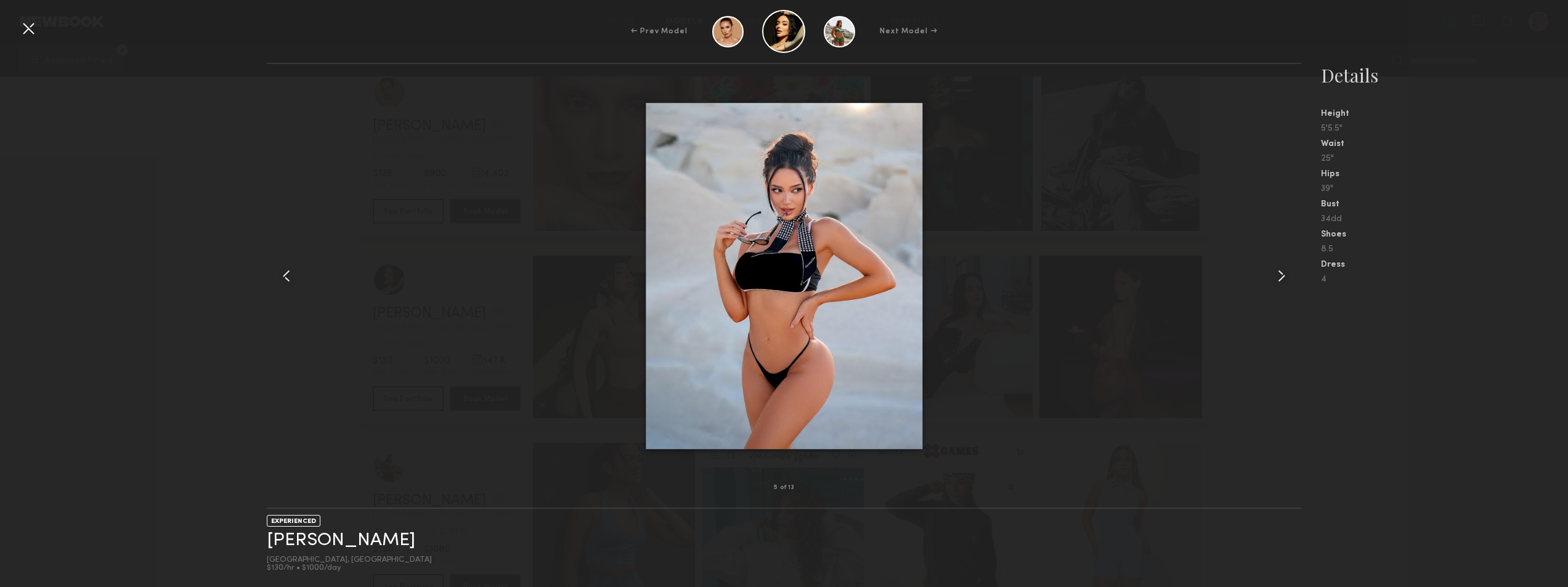
click at [1285, 273] on common-icon at bounding box center [1281, 276] width 20 height 20
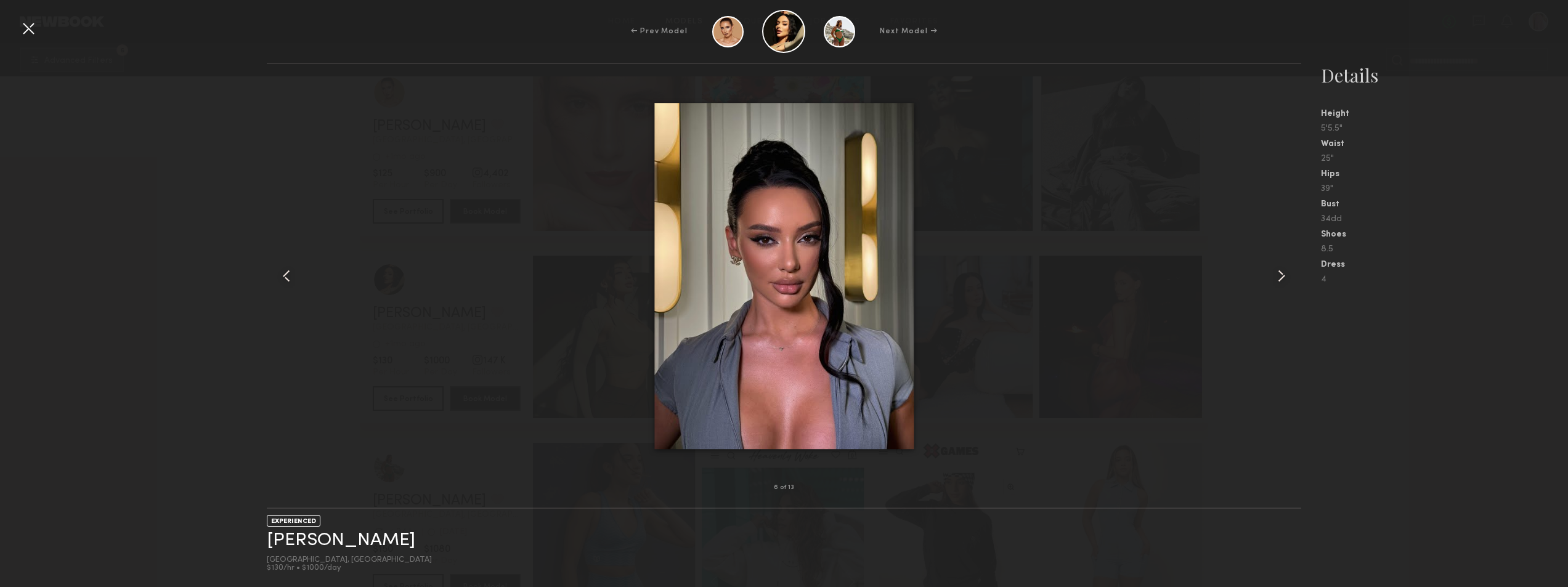
click at [1285, 273] on common-icon at bounding box center [1281, 276] width 20 height 20
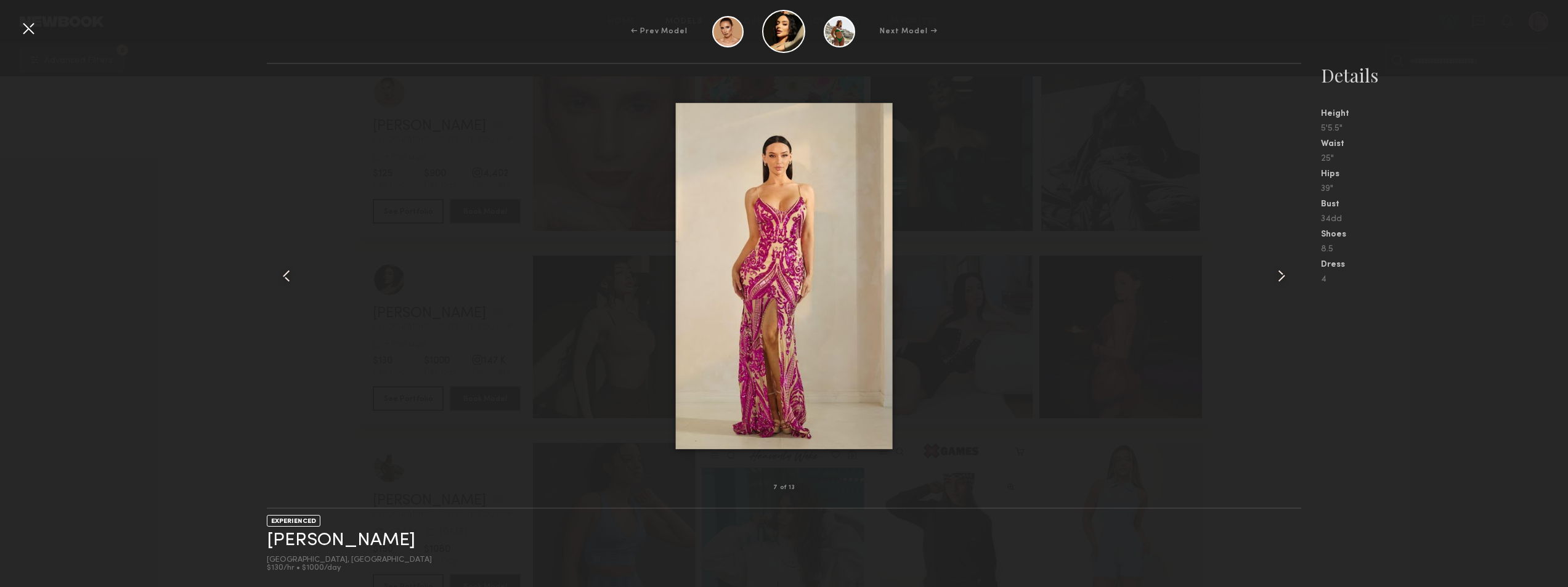
click at [1285, 274] on common-icon at bounding box center [1281, 276] width 20 height 20
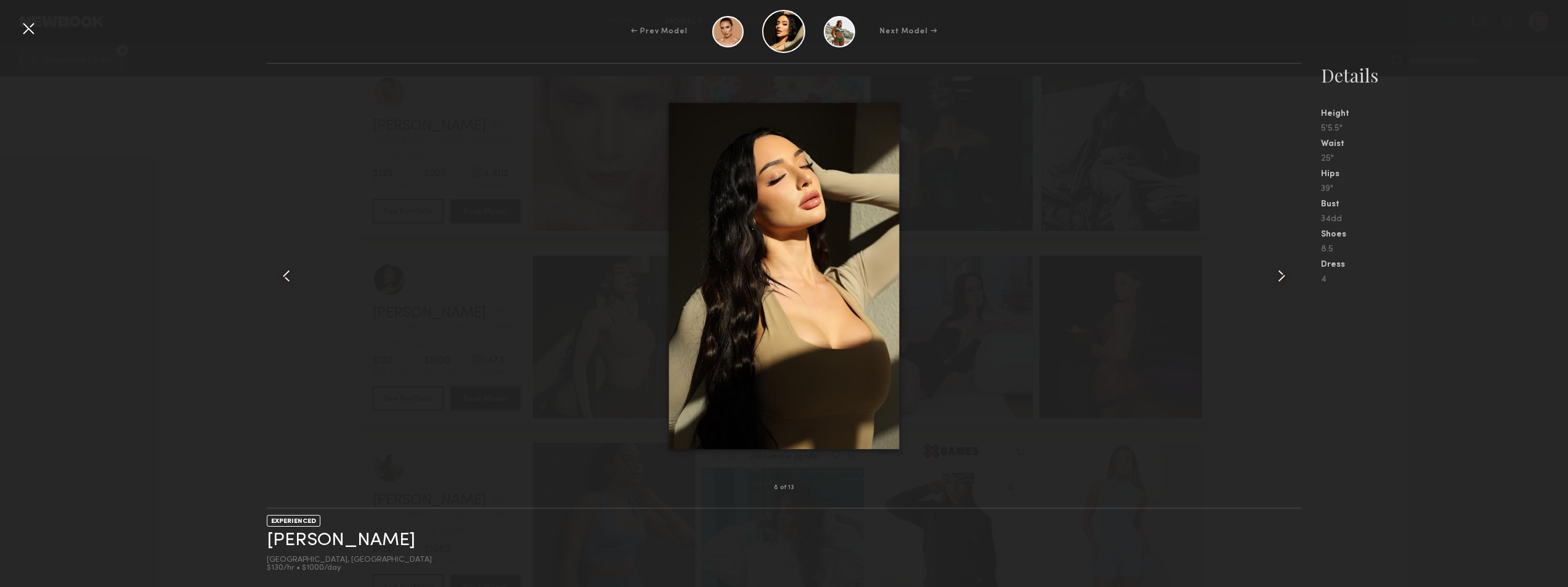
click at [1285, 274] on common-icon at bounding box center [1281, 276] width 20 height 20
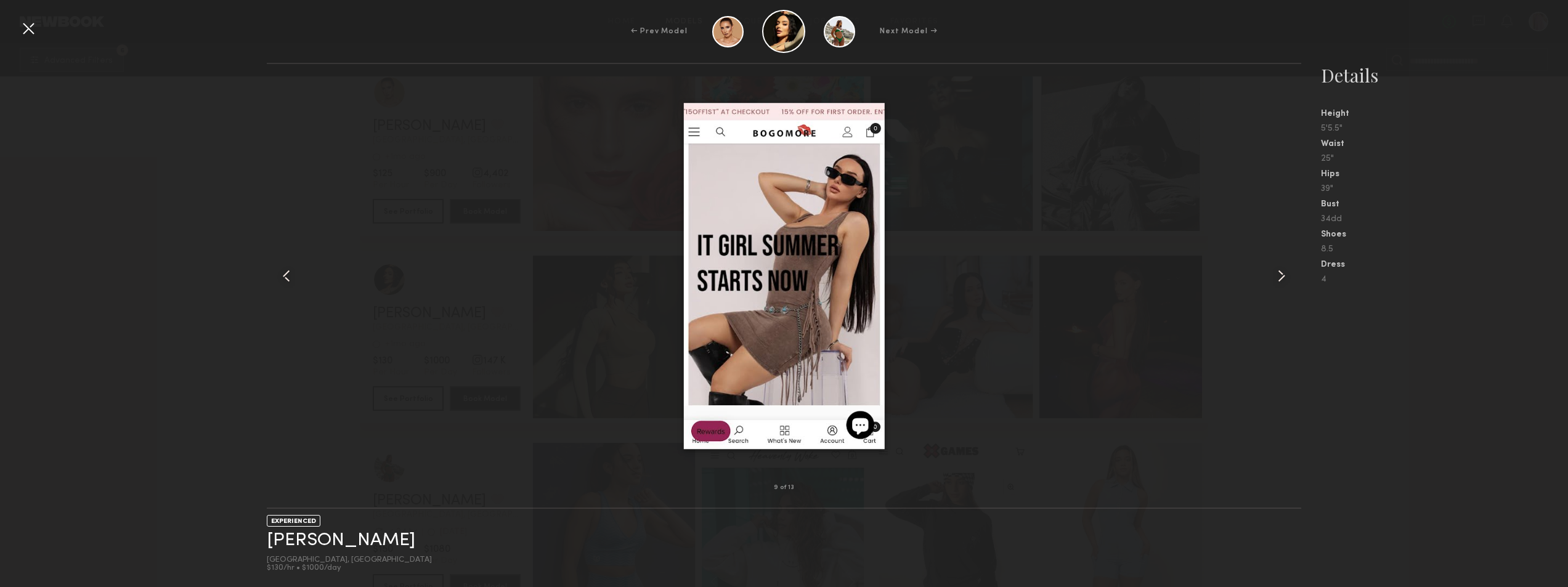
click at [1285, 274] on common-icon at bounding box center [1281, 276] width 20 height 20
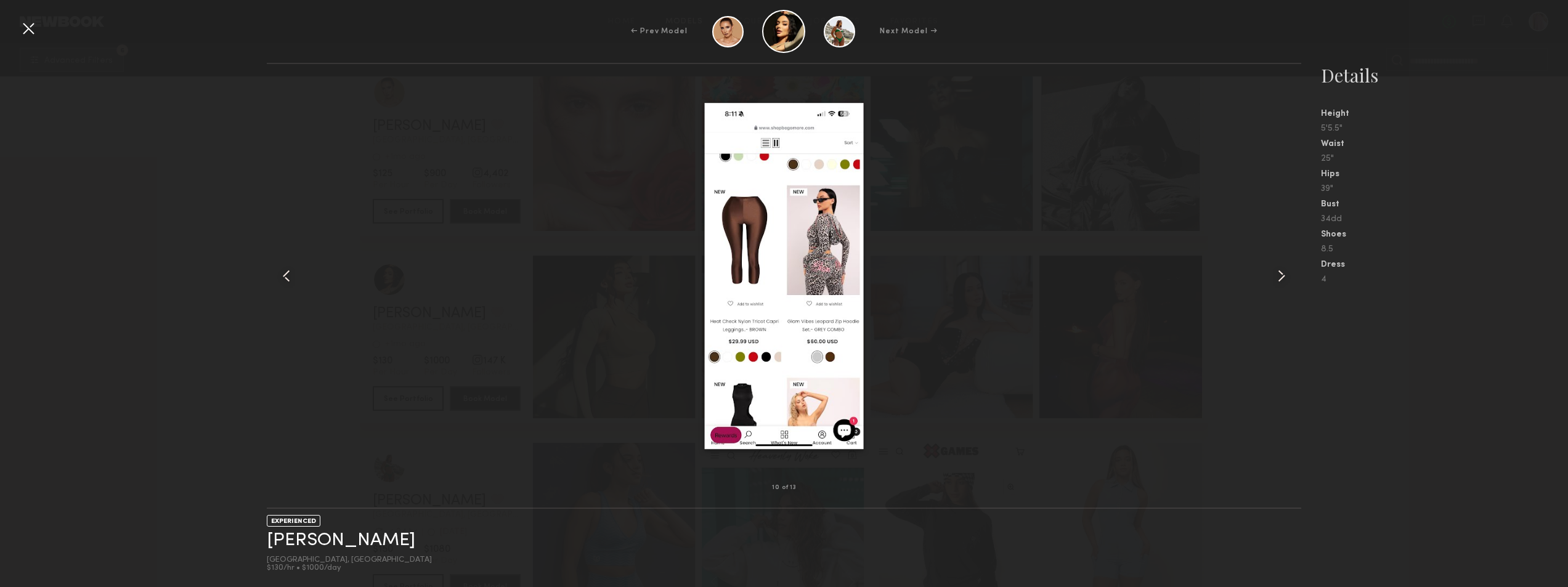
click at [1285, 274] on common-icon at bounding box center [1281, 276] width 20 height 20
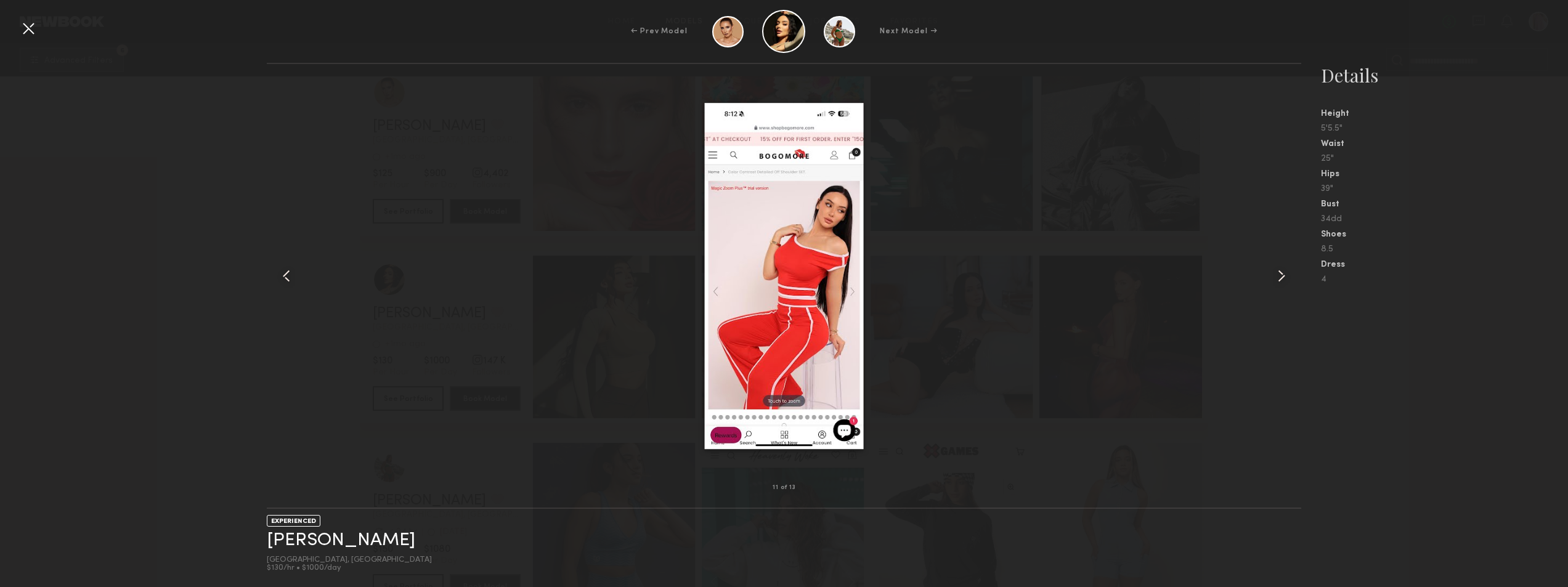
click at [1285, 274] on common-icon at bounding box center [1281, 276] width 20 height 20
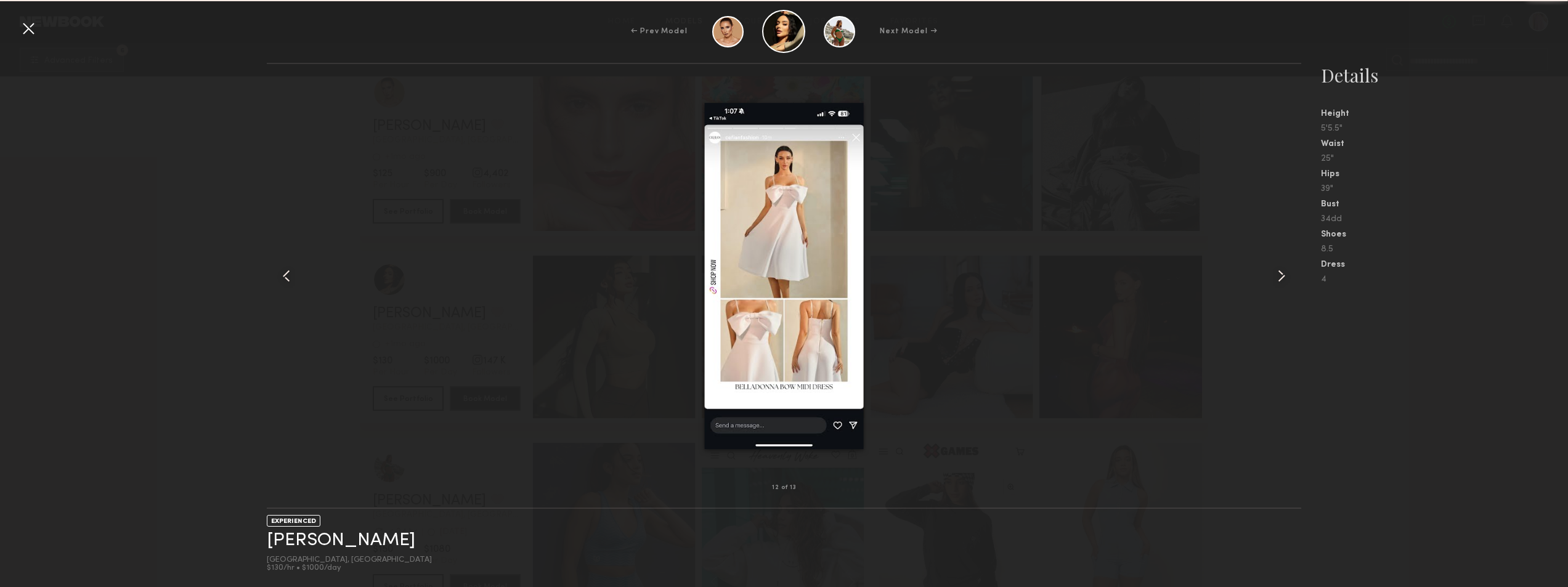
click at [1285, 274] on common-icon at bounding box center [1281, 276] width 20 height 20
